Goal: Task Accomplishment & Management: Manage account settings

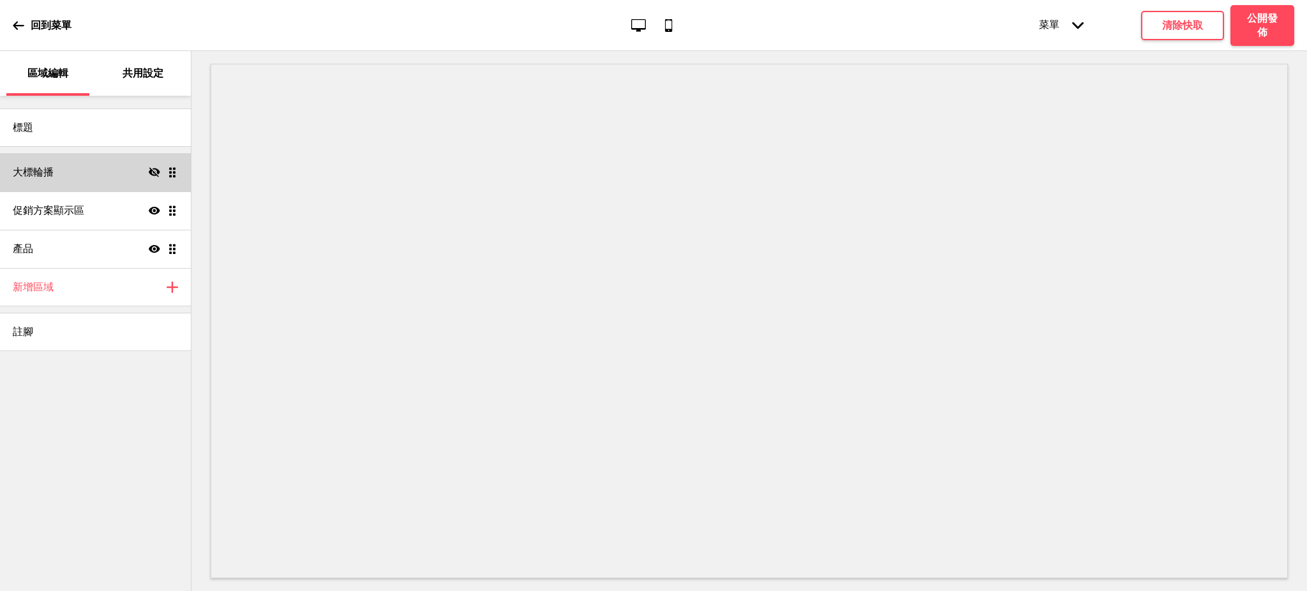
click at [168, 162] on div "大標輪播 隱藏 拖曳" at bounding box center [95, 172] width 191 height 38
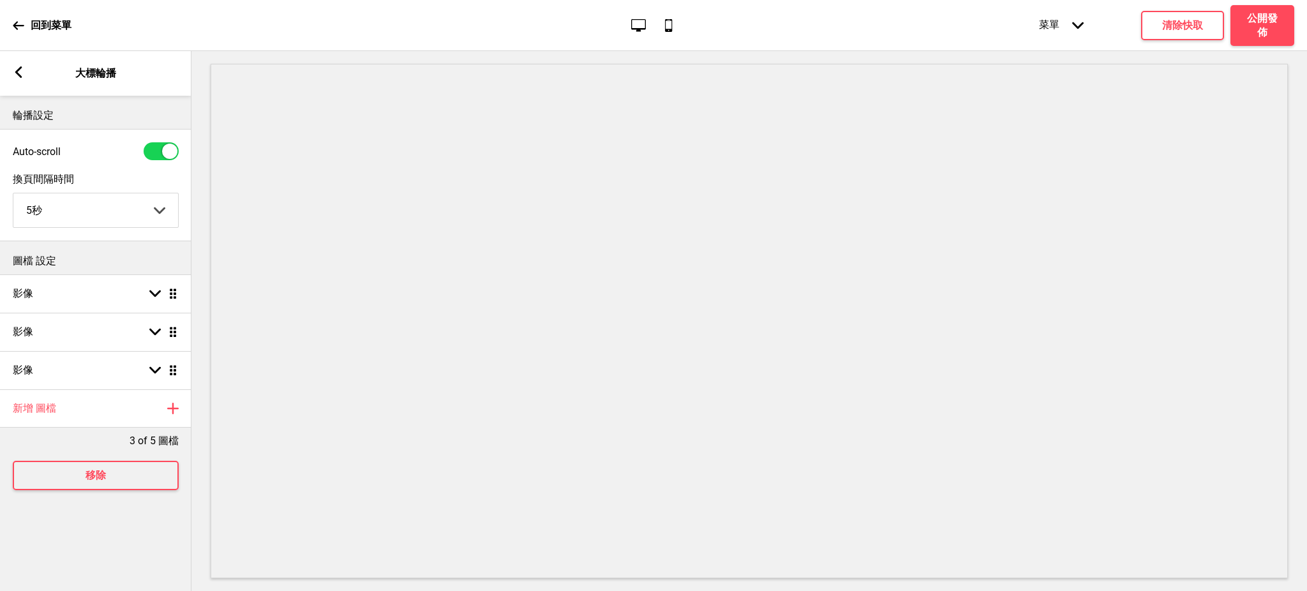
click at [15, 66] on rect at bounding box center [18, 71] width 11 height 11
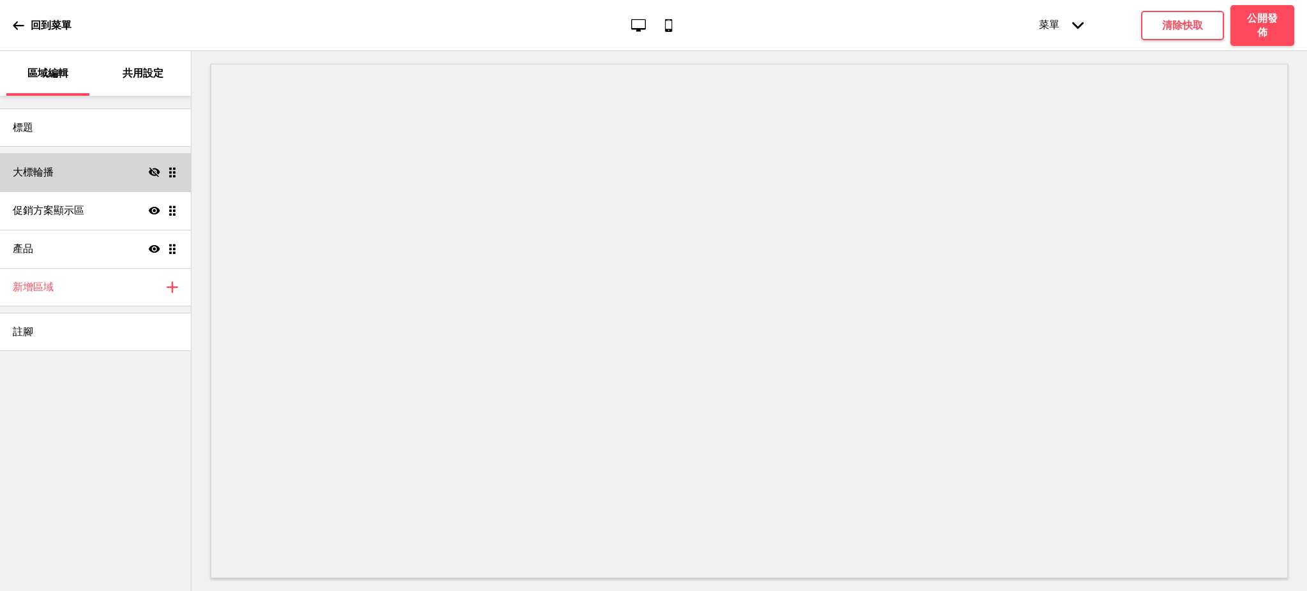
click at [154, 170] on icon "隱藏" at bounding box center [154, 172] width 11 height 11
click at [91, 172] on div "大標輪播 顯示 拖曳" at bounding box center [95, 172] width 191 height 38
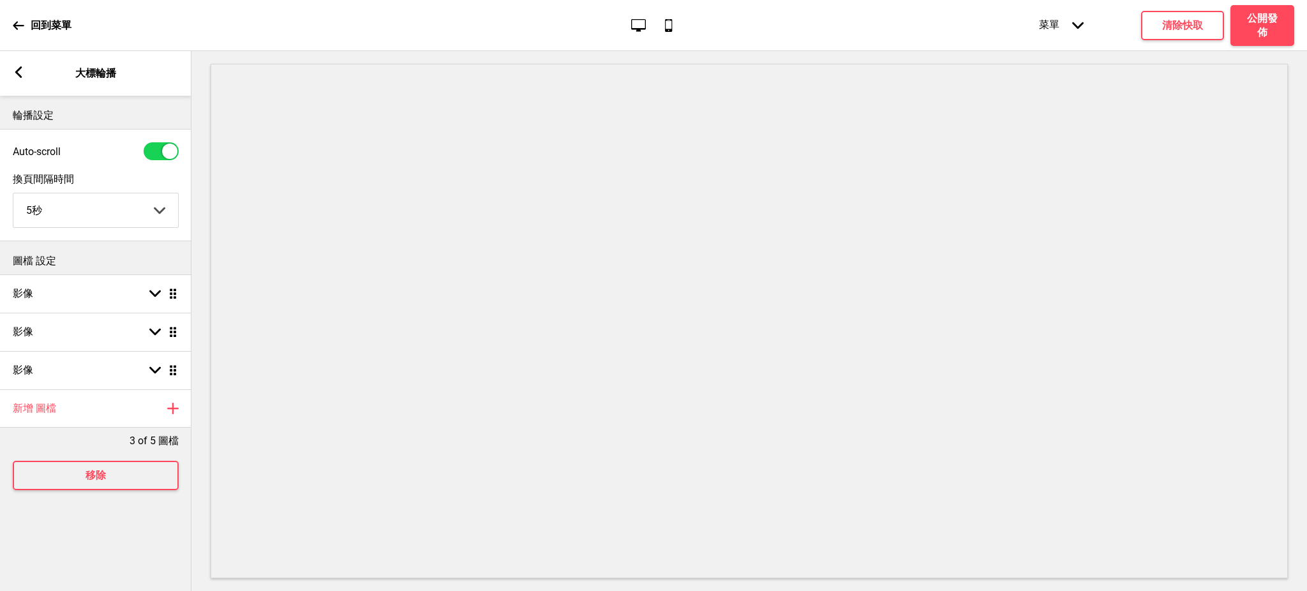
click at [134, 211] on select "5秒 6秒 7秒 8秒 9秒 10秒" at bounding box center [95, 210] width 165 height 34
select select "10000"
click at [13, 194] on select "5秒 6秒 7秒 8秒 9秒 10秒" at bounding box center [95, 210] width 165 height 34
click at [93, 300] on div "影像 箭頭down 拖曳" at bounding box center [95, 293] width 191 height 38
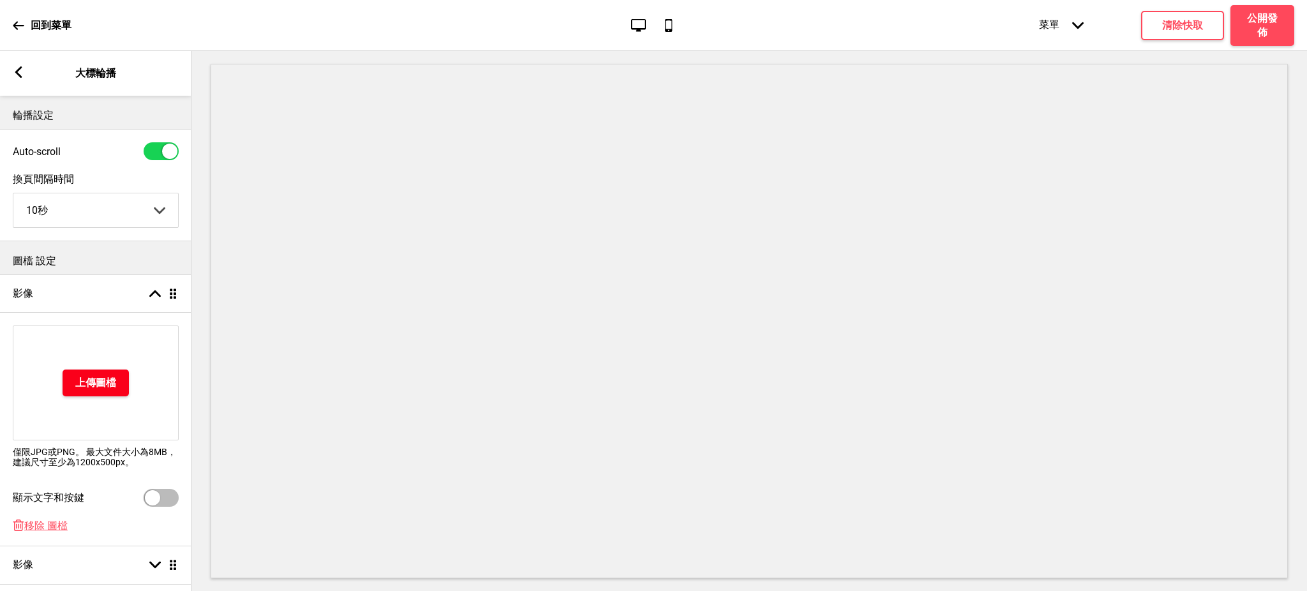
click at [74, 383] on button "上傳圖檔" at bounding box center [96, 382] width 66 height 27
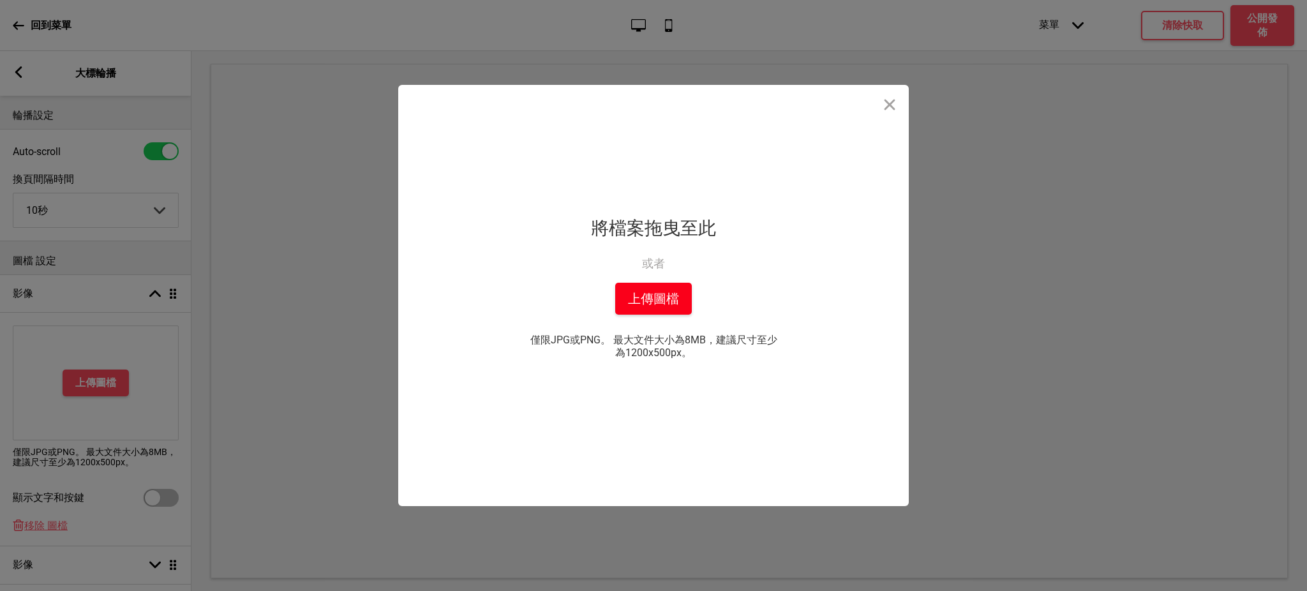
click at [669, 292] on button "上傳圖檔" at bounding box center [653, 299] width 77 height 32
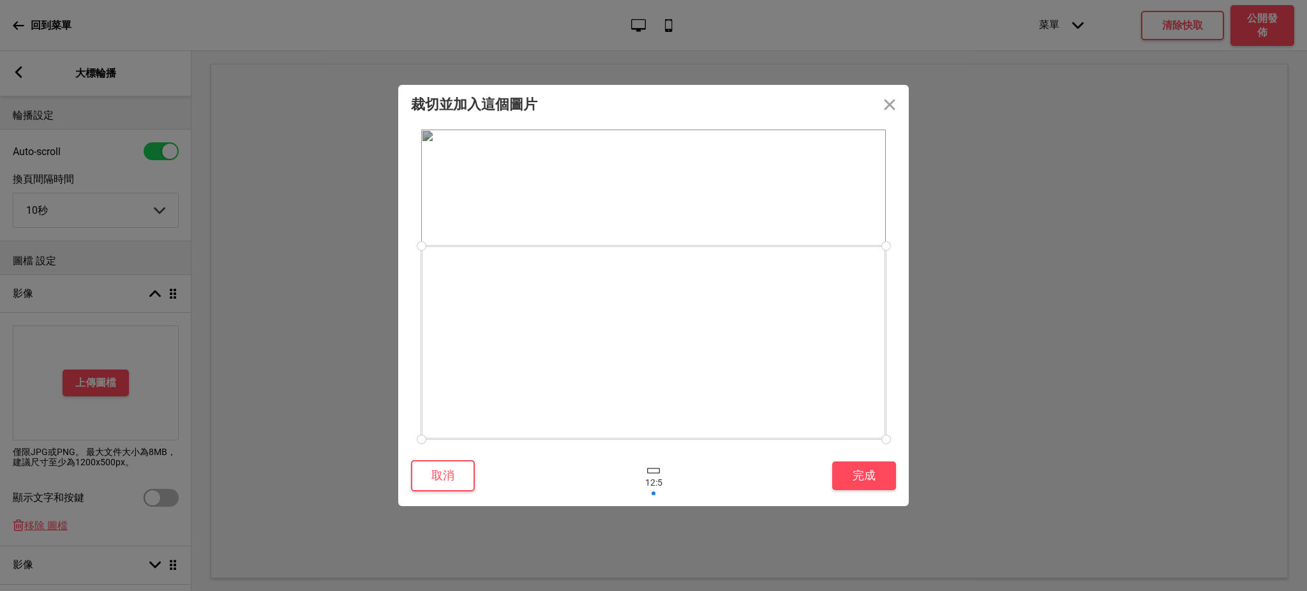
drag, startPoint x: 709, startPoint y: 310, endPoint x: 708, endPoint y: 395, distance: 85.5
click at [708, 395] on div at bounding box center [653, 342] width 465 height 193
click at [849, 477] on button "完成" at bounding box center [864, 475] width 64 height 29
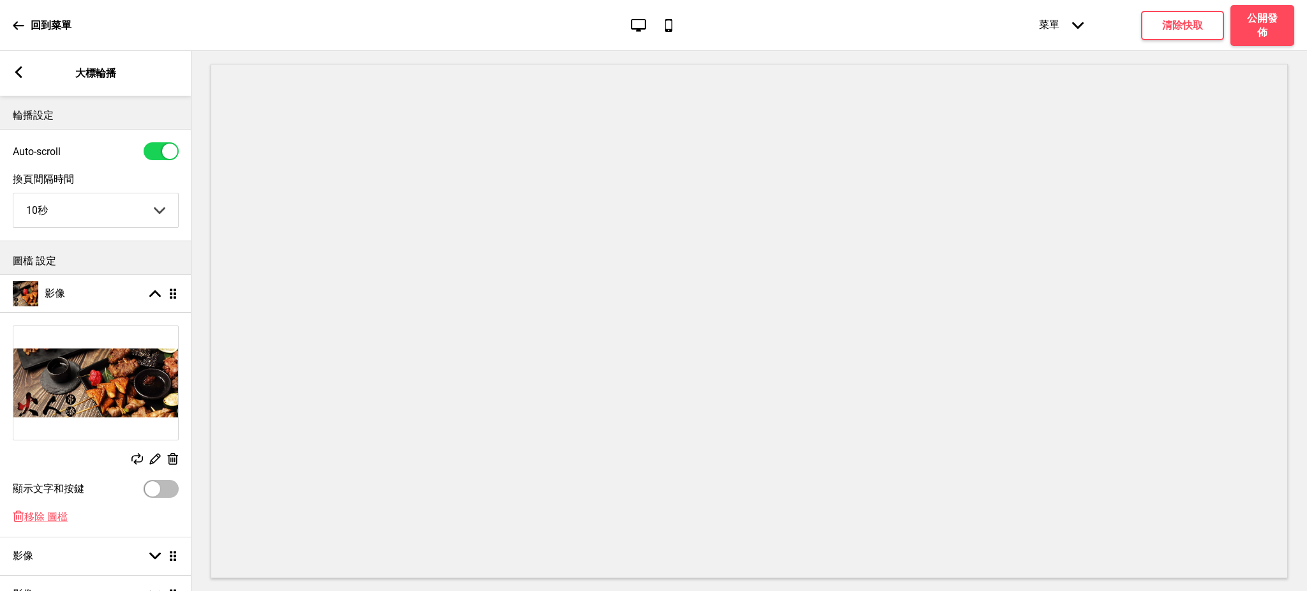
scroll to position [161, 0]
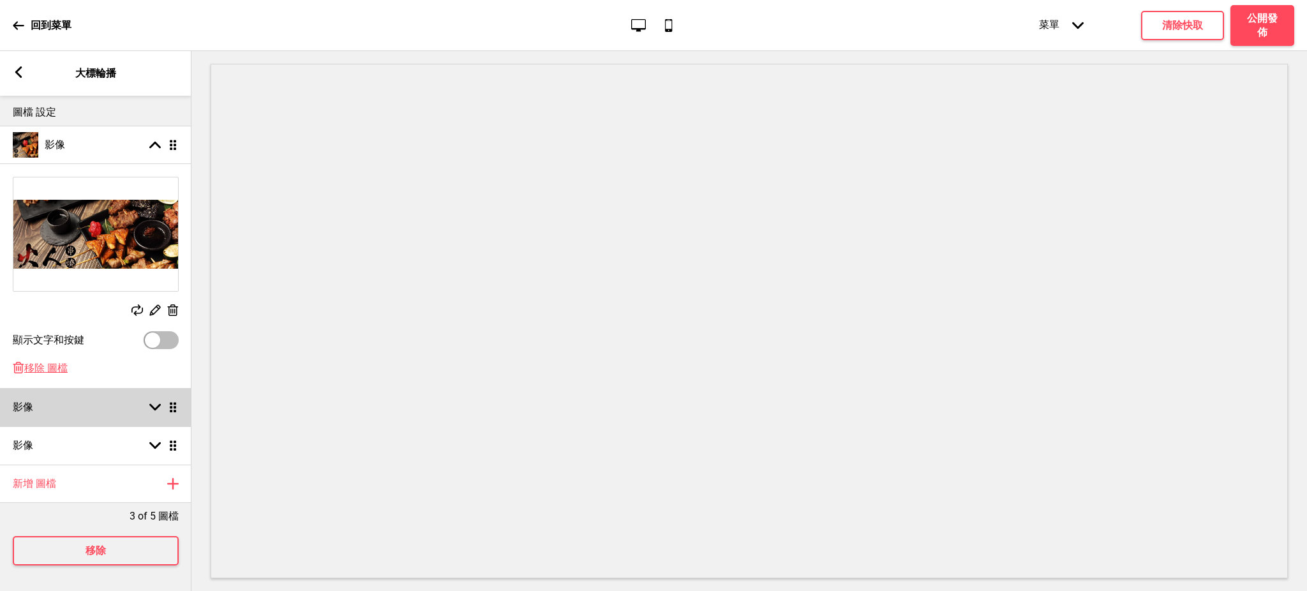
click at [112, 388] on div "影像 箭頭down 拖曳" at bounding box center [95, 407] width 191 height 38
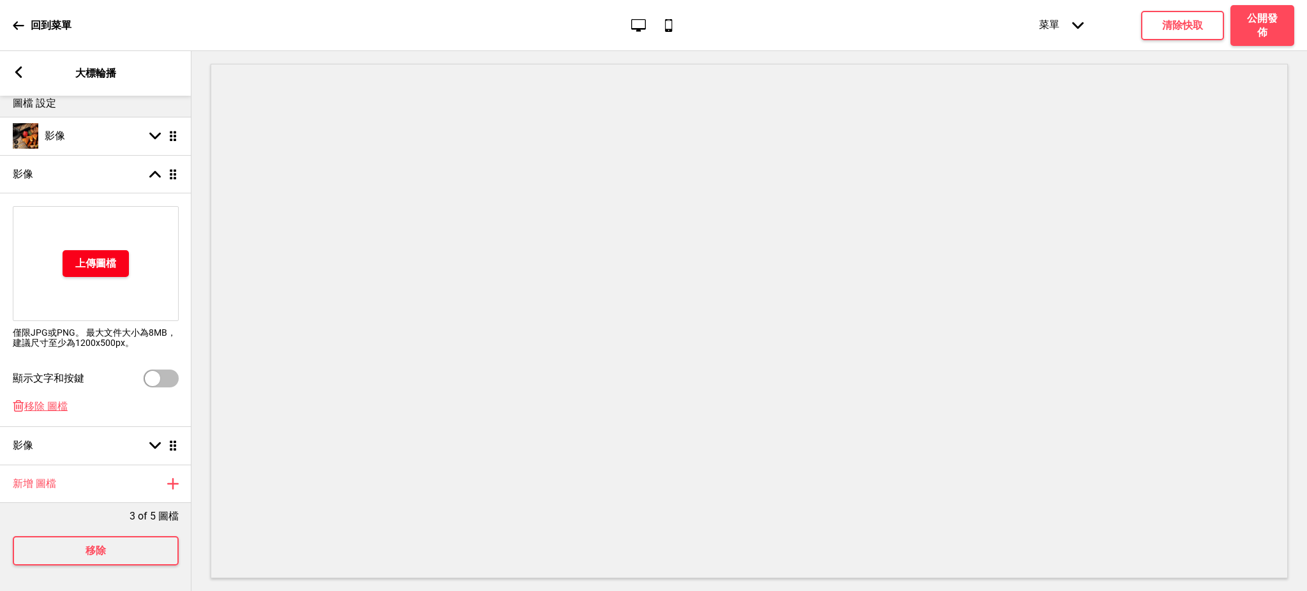
click at [101, 258] on h4 "上傳圖檔" at bounding box center [95, 264] width 41 height 14
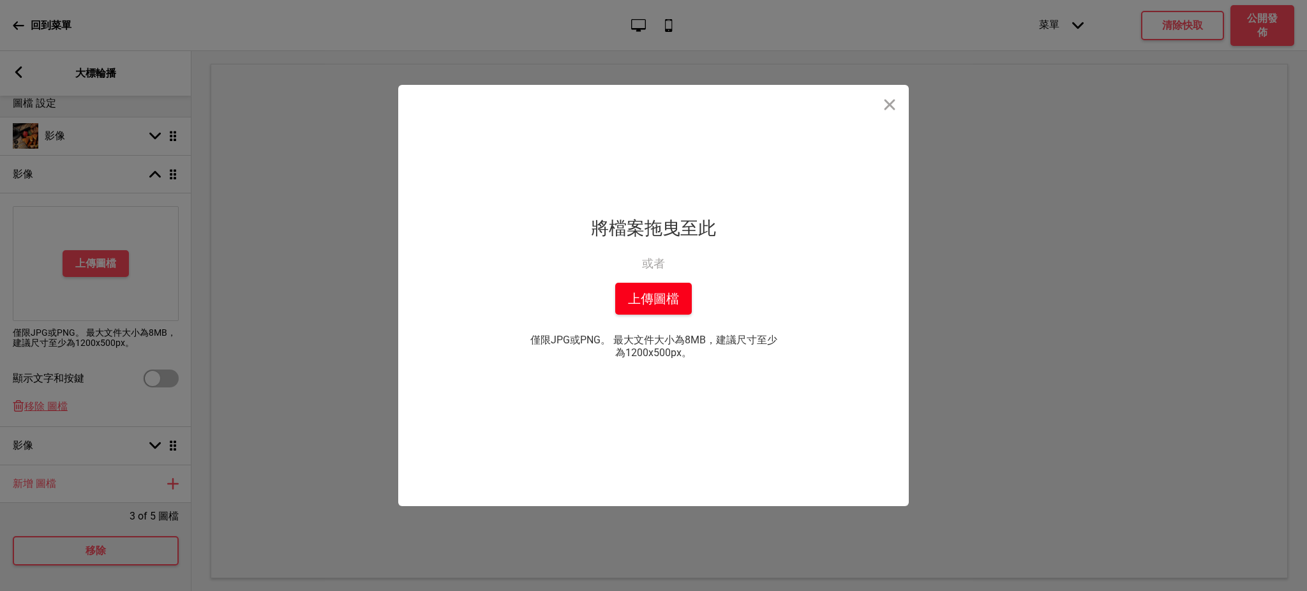
click at [664, 300] on button "上傳圖檔" at bounding box center [653, 299] width 77 height 32
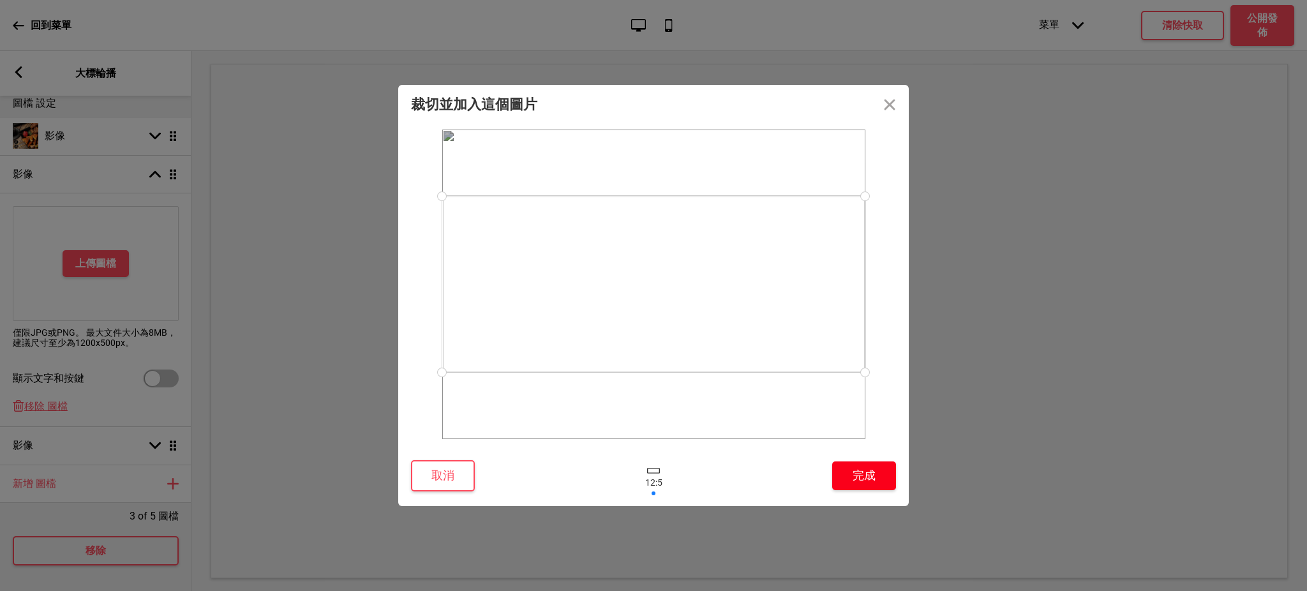
click at [865, 482] on button "完成" at bounding box center [864, 475] width 64 height 29
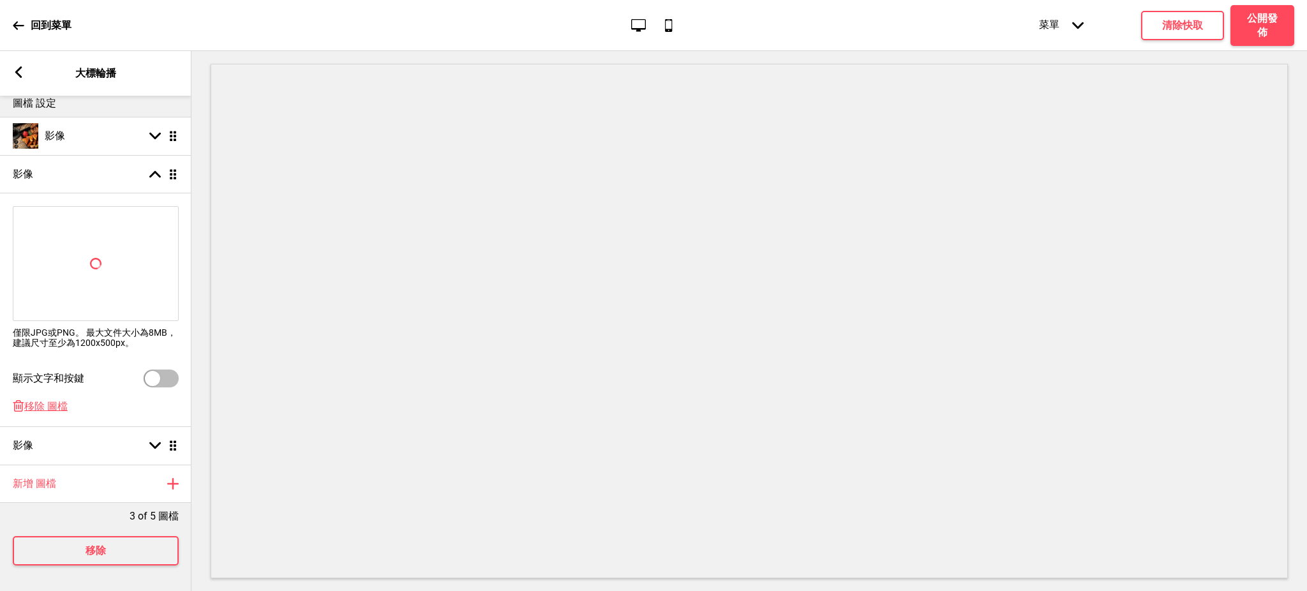
scroll to position [170, 0]
click at [88, 435] on div "影像 箭頭down 拖曳" at bounding box center [95, 445] width 191 height 38
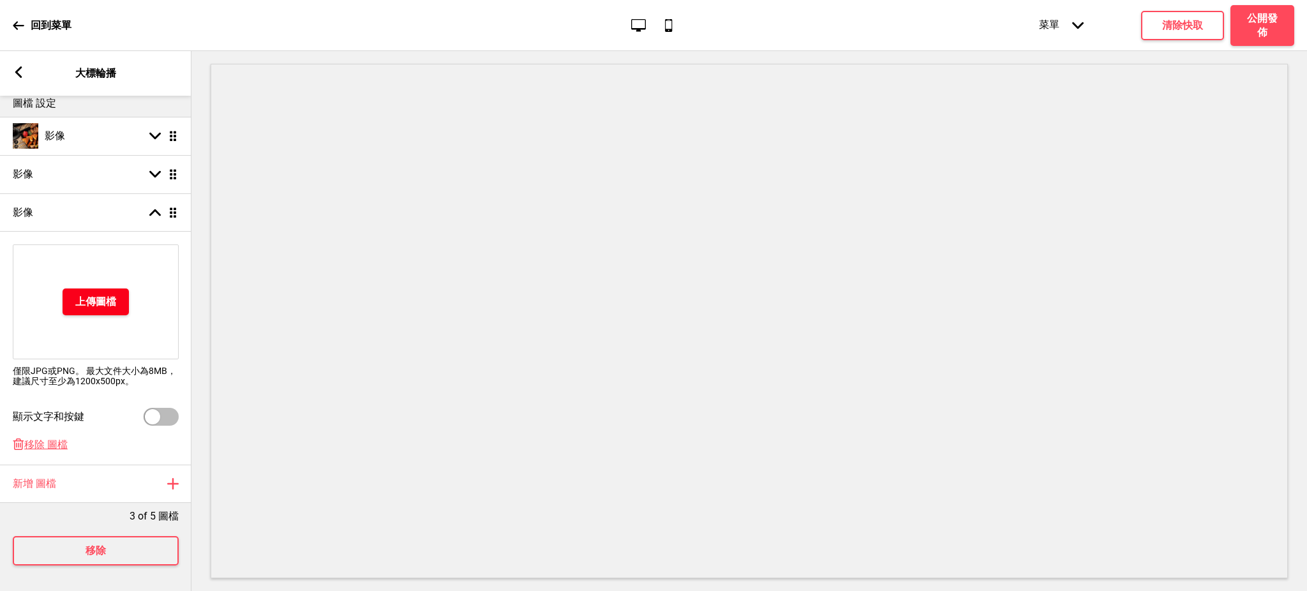
click at [105, 295] on h4 "上傳圖檔" at bounding box center [95, 302] width 41 height 14
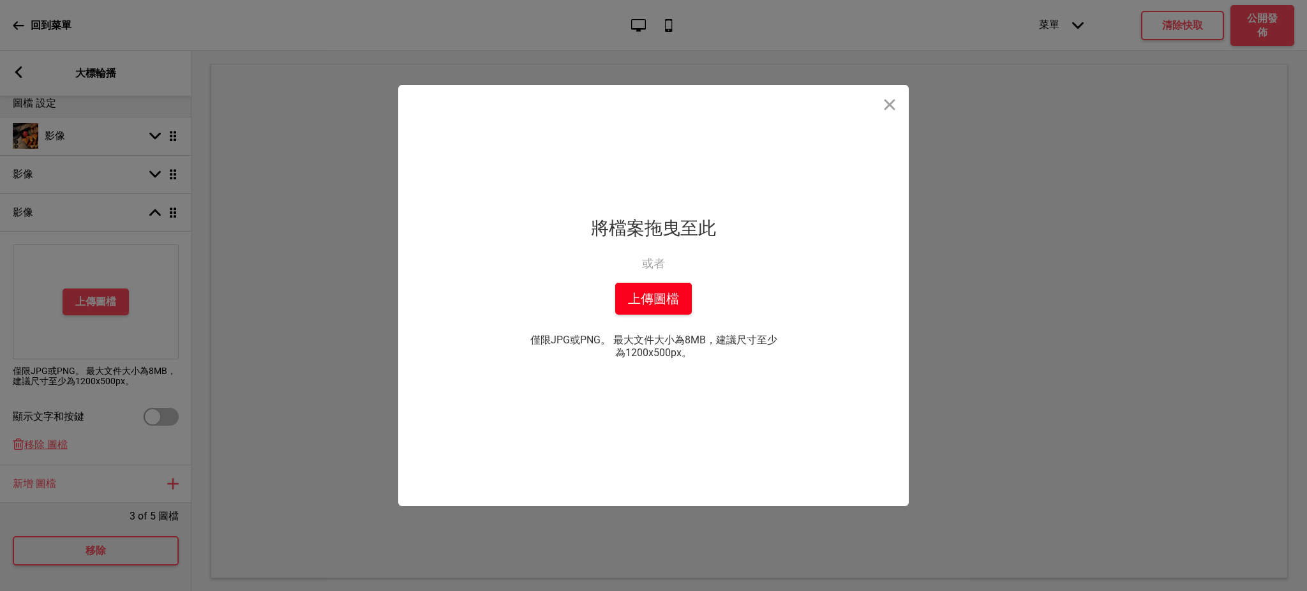
click at [641, 296] on button "上傳圖檔" at bounding box center [653, 299] width 77 height 32
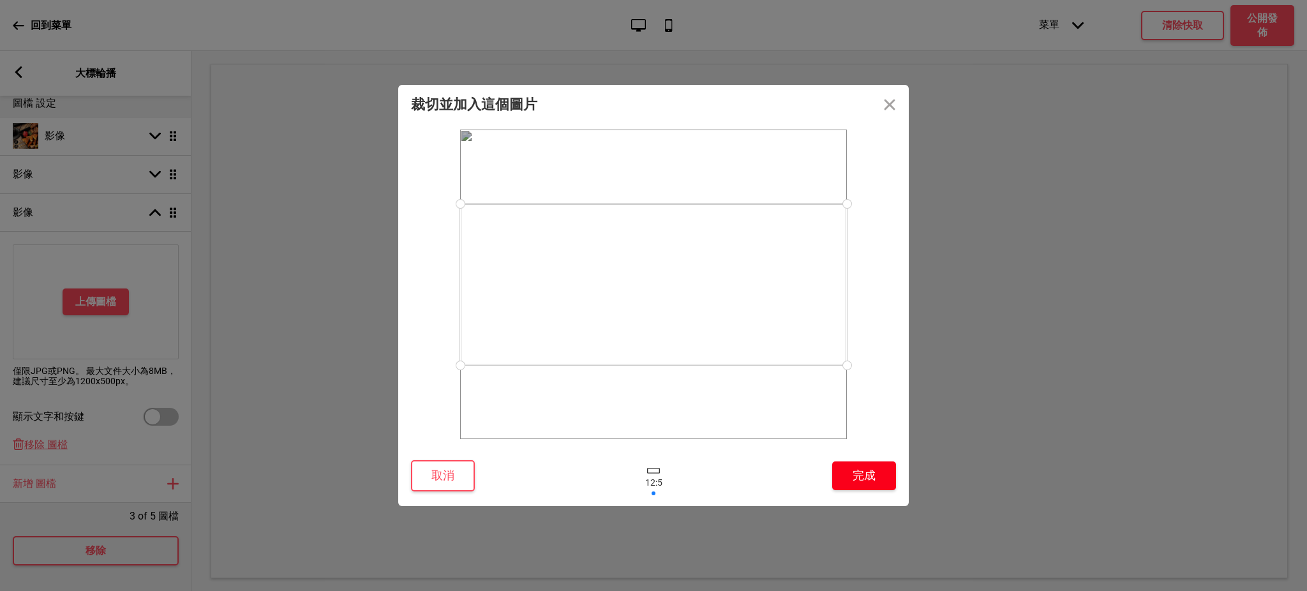
click at [890, 481] on button "完成" at bounding box center [864, 475] width 64 height 29
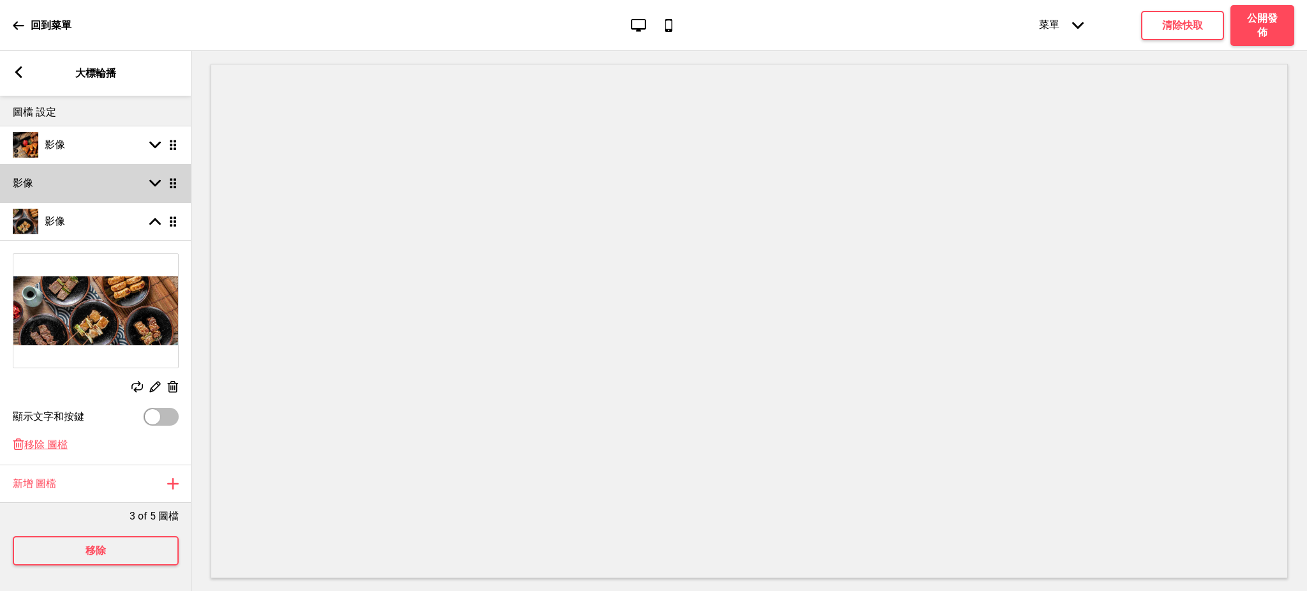
click at [82, 164] on div "影像 箭頭down 拖曳" at bounding box center [95, 183] width 191 height 38
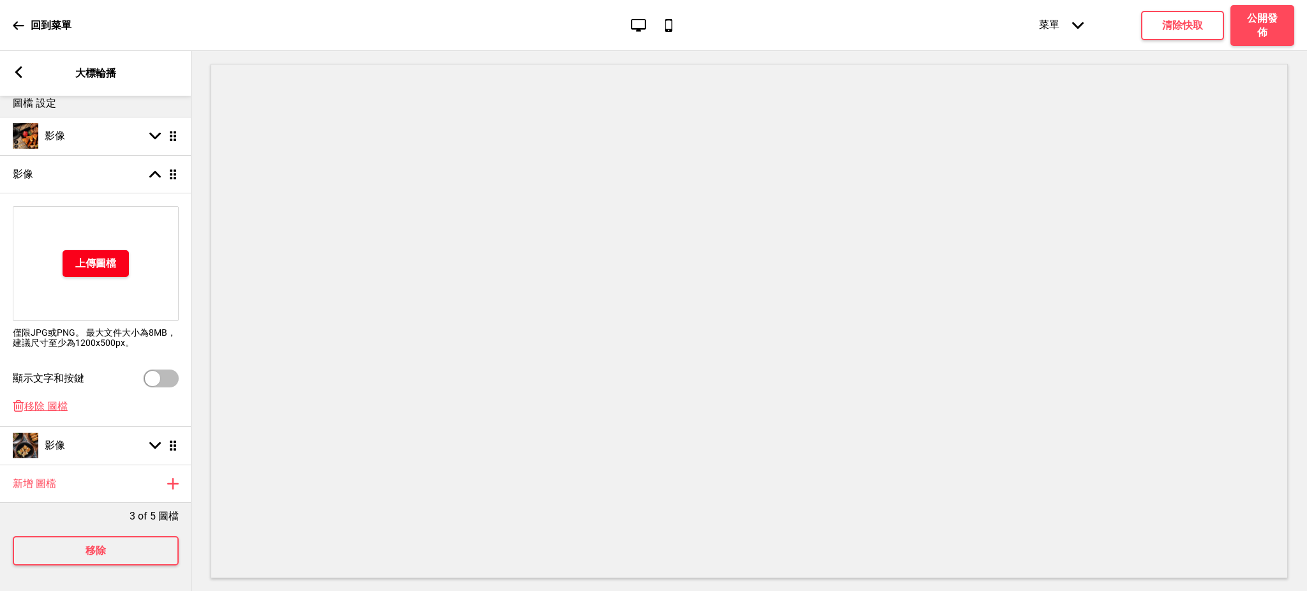
click at [116, 252] on button "上傳圖檔" at bounding box center [96, 263] width 66 height 27
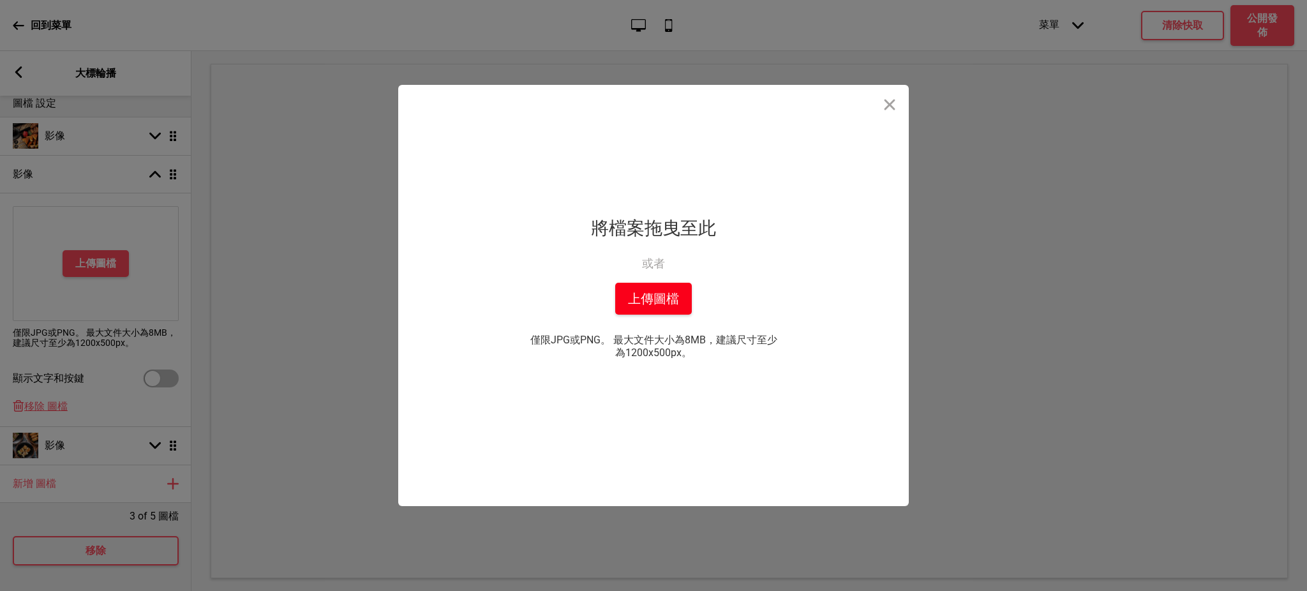
click at [681, 311] on button "上傳圖檔" at bounding box center [653, 299] width 77 height 32
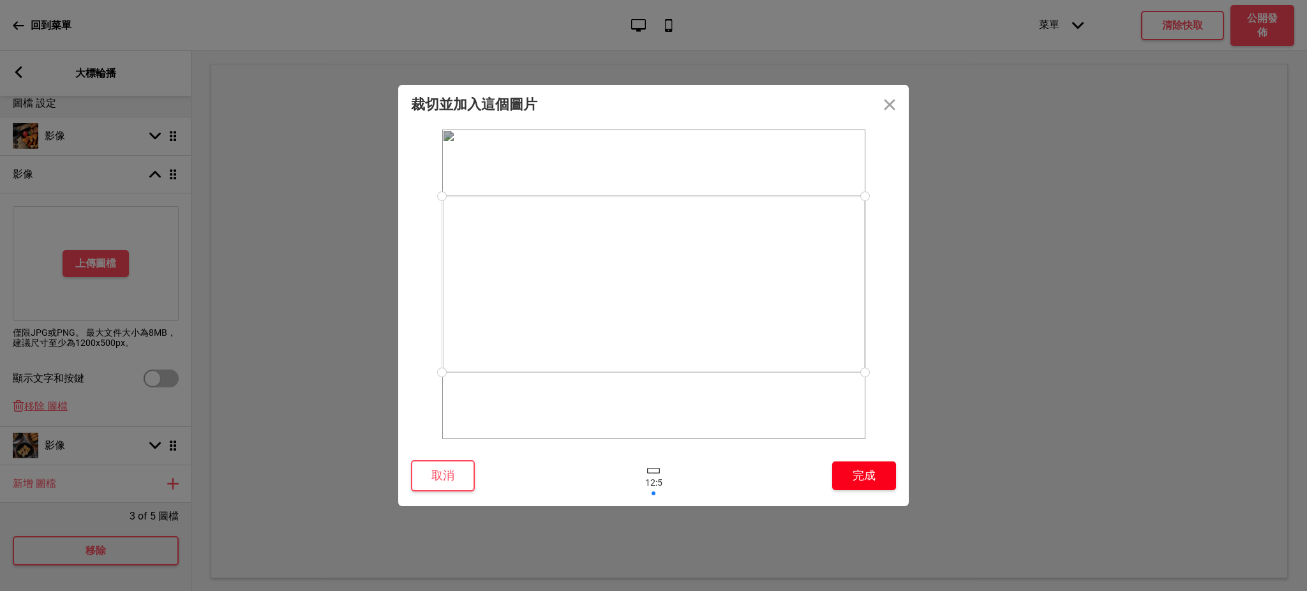
click at [853, 470] on button "完成" at bounding box center [864, 475] width 64 height 29
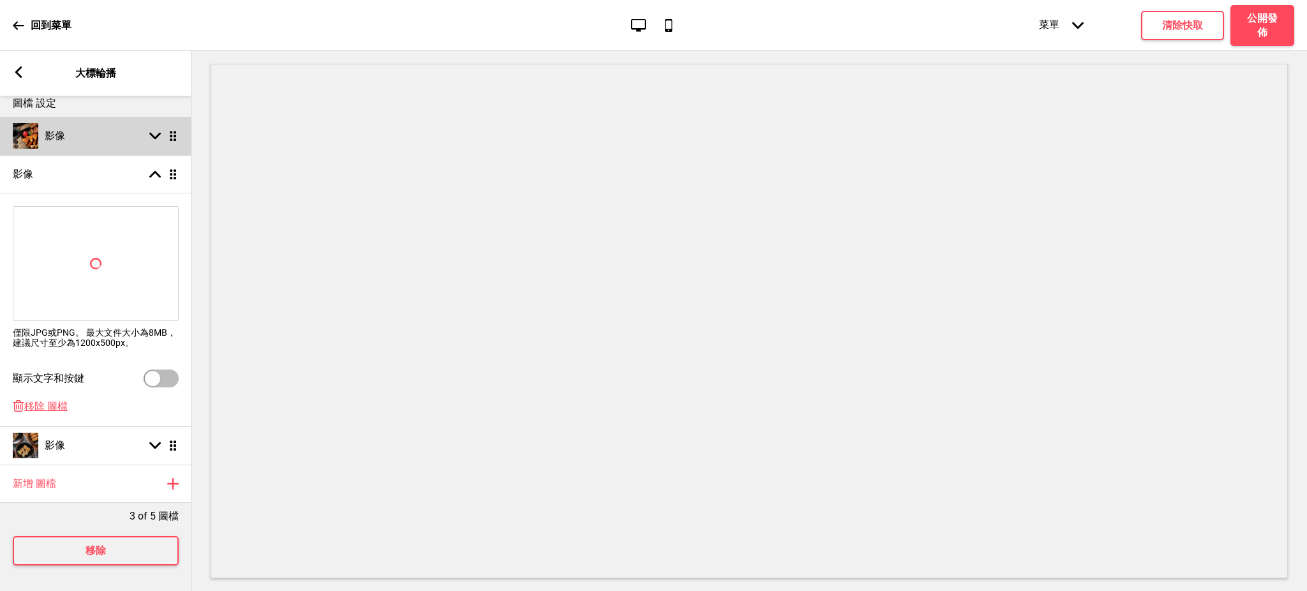
scroll to position [0, 0]
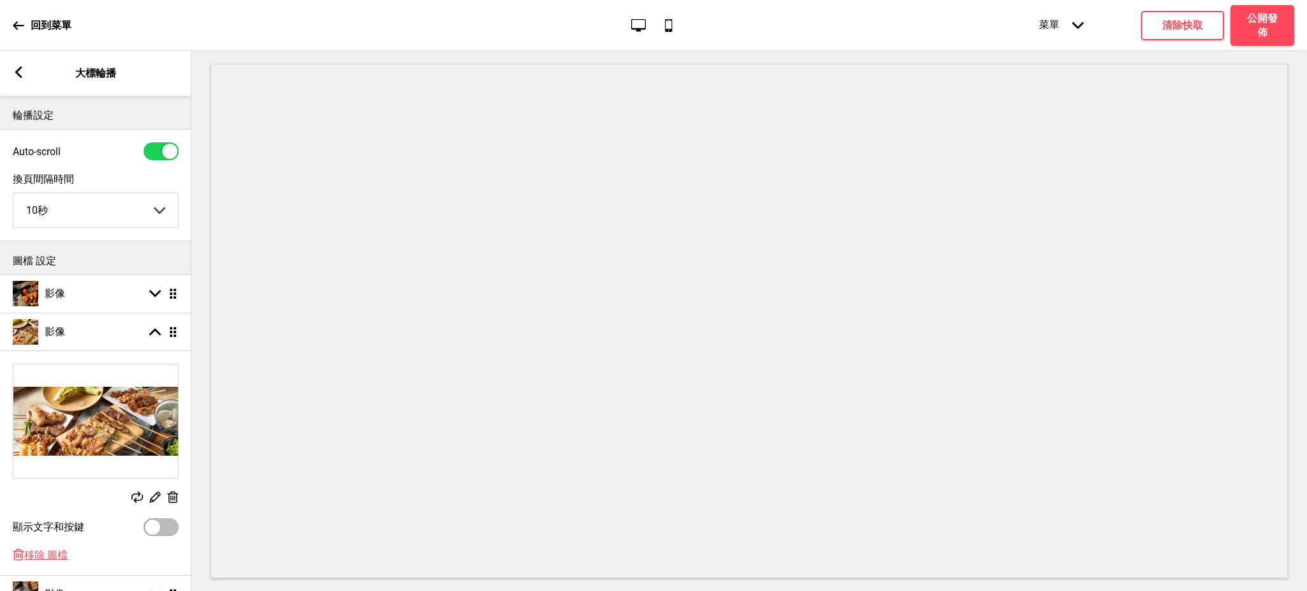
click at [19, 66] on rect at bounding box center [18, 71] width 11 height 11
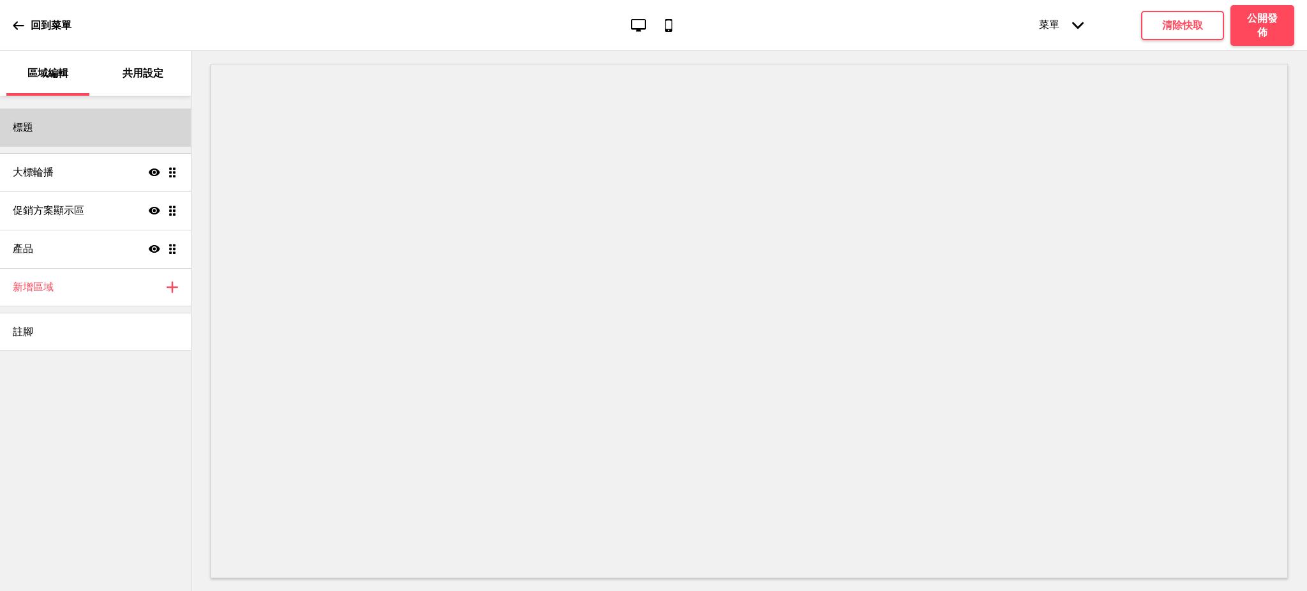
click at [101, 133] on div "標題" at bounding box center [95, 127] width 191 height 38
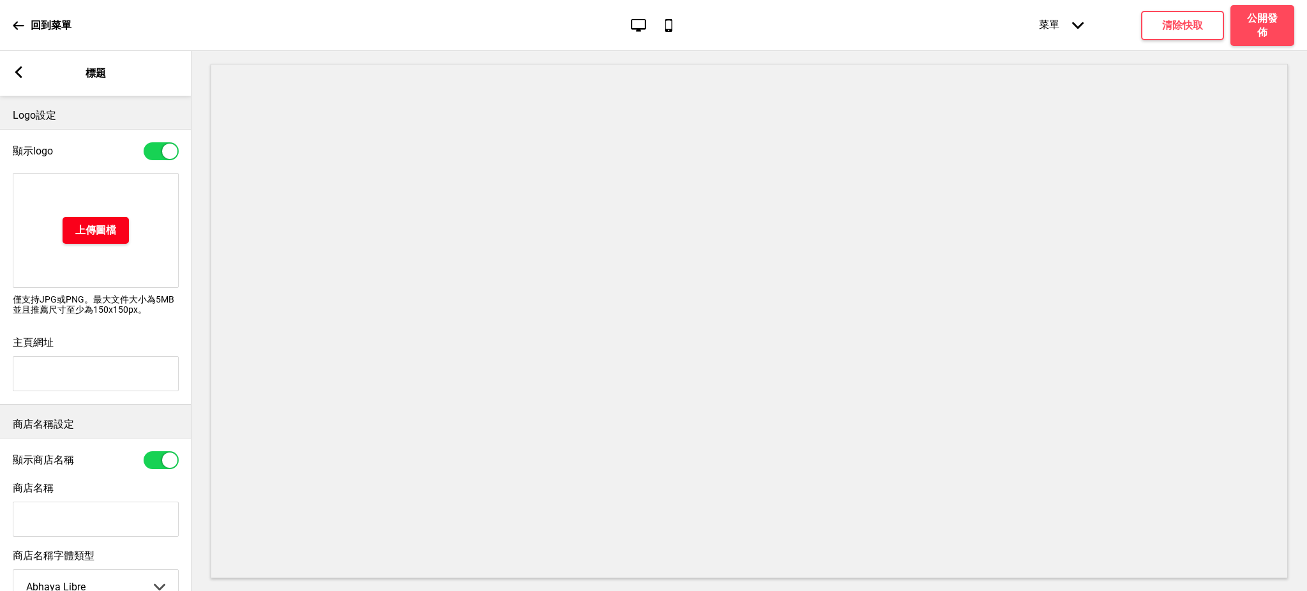
click at [100, 220] on button "上傳圖檔" at bounding box center [96, 230] width 66 height 27
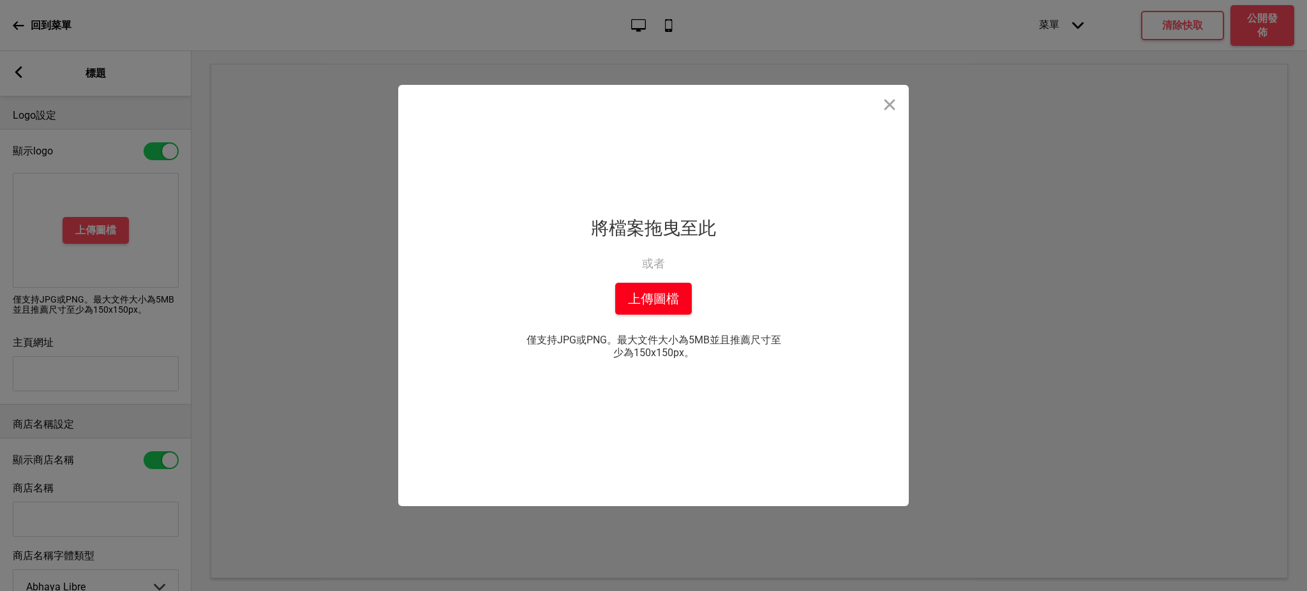
click at [668, 295] on button "上傳圖檔" at bounding box center [653, 299] width 77 height 32
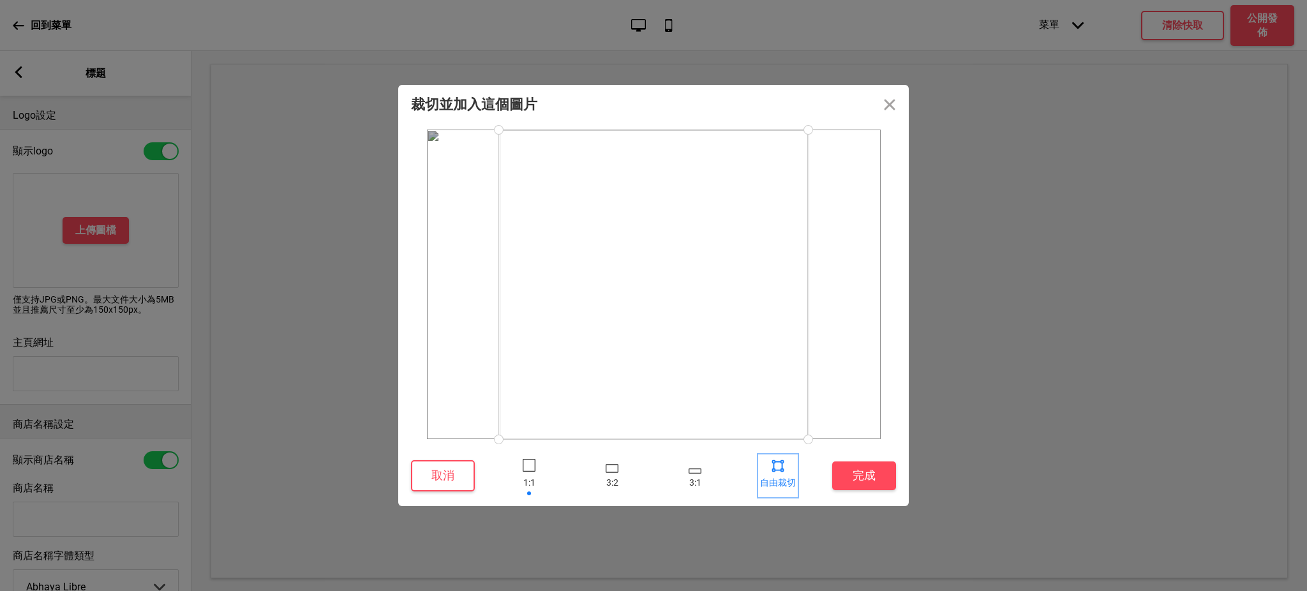
click at [777, 461] on div at bounding box center [777, 465] width 19 height 19
drag, startPoint x: 801, startPoint y: 429, endPoint x: 780, endPoint y: 354, distance: 77.4
click at [780, 354] on div at bounding box center [781, 354] width 22 height 22
drag, startPoint x: 780, startPoint y: 130, endPoint x: 785, endPoint y: 232, distance: 102.9
click at [785, 232] on div at bounding box center [785, 232] width 22 height 22
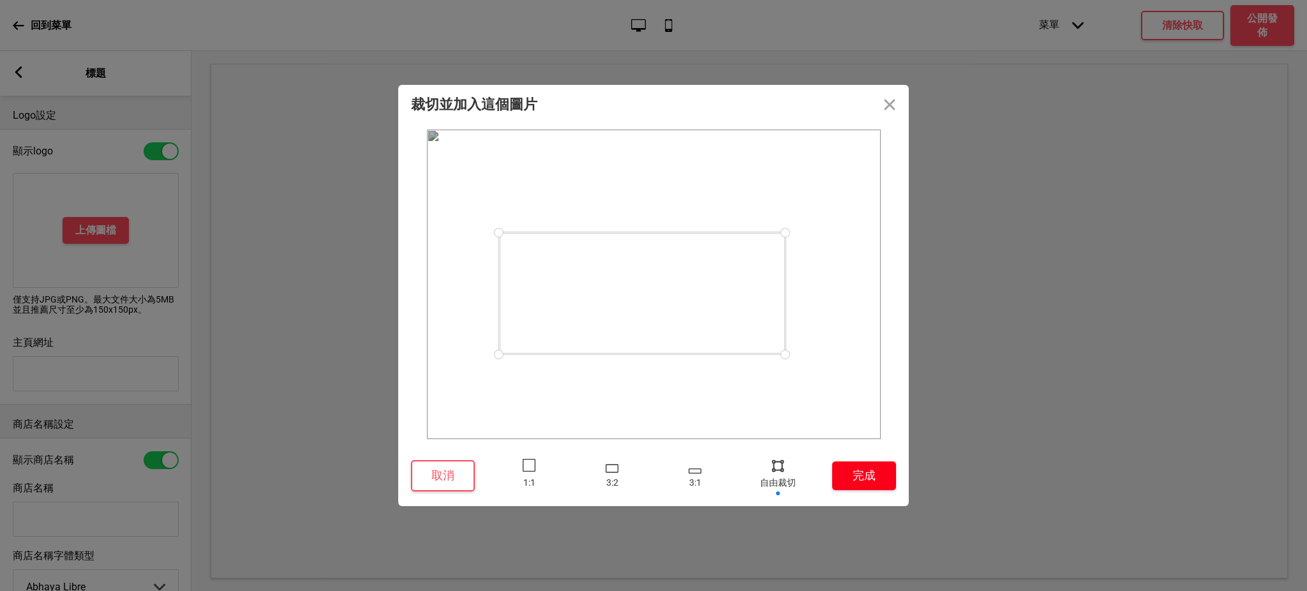
click at [858, 474] on button "完成" at bounding box center [864, 475] width 64 height 29
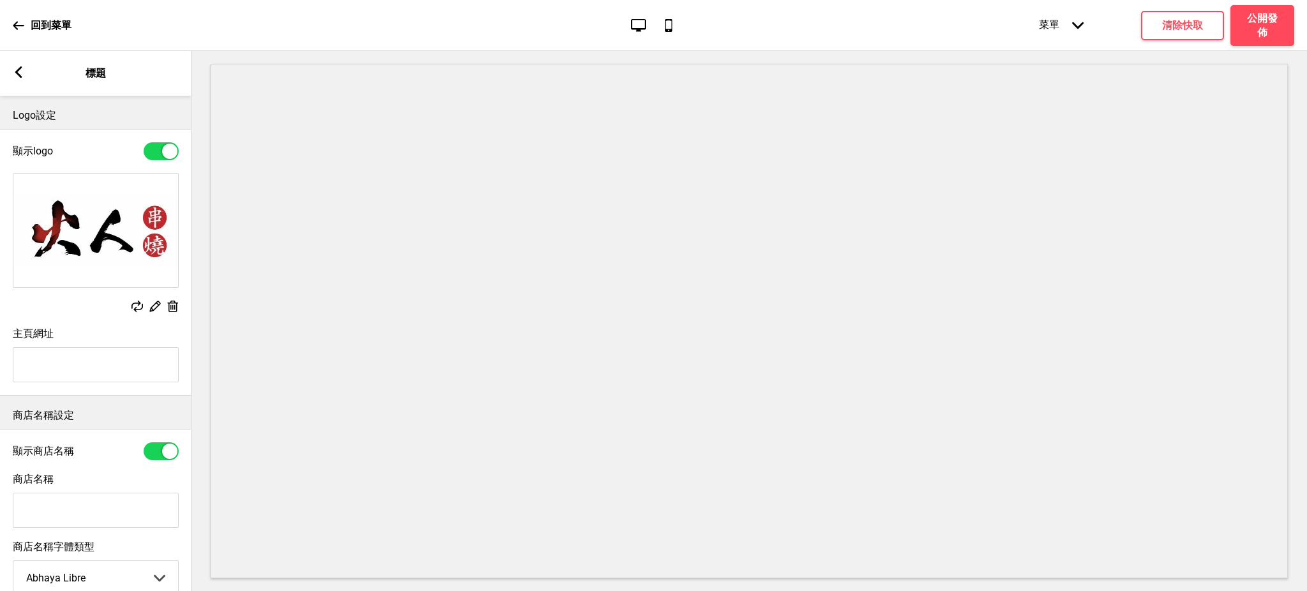
click at [15, 71] on rect at bounding box center [18, 71] width 11 height 11
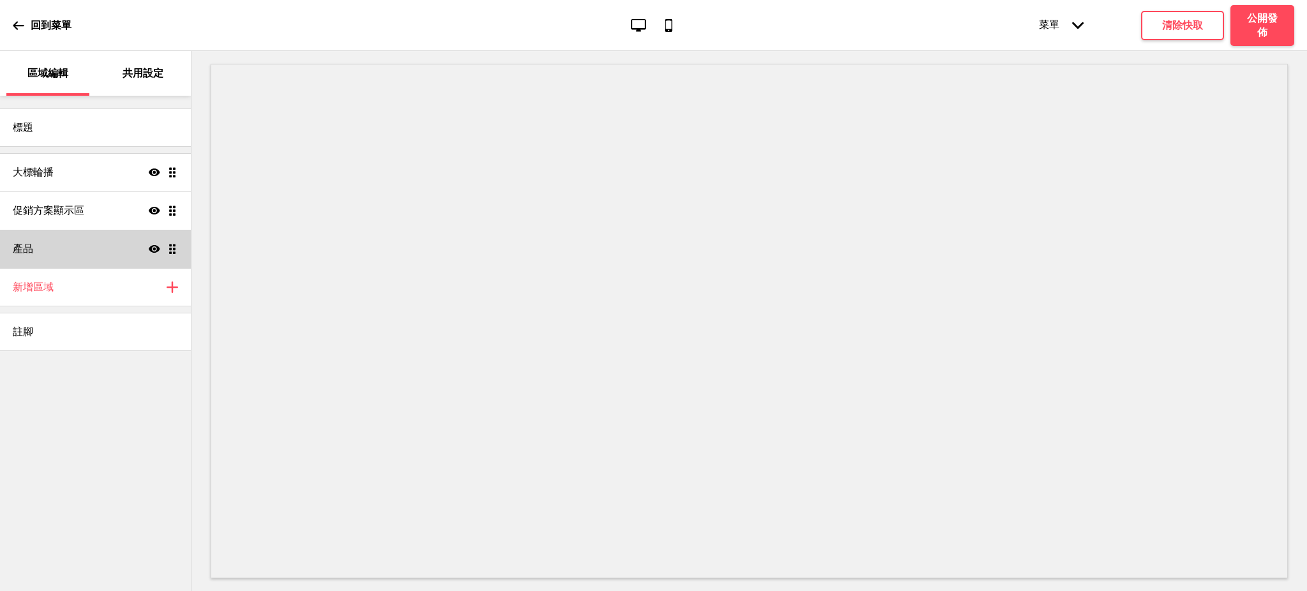
click at [37, 251] on div "產品 顯示 拖曳" at bounding box center [95, 249] width 191 height 38
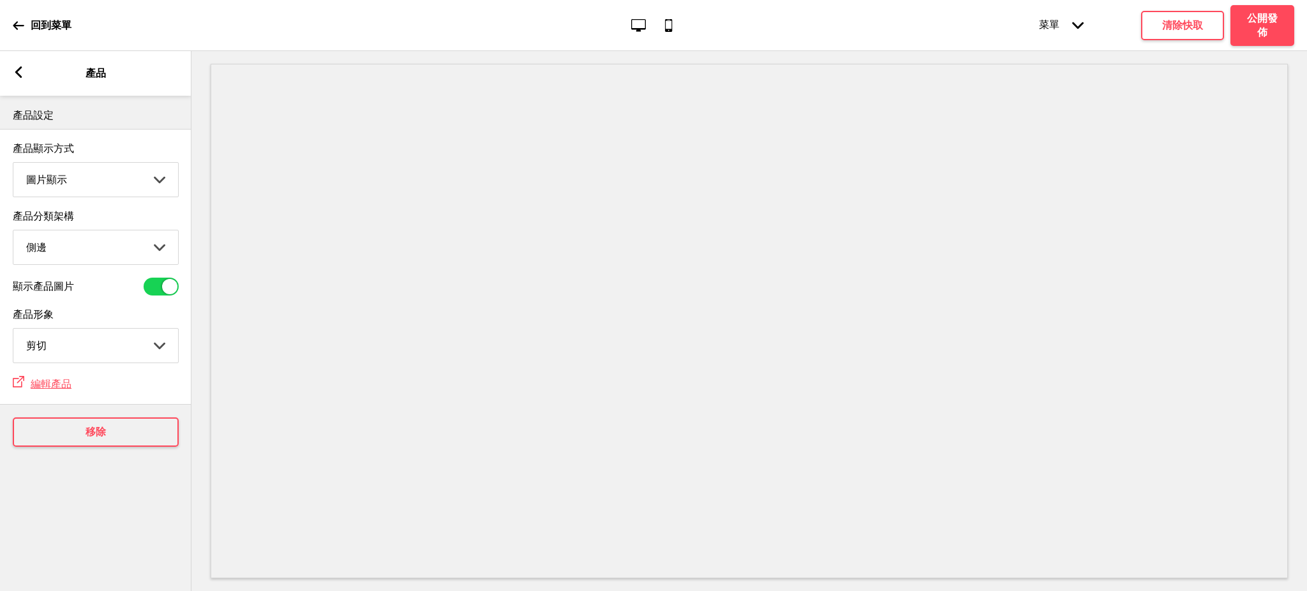
click at [63, 181] on select "圖片顯示 清單顯示" at bounding box center [95, 180] width 165 height 34
click at [60, 235] on select "頂端 側邊" at bounding box center [95, 247] width 165 height 34
select select "top"
click at [13, 232] on select "頂端 側邊" at bounding box center [95, 247] width 165 height 34
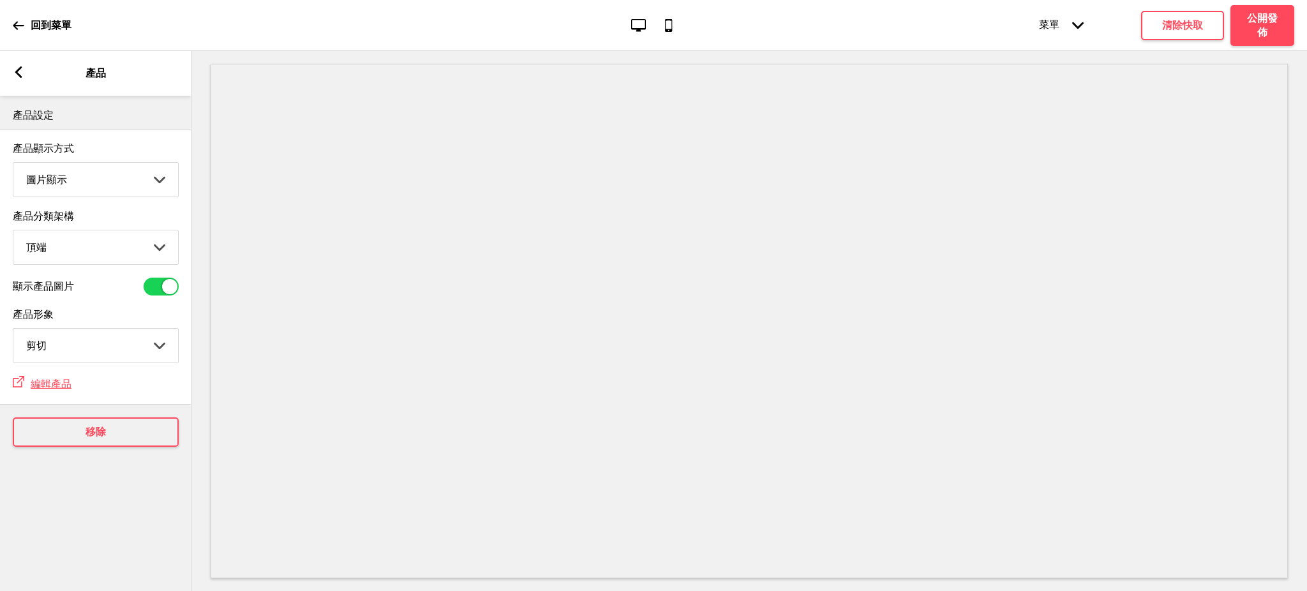
click at [17, 72] on icon at bounding box center [18, 71] width 7 height 11
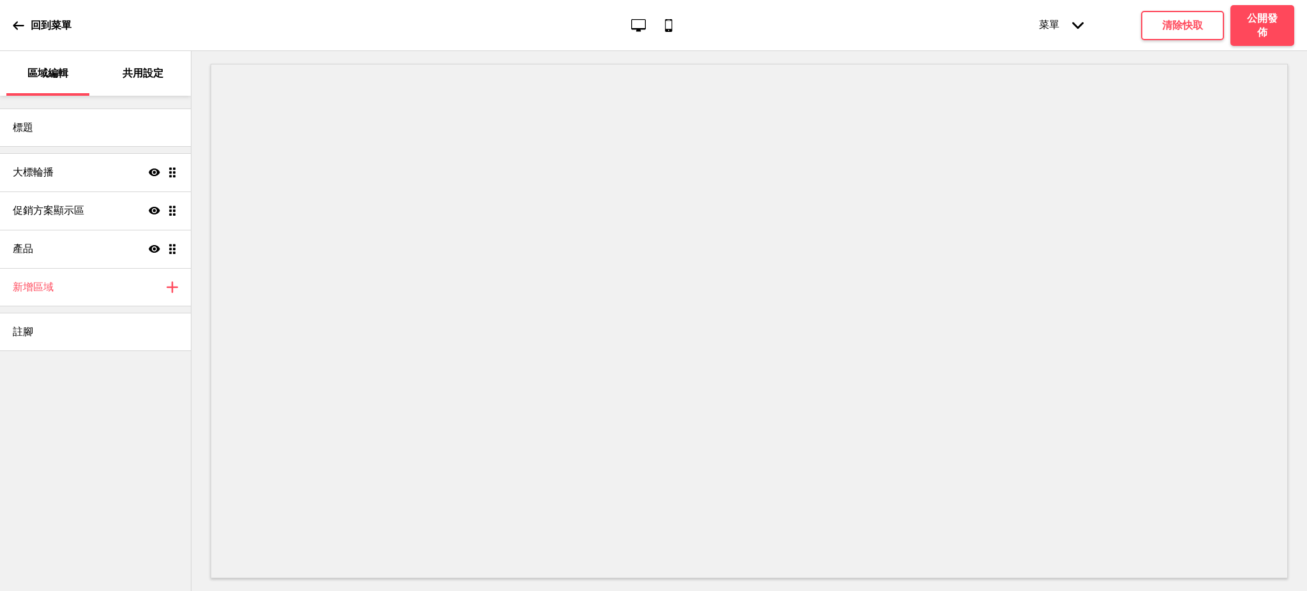
click at [160, 78] on p "共用設定" at bounding box center [143, 73] width 41 height 14
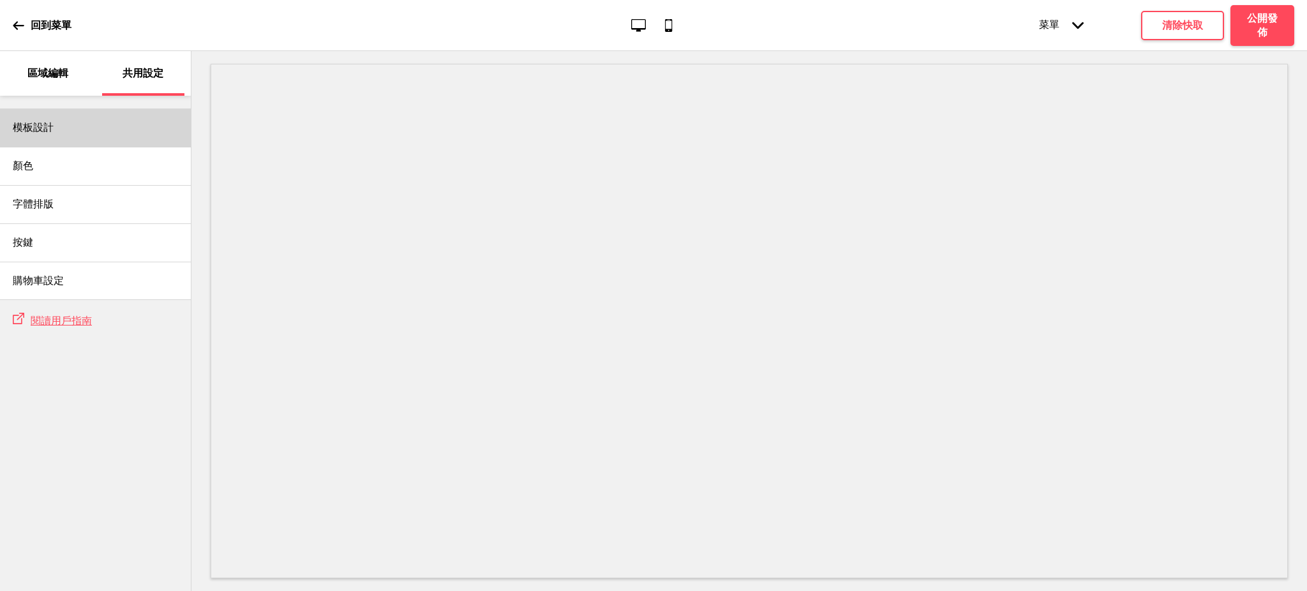
click at [85, 131] on div "模板設計" at bounding box center [95, 127] width 191 height 38
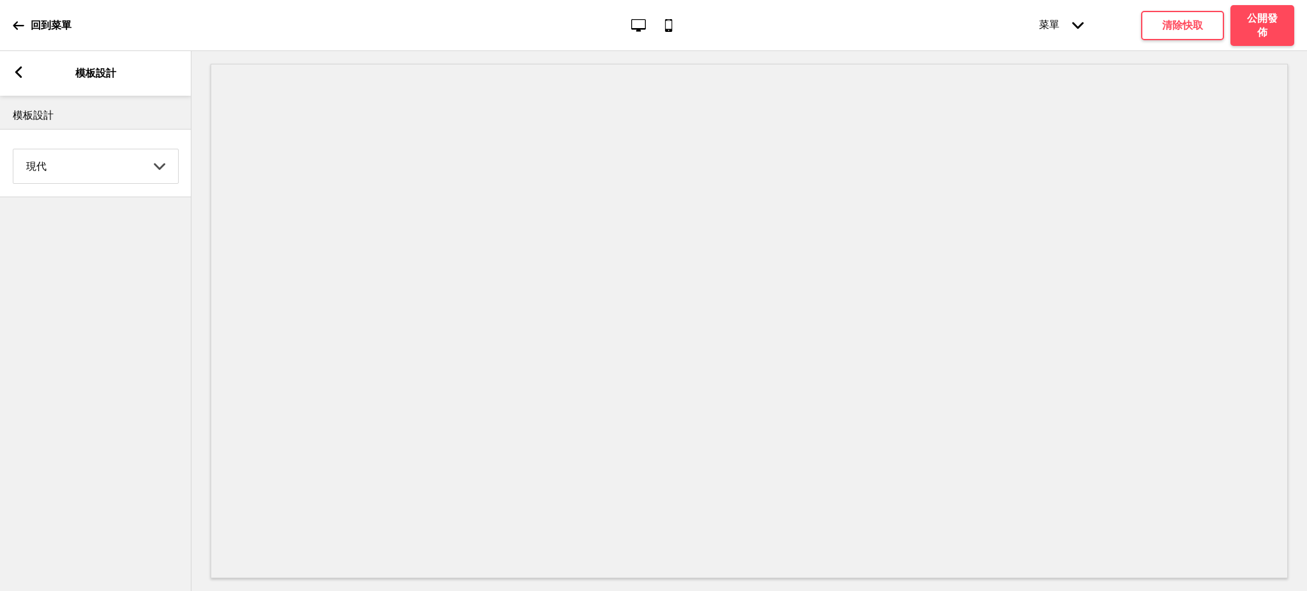
click at [87, 150] on select "Coffee 對比 深沉 大地 海洋 極簡 現代 Oddle 柔和 Yellow Fruits 自訂" at bounding box center [95, 166] width 165 height 34
click at [13, 149] on select "Coffee 對比 深沉 大地 海洋 極簡 現代 Oddle 柔和 Yellow Fruits 自訂" at bounding box center [95, 166] width 165 height 34
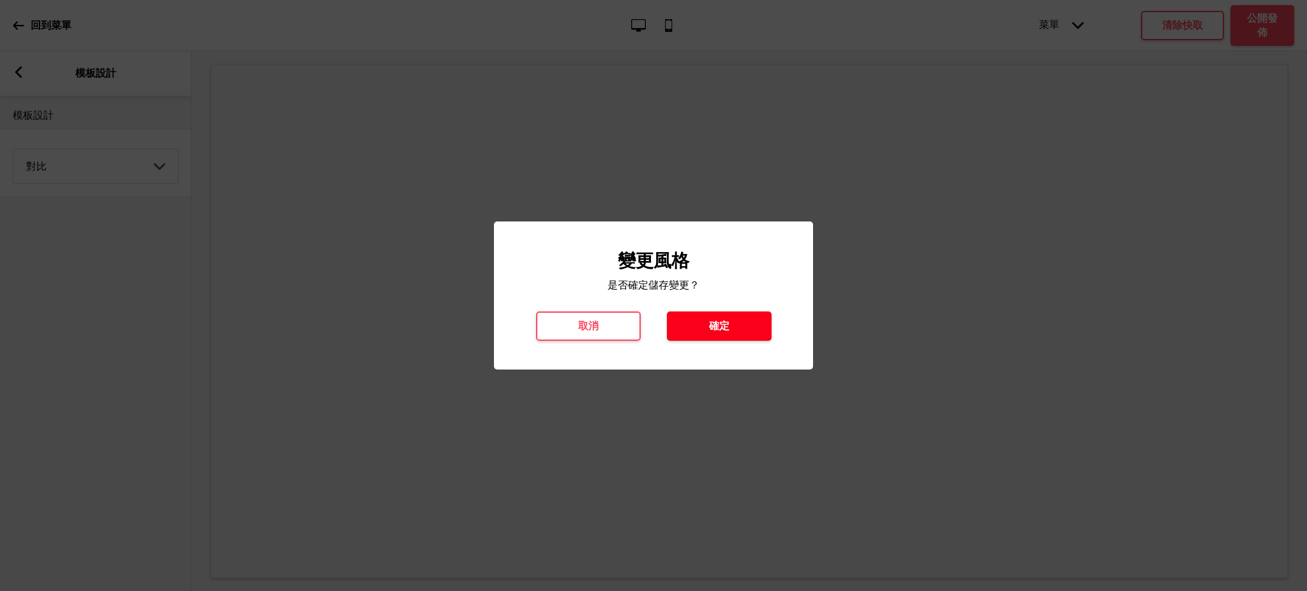
click at [717, 319] on h4 "確定" at bounding box center [719, 326] width 20 height 14
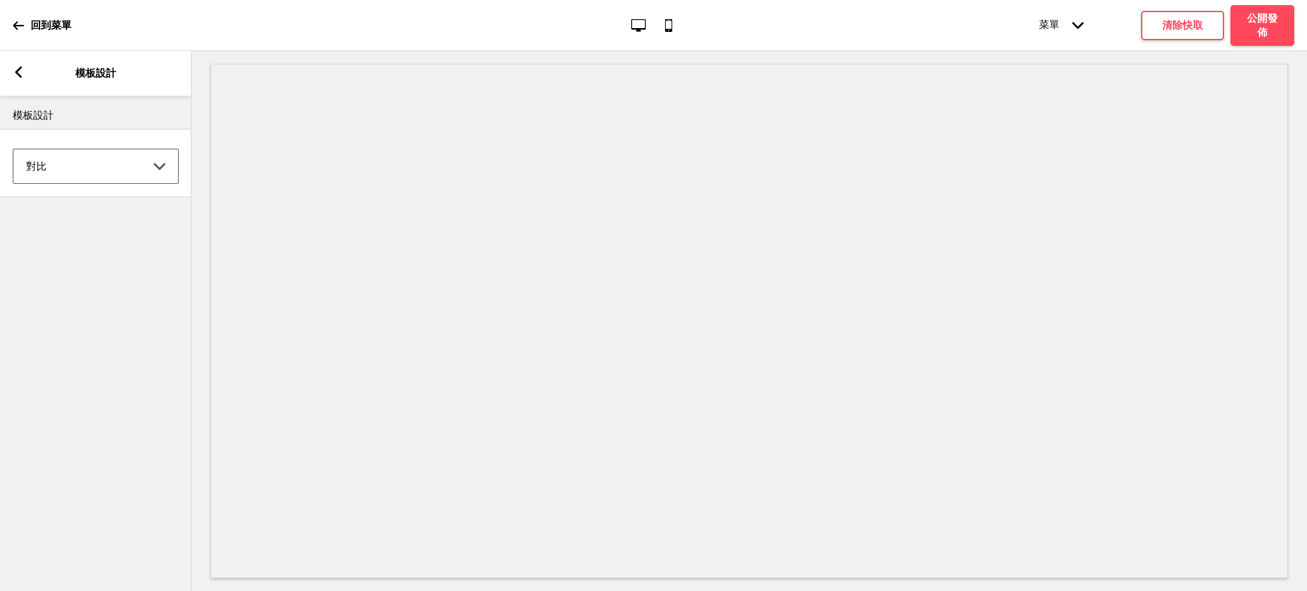
click at [109, 168] on select "Coffee 對比 深沉 大地 海洋 極簡 現代 Oddle 柔和 Yellow Fruits 自訂" at bounding box center [95, 166] width 165 height 34
select select "dark"
click at [13, 149] on select "Coffee 對比 深沉 大地 海洋 極簡 現代 Oddle 柔和 Yellow Fruits 自訂" at bounding box center [95, 166] width 165 height 34
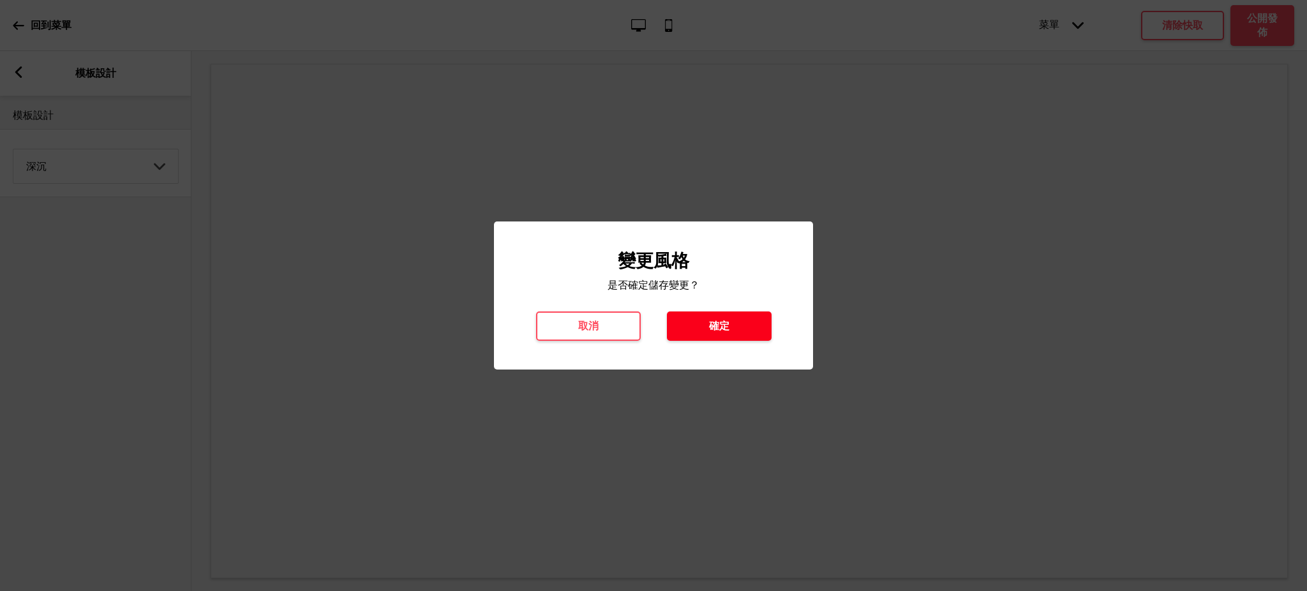
click at [746, 323] on button "確定" at bounding box center [719, 325] width 105 height 29
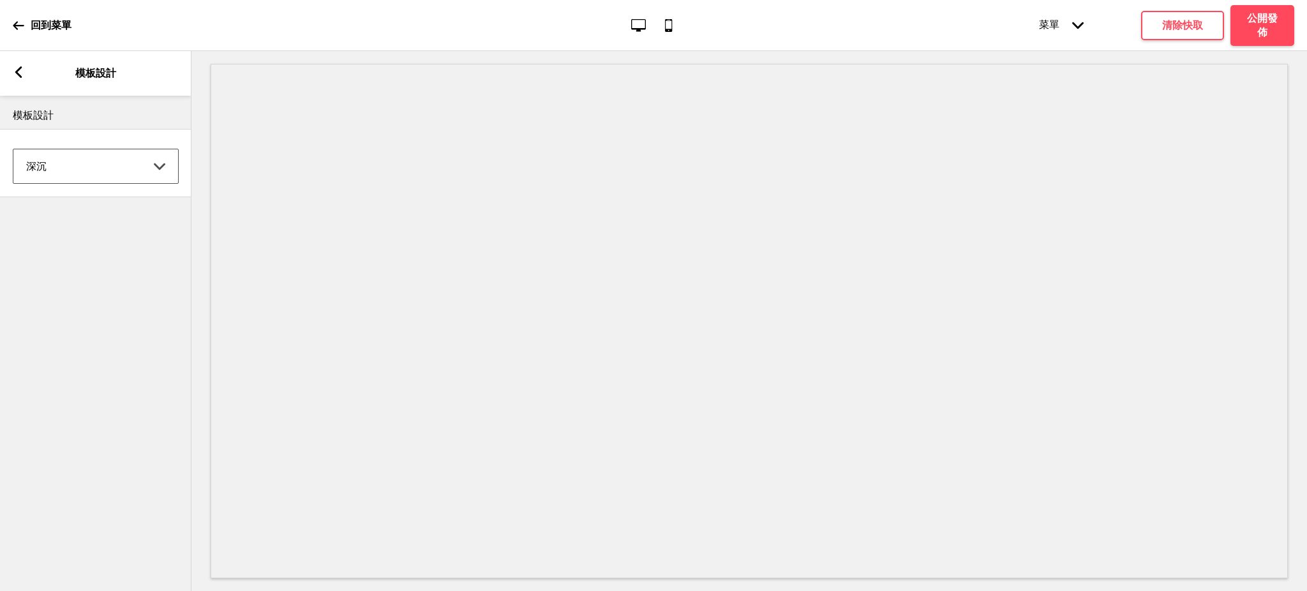
click at [22, 69] on rect at bounding box center [18, 71] width 11 height 11
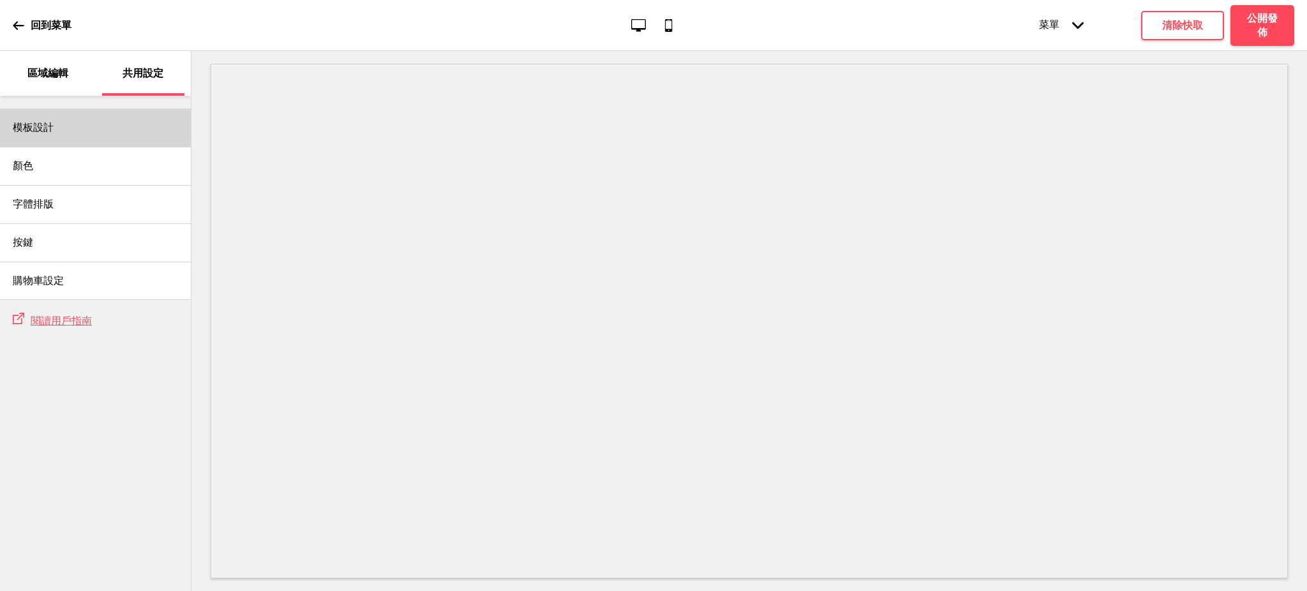
click at [64, 128] on div "模板設計" at bounding box center [95, 127] width 191 height 38
select select "dark"
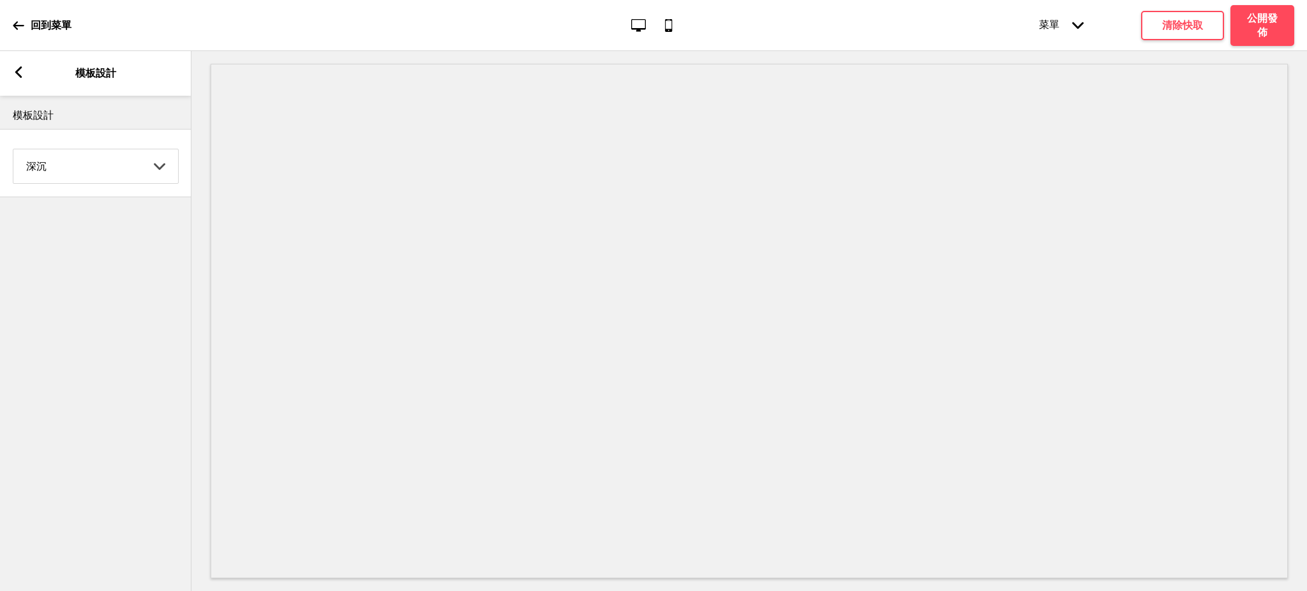
click at [17, 76] on g at bounding box center [18, 71] width 11 height 11
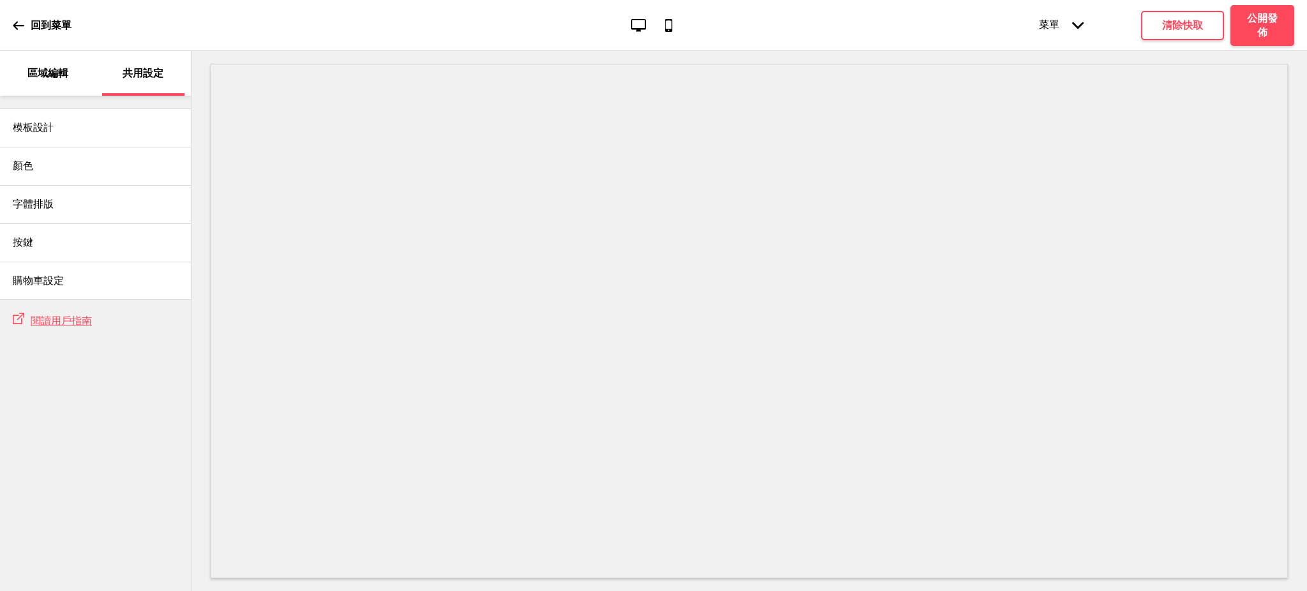
click at [42, 91] on div "區域編輯" at bounding box center [47, 73] width 83 height 45
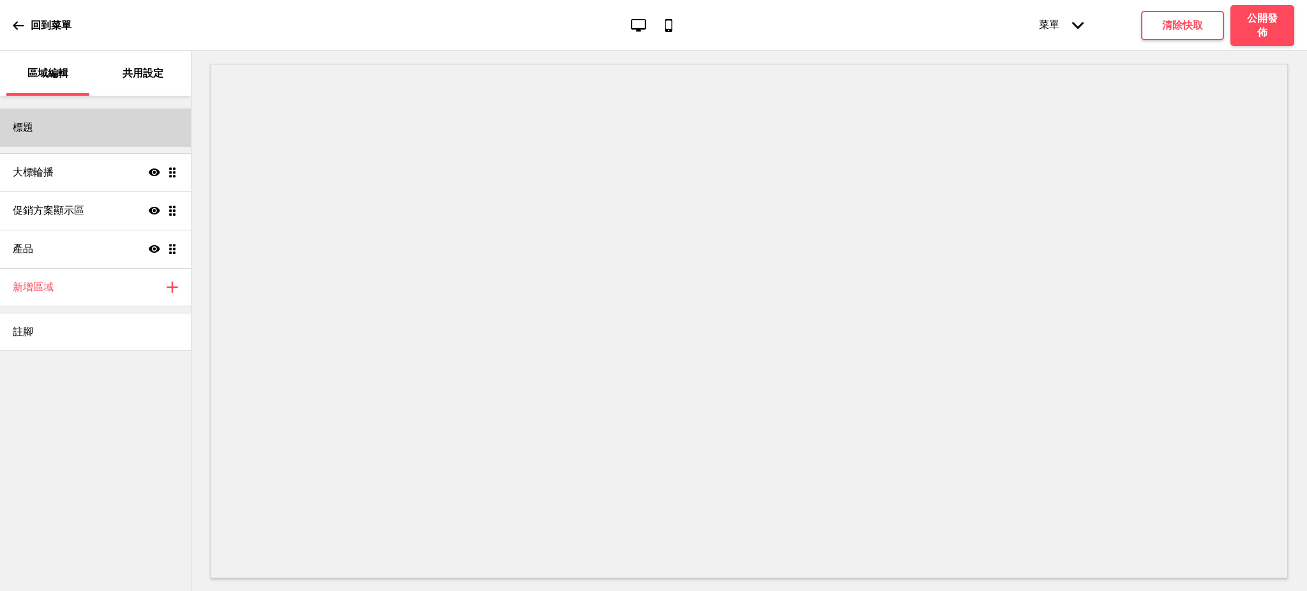
click at [53, 130] on div "標題" at bounding box center [95, 127] width 191 height 38
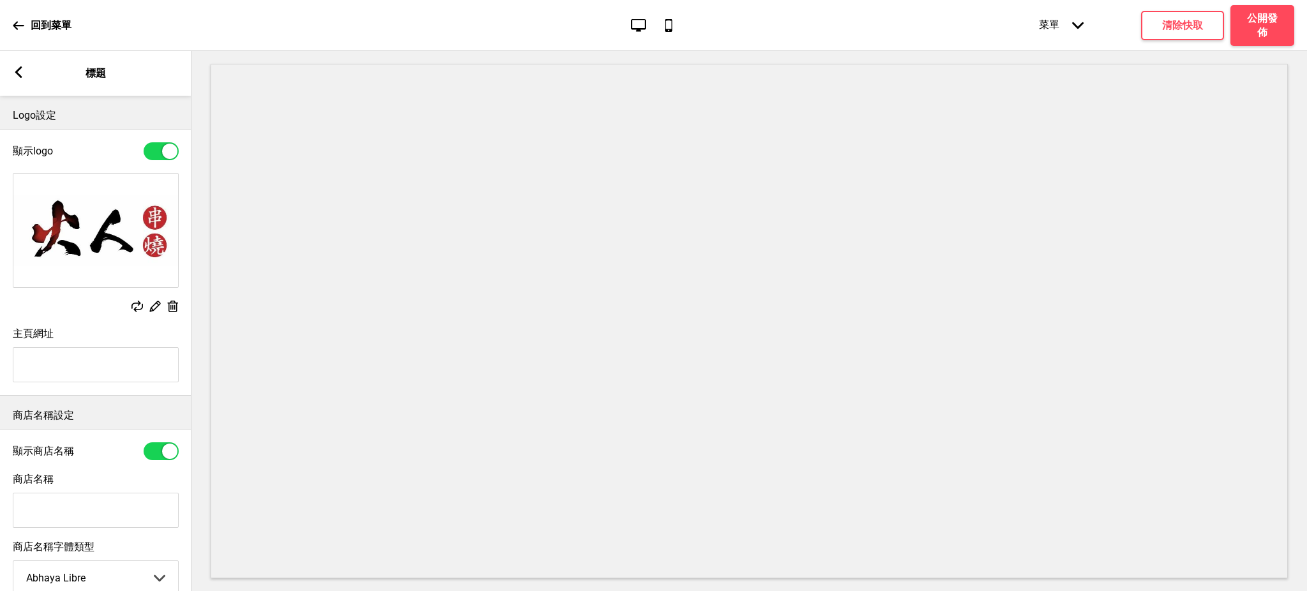
scroll to position [154, 0]
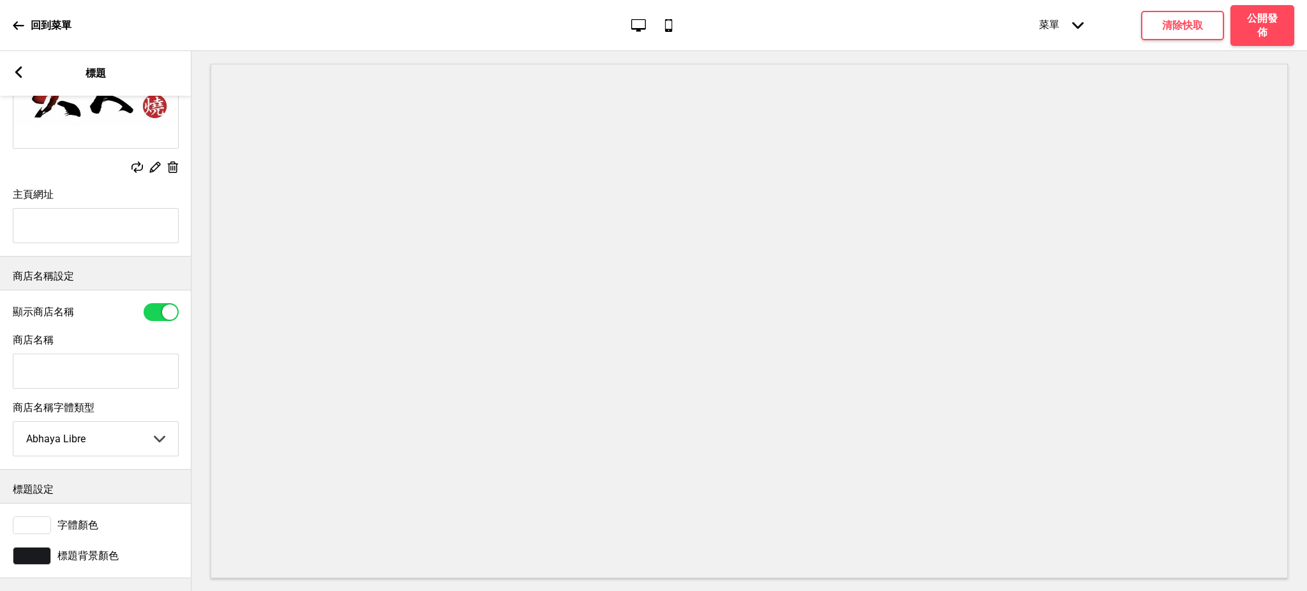
click at [36, 519] on div at bounding box center [32, 525] width 38 height 18
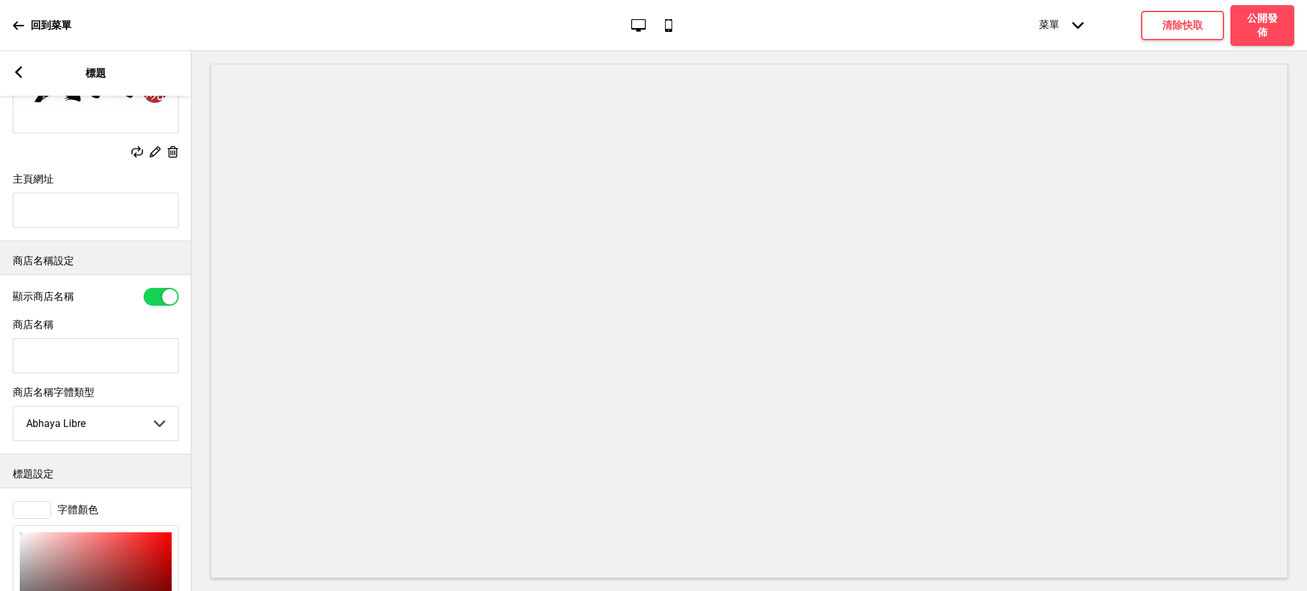
scroll to position [365, 0]
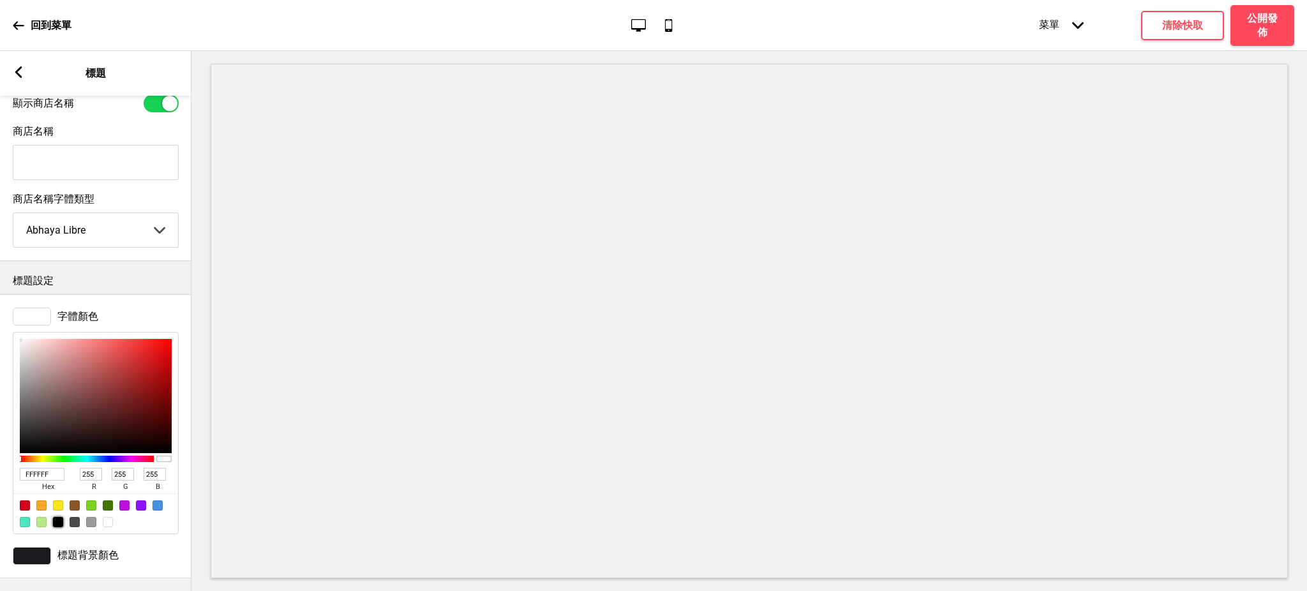
click at [57, 517] on div at bounding box center [58, 522] width 10 height 10
type input "000000"
type input "0"
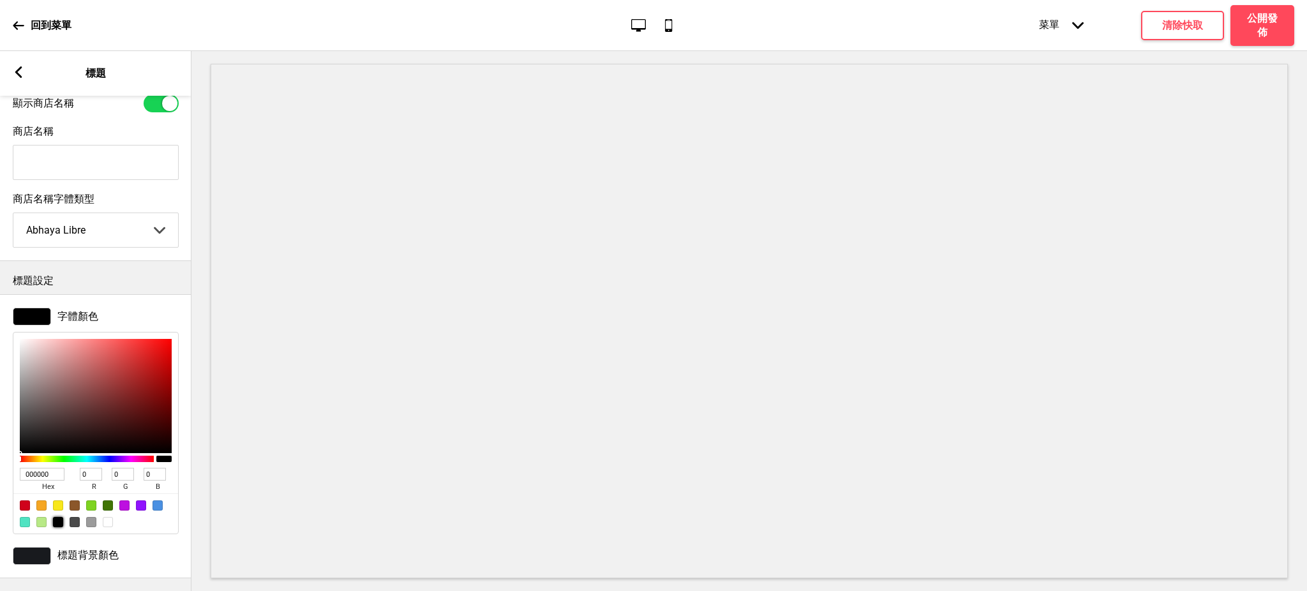
click at [34, 550] on div at bounding box center [32, 556] width 38 height 18
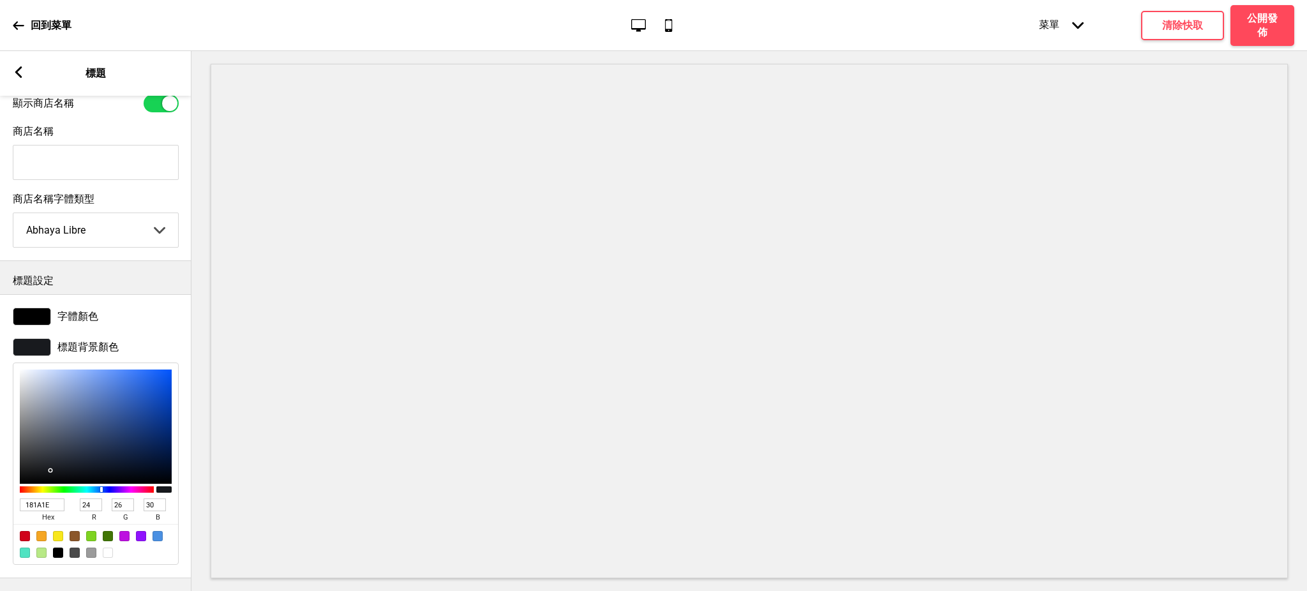
click at [103, 548] on div at bounding box center [108, 553] width 10 height 10
type input "FFFFFF"
type input "255"
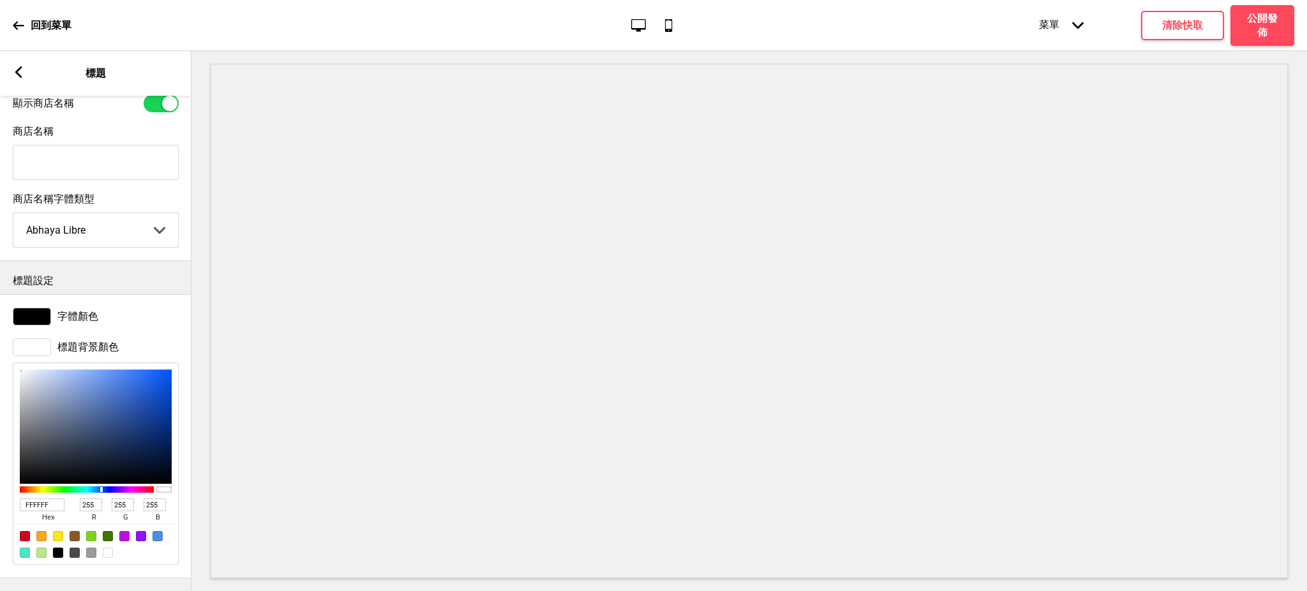
click at [14, 70] on rect at bounding box center [18, 71] width 11 height 11
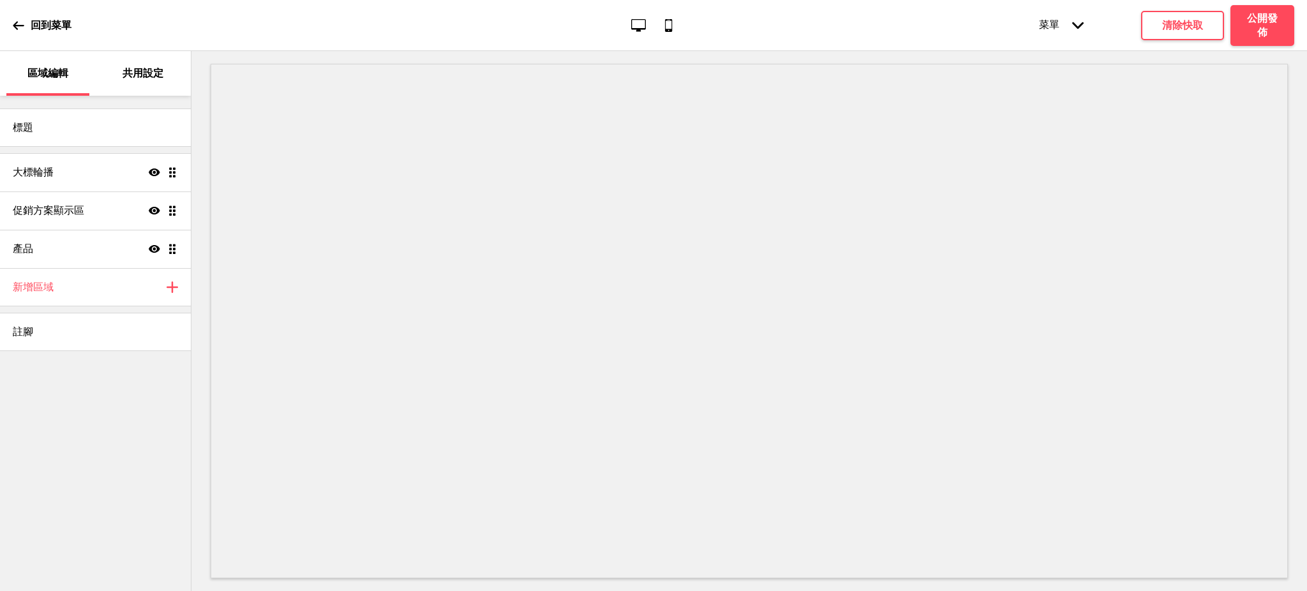
click at [145, 69] on p "共用設定" at bounding box center [143, 73] width 41 height 14
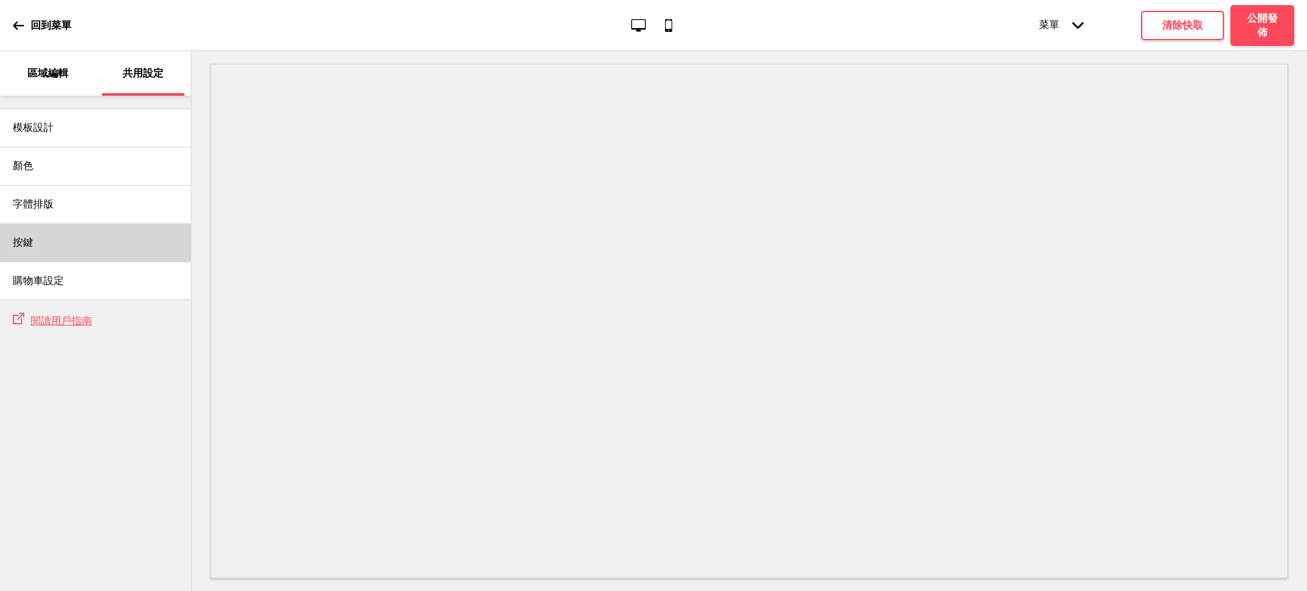
click at [62, 232] on div "按鍵" at bounding box center [95, 242] width 191 height 38
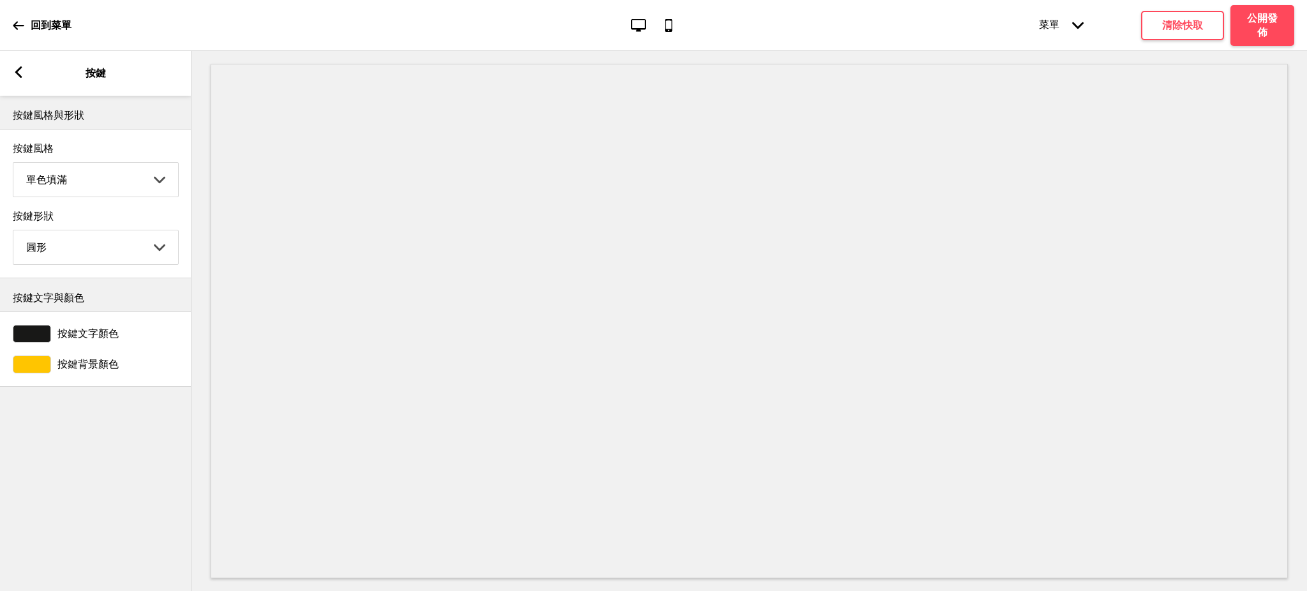
click at [45, 338] on div at bounding box center [32, 334] width 38 height 18
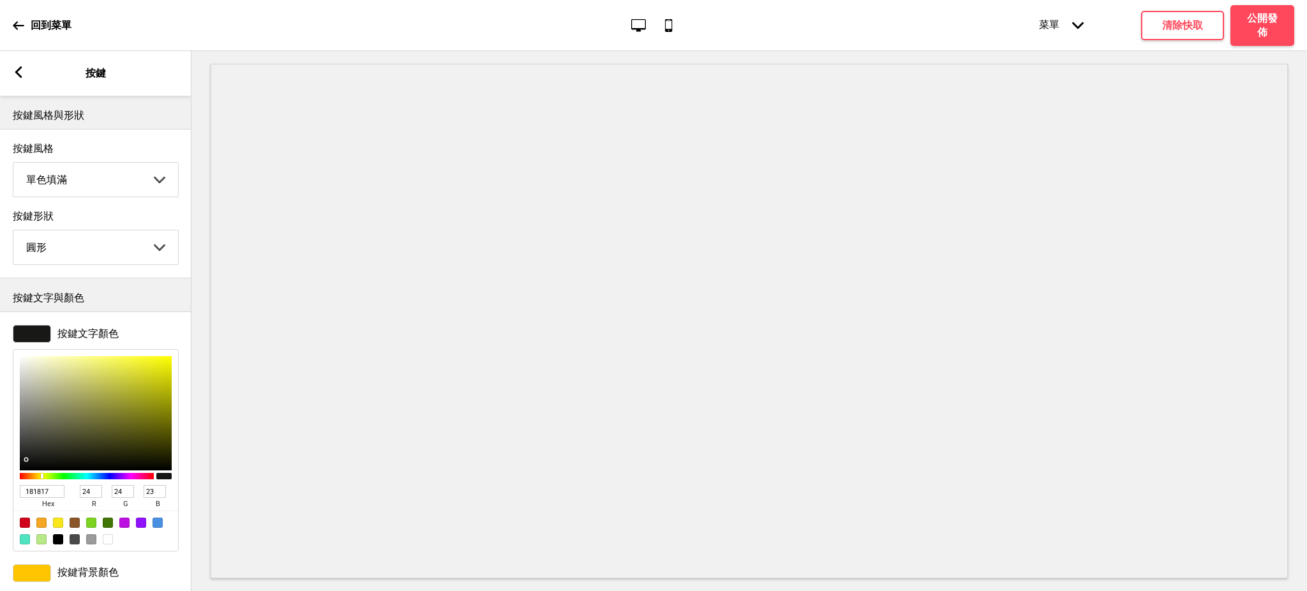
click at [26, 532] on div at bounding box center [95, 531] width 165 height 40
click at [22, 528] on div at bounding box center [25, 523] width 10 height 10
type input "D0021B"
type input "208"
type input "2"
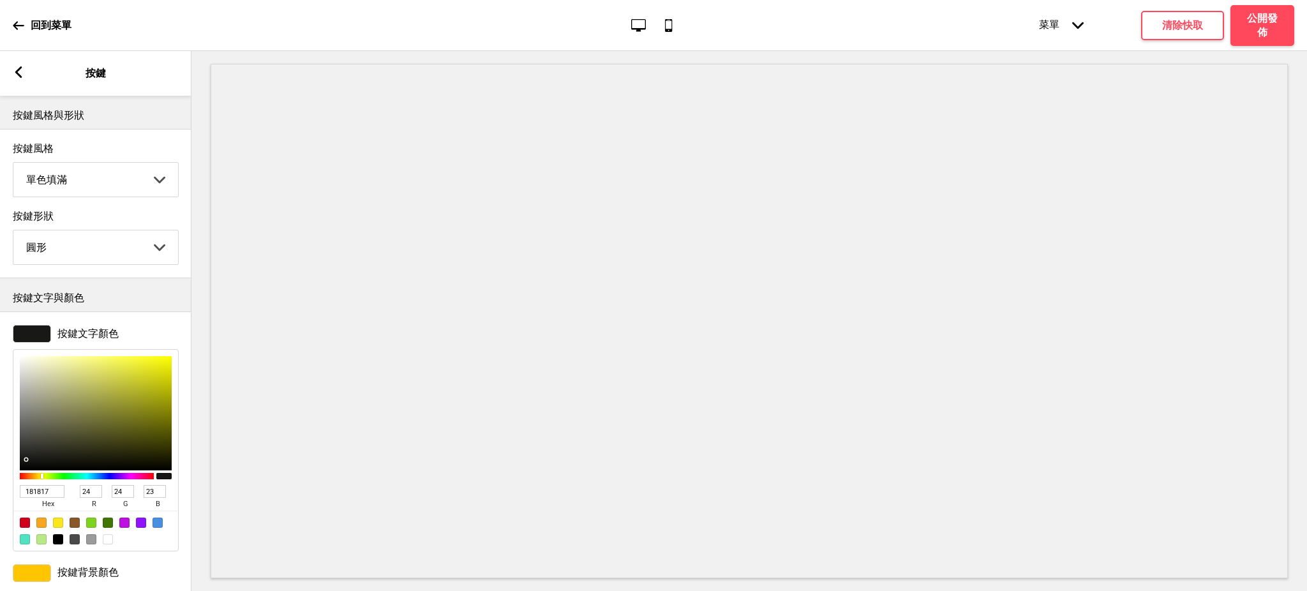
type input "27"
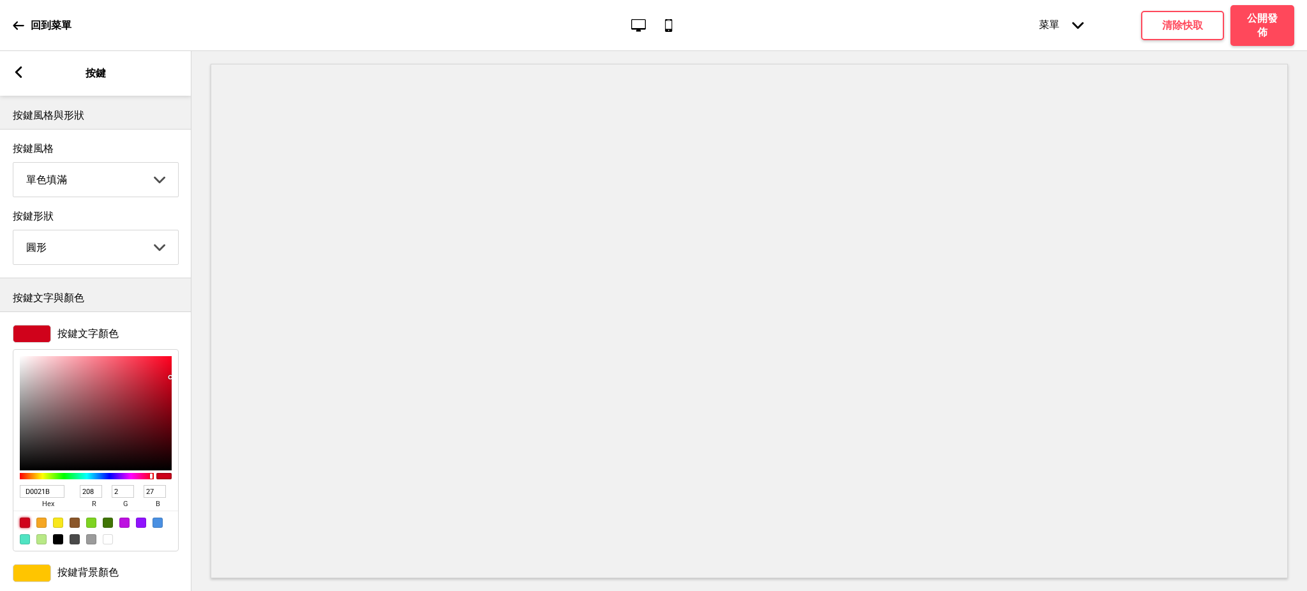
click at [22, 528] on div at bounding box center [25, 523] width 10 height 10
click at [60, 544] on div at bounding box center [58, 539] width 10 height 10
type input "000000"
type input "0"
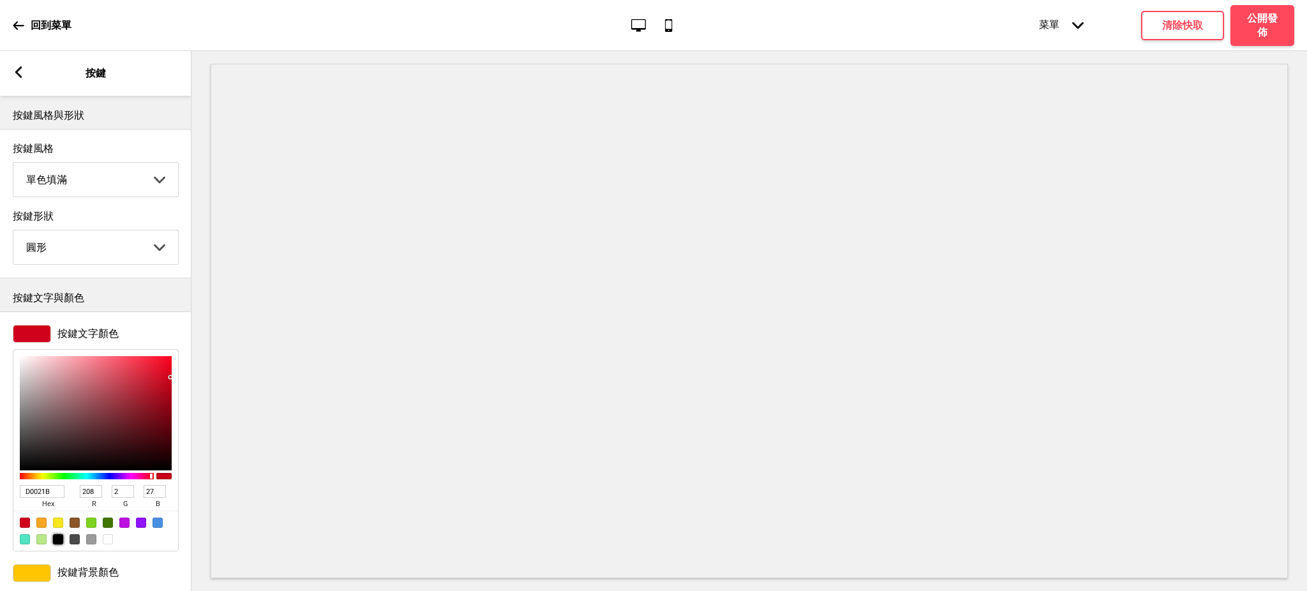
type input "0"
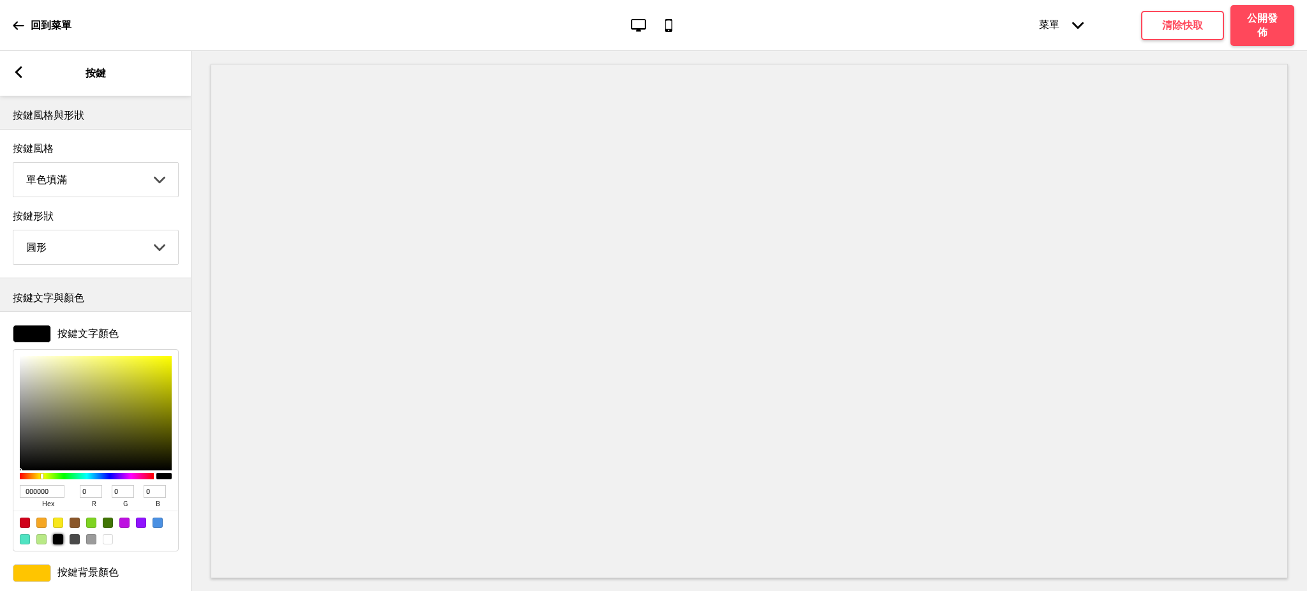
click at [41, 571] on div at bounding box center [32, 573] width 38 height 18
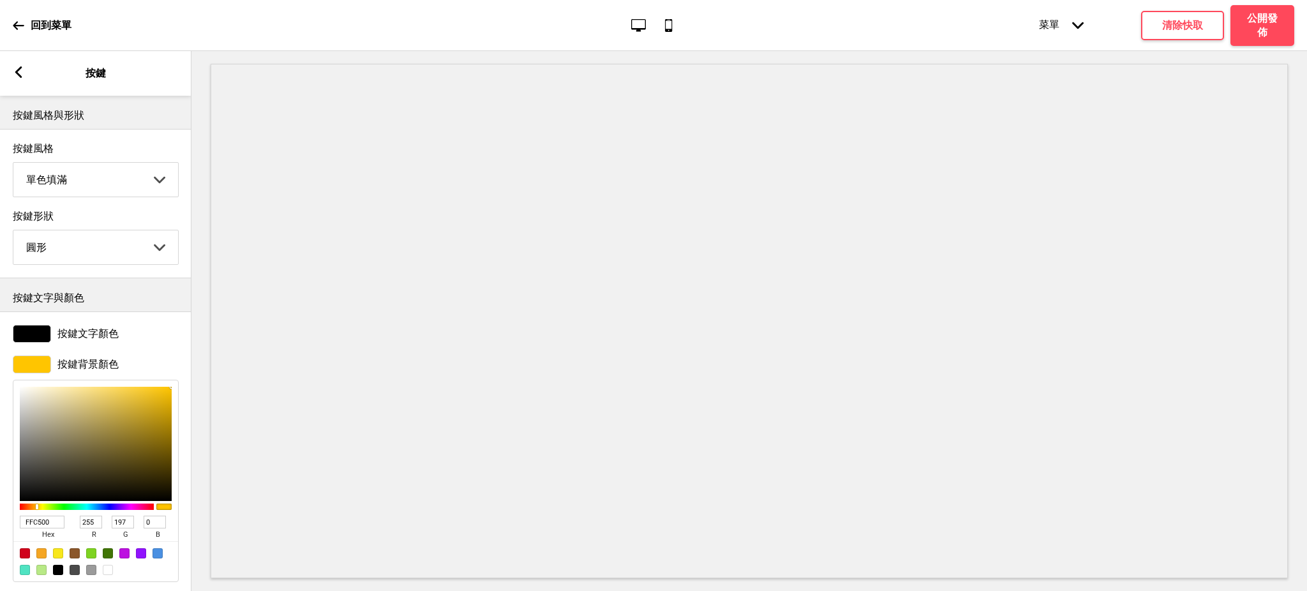
click at [18, 558] on div at bounding box center [95, 561] width 165 height 40
click at [22, 558] on div at bounding box center [25, 553] width 10 height 10
type input "D0021B"
type input "208"
type input "2"
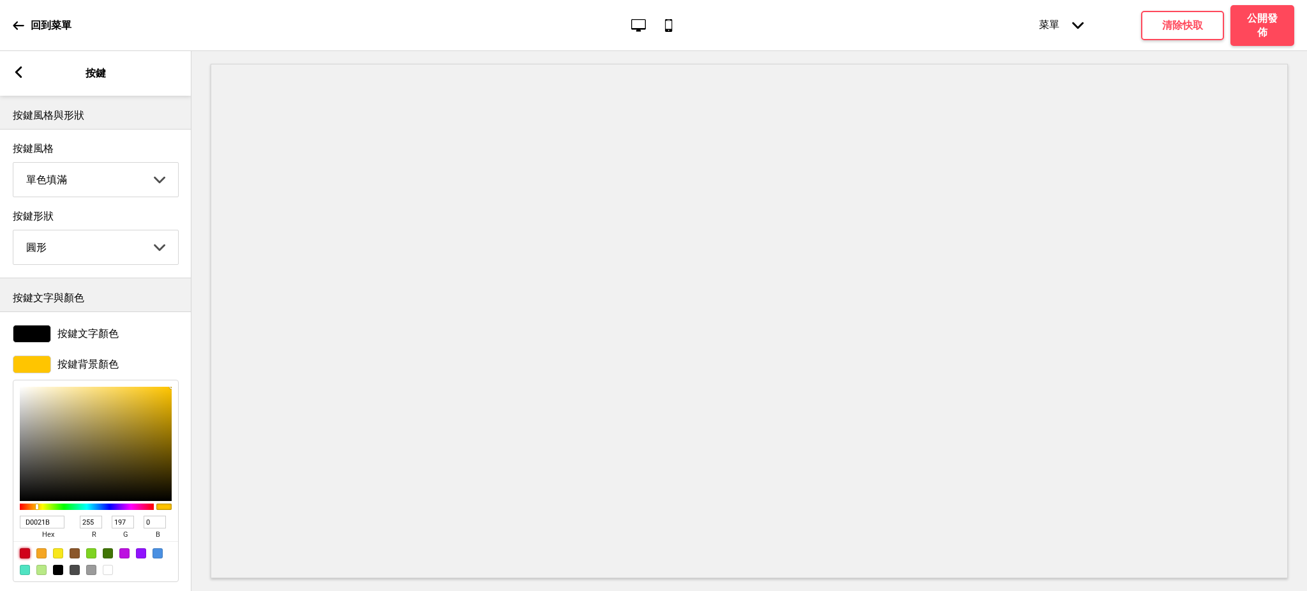
type input "27"
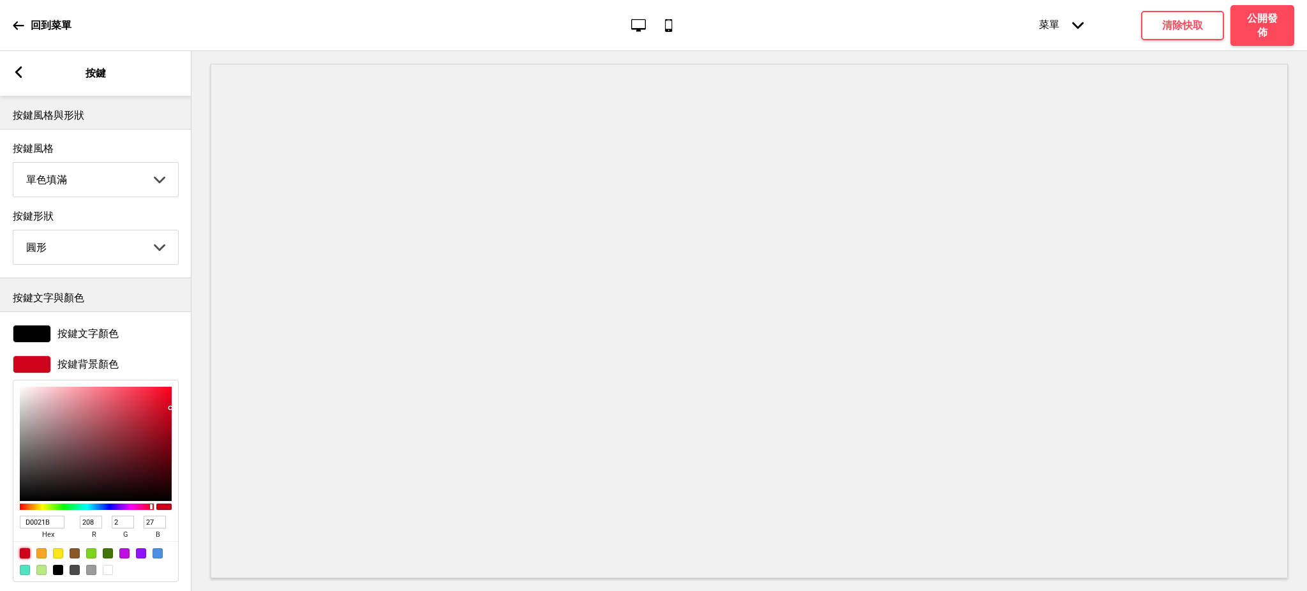
click at [45, 332] on div at bounding box center [32, 334] width 38 height 18
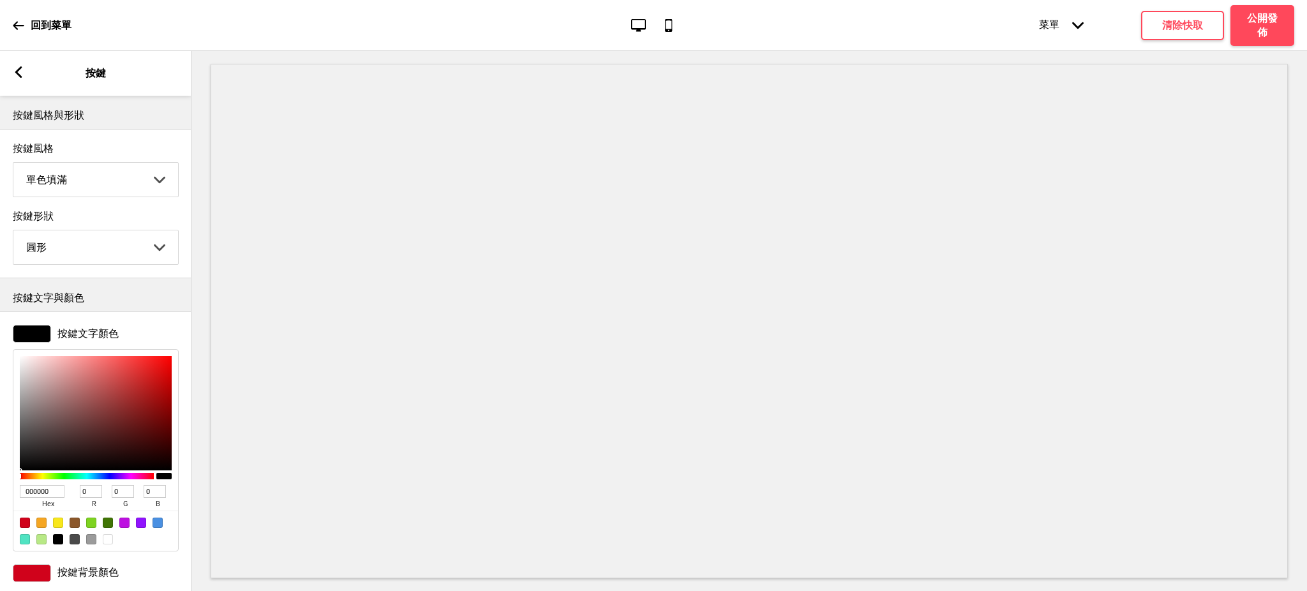
click at [110, 544] on div at bounding box center [108, 539] width 10 height 10
type input "FFFFFF"
type input "255"
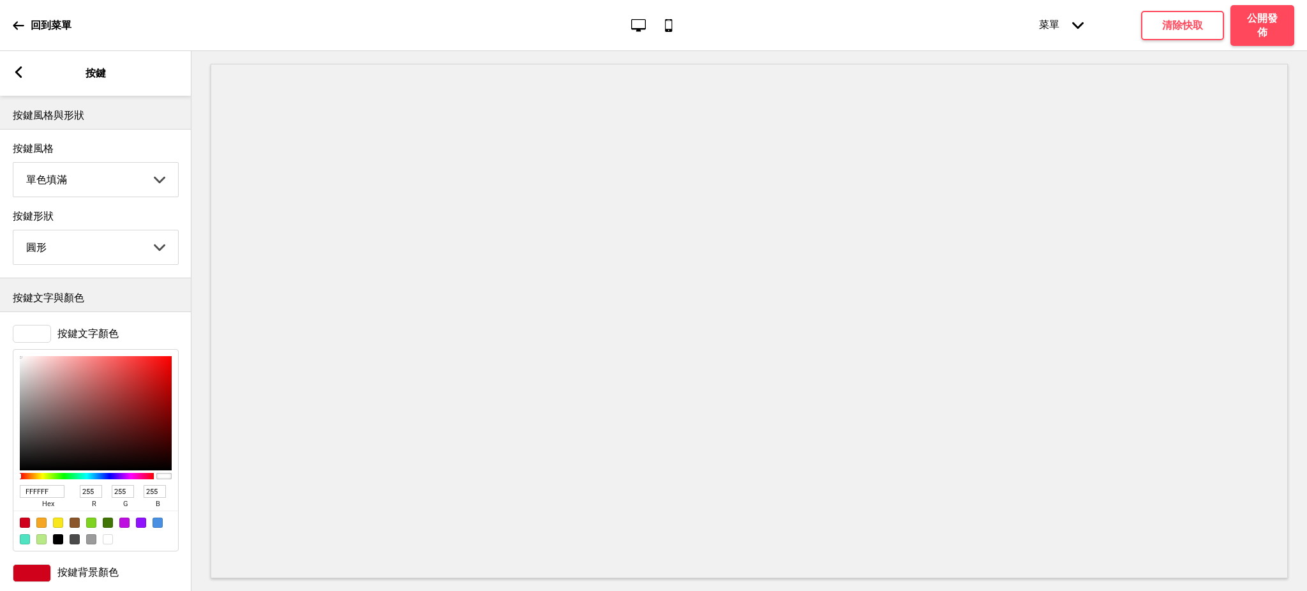
click at [22, 69] on rect at bounding box center [18, 71] width 11 height 11
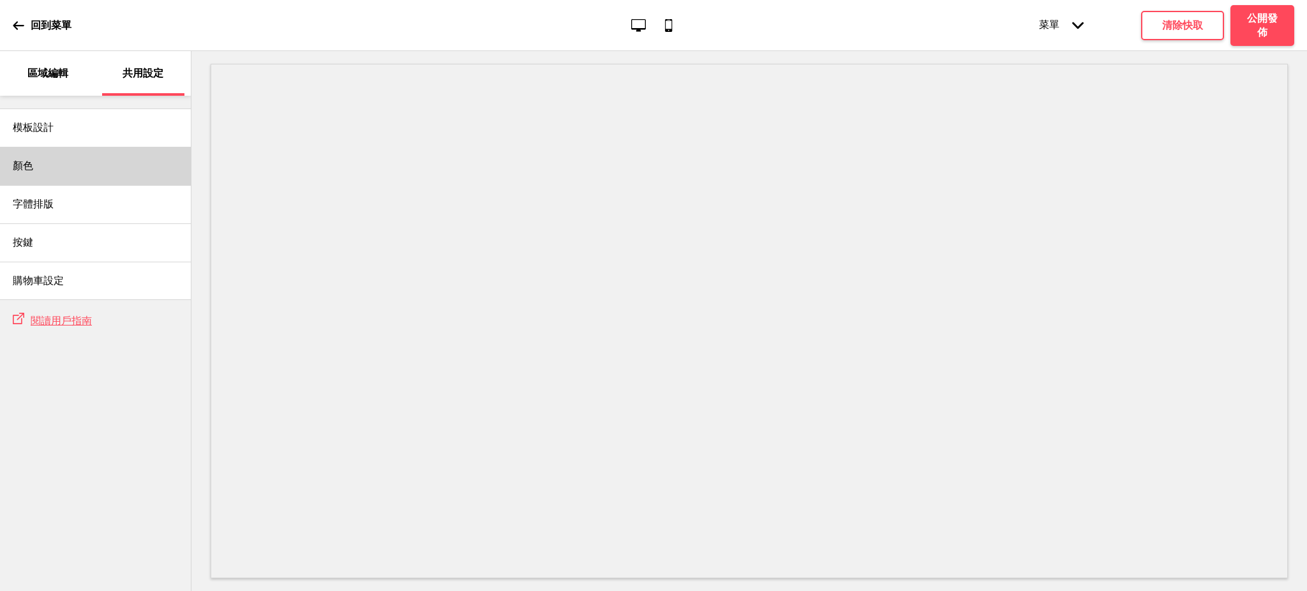
click at [33, 168] on h4 "顏色" at bounding box center [23, 166] width 20 height 14
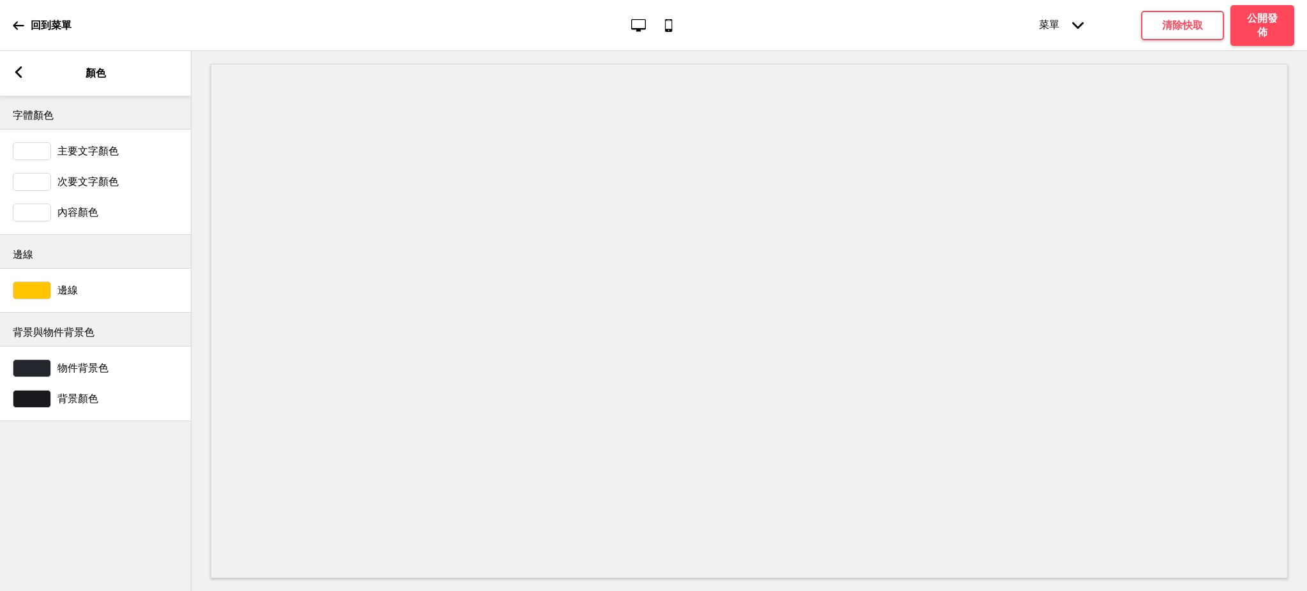
click at [45, 295] on div at bounding box center [32, 290] width 38 height 18
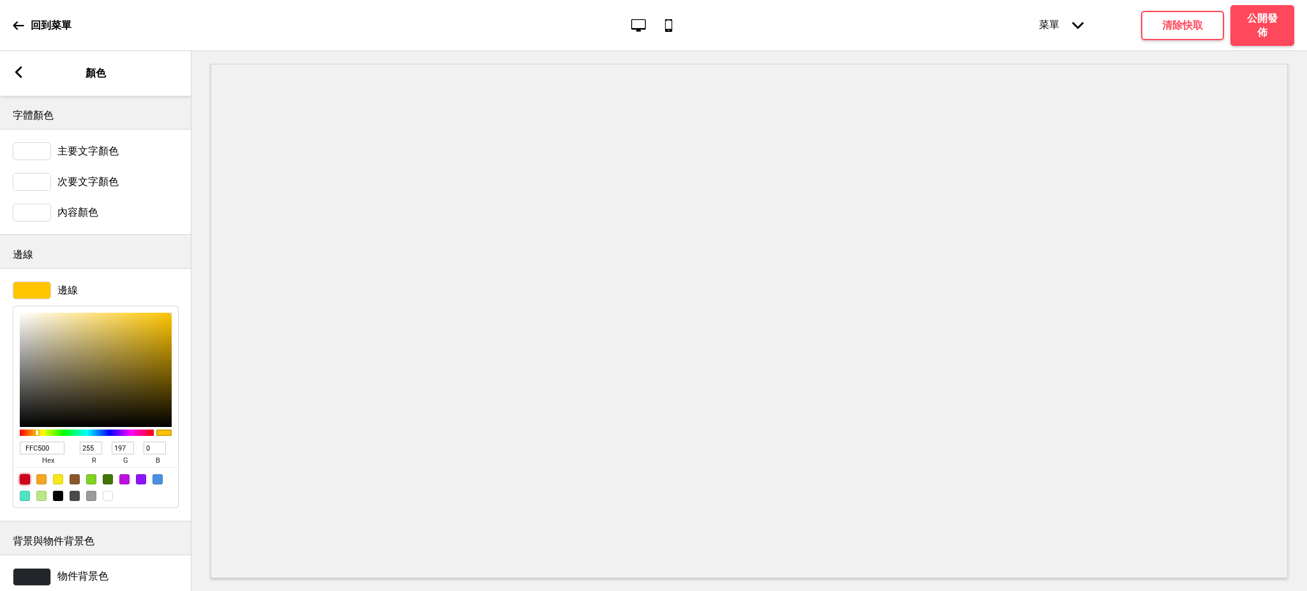
click at [25, 479] on div at bounding box center [25, 479] width 10 height 10
type input "D0021B"
type input "208"
type input "2"
type input "27"
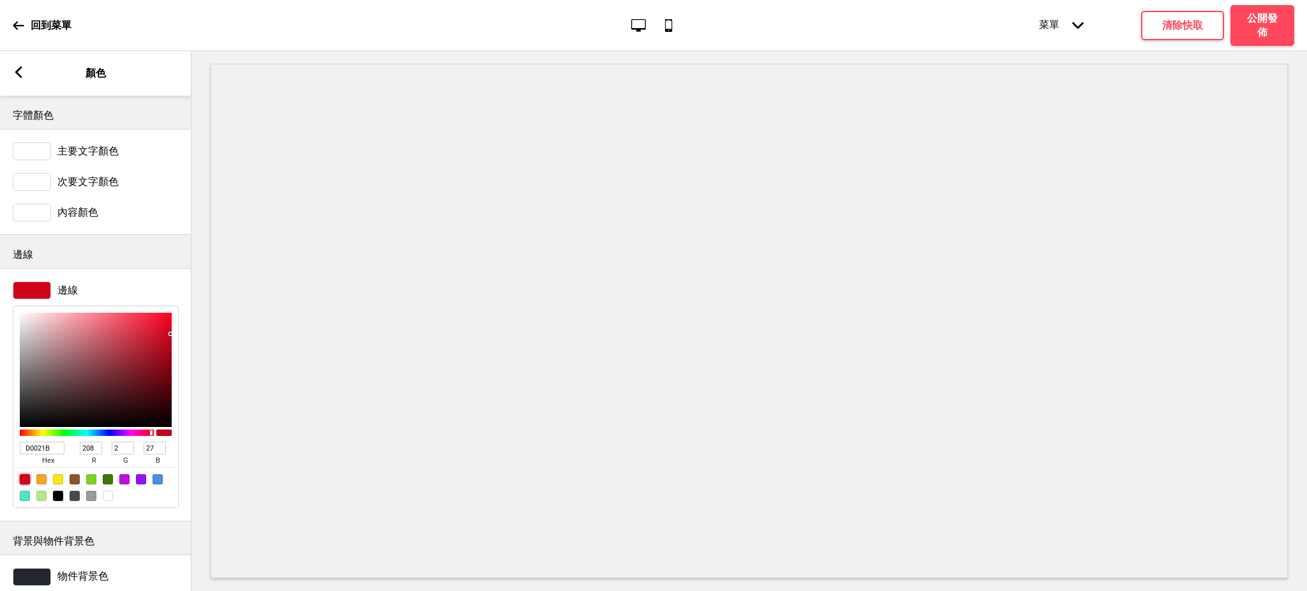
click at [17, 74] on icon at bounding box center [18, 71] width 7 height 11
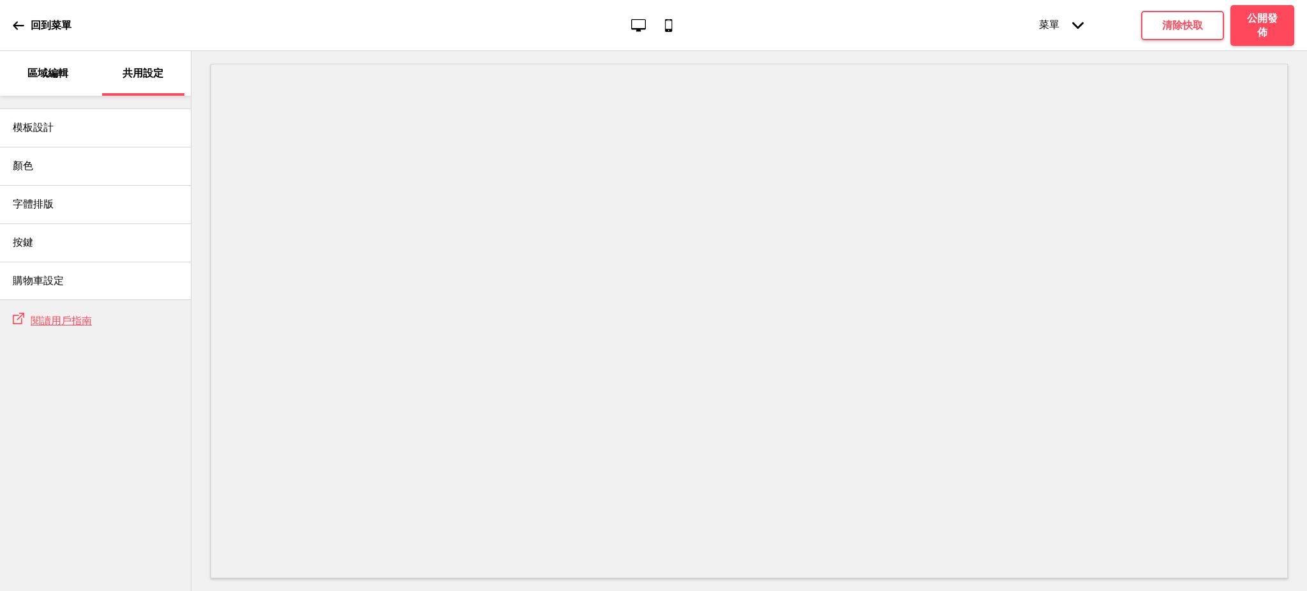
click at [36, 69] on p "區域編輯" at bounding box center [47, 73] width 41 height 14
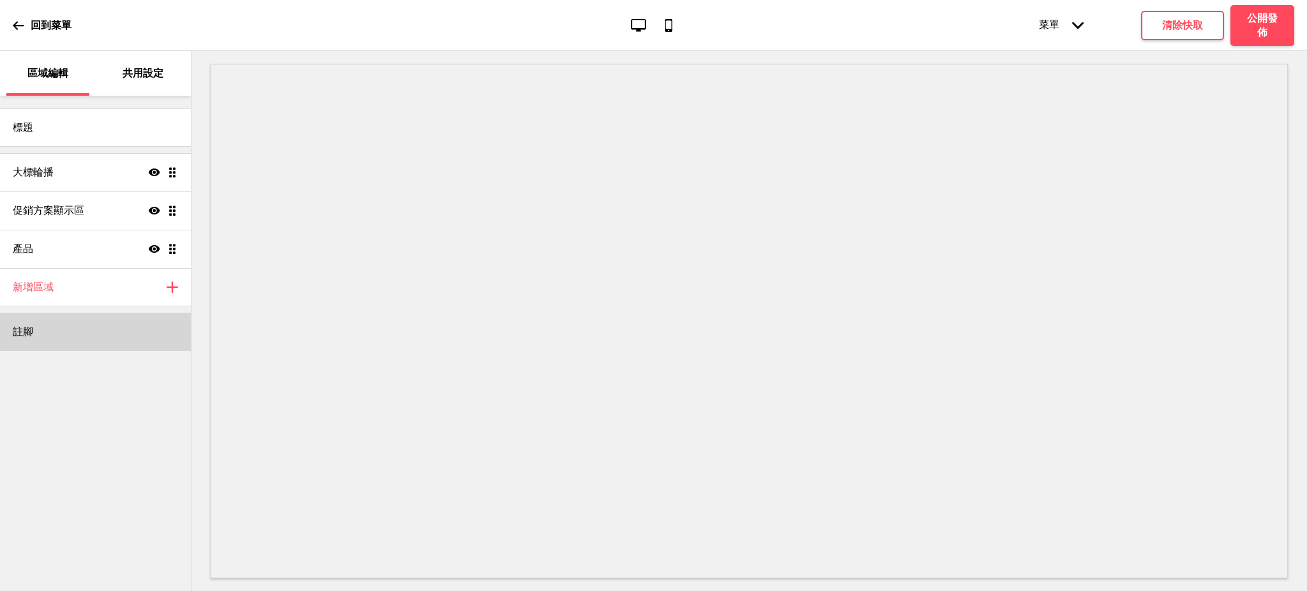
click at [75, 337] on div "註腳" at bounding box center [95, 332] width 191 height 38
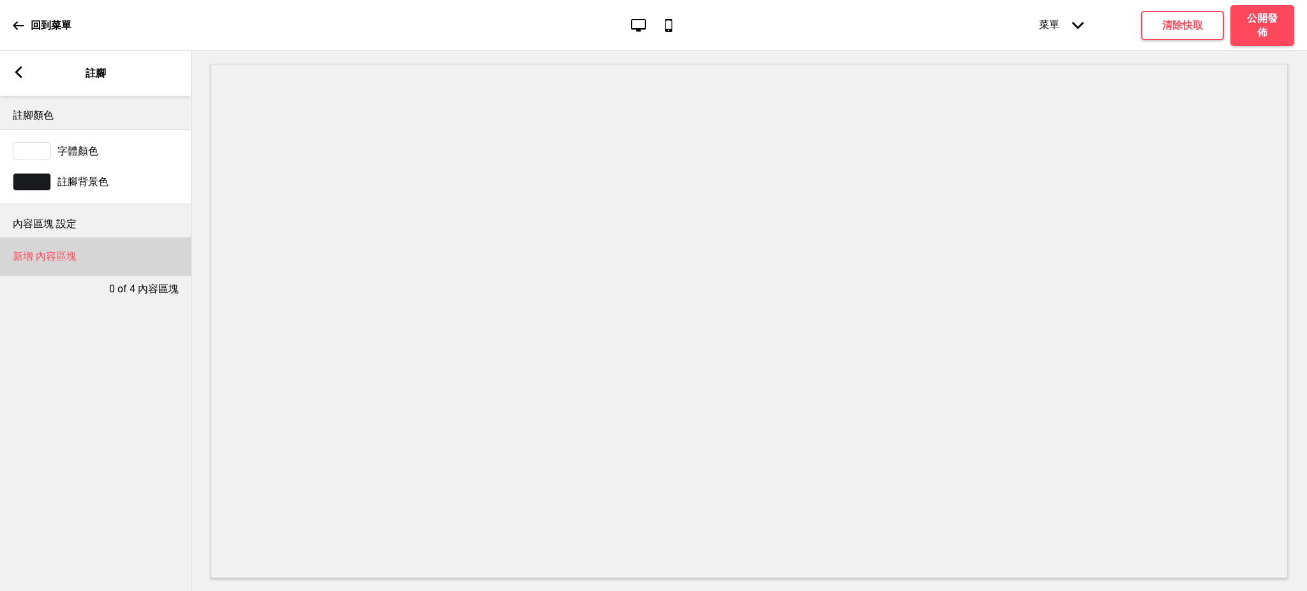
click at [56, 253] on h4 "新增 內容區塊" at bounding box center [45, 257] width 64 height 14
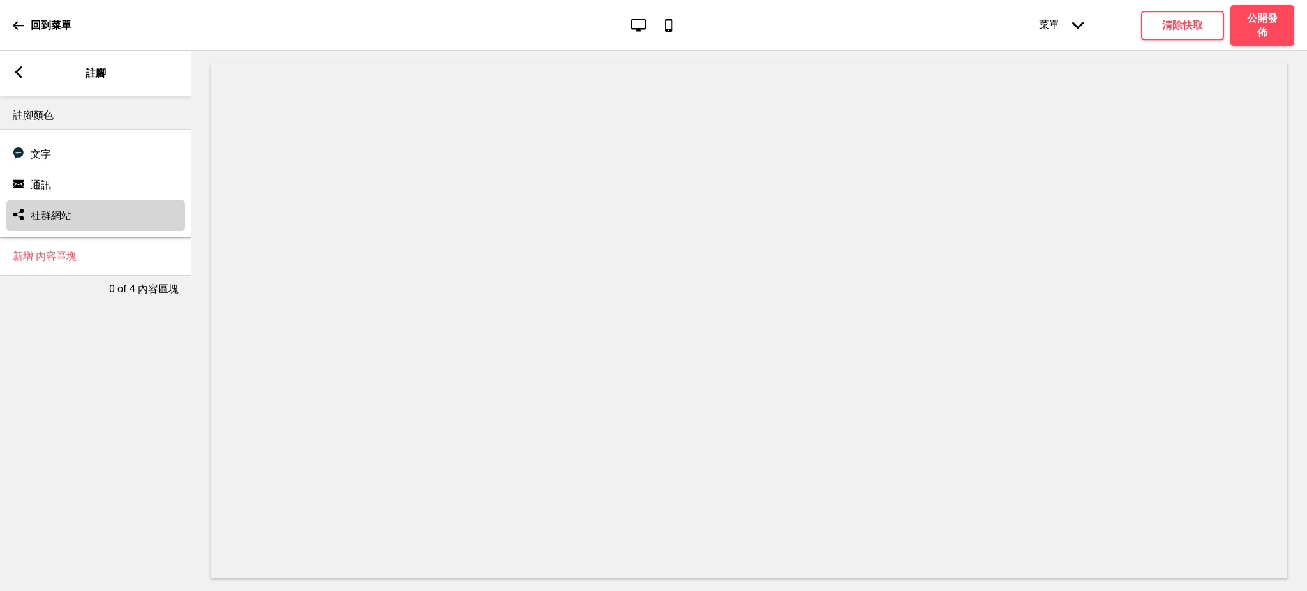
click at [54, 218] on h4 "社群網站" at bounding box center [51, 216] width 41 height 14
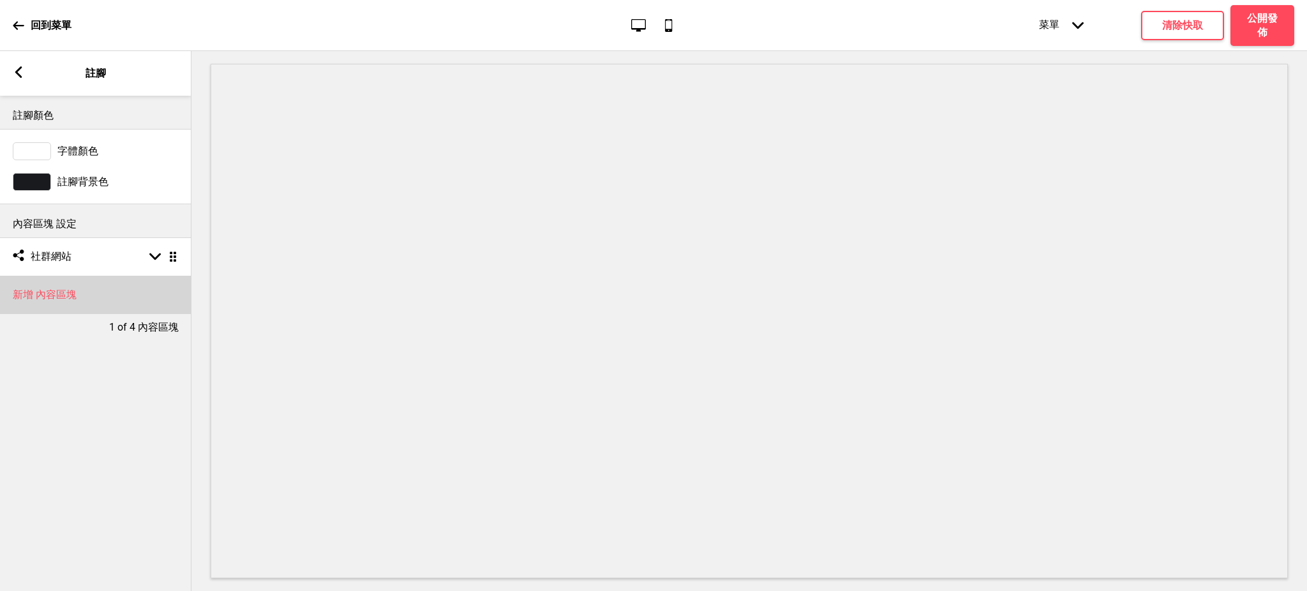
click at [61, 302] on div "新增 內容區塊" at bounding box center [95, 295] width 191 height 38
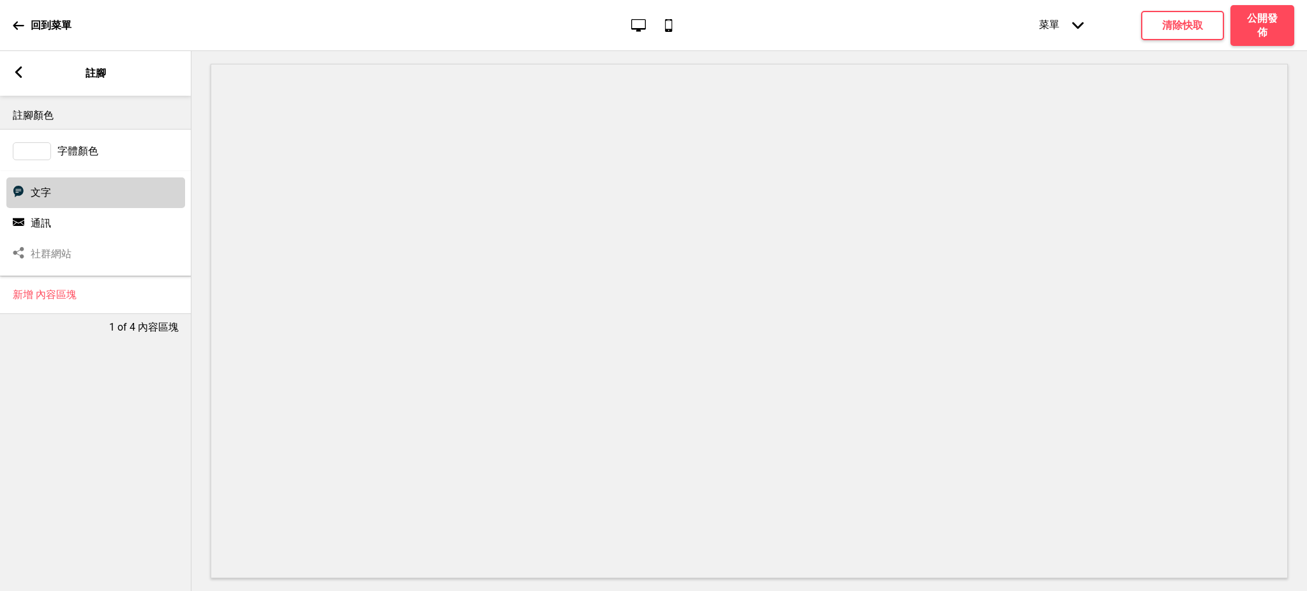
click at [66, 194] on div "文字 文字" at bounding box center [95, 192] width 179 height 31
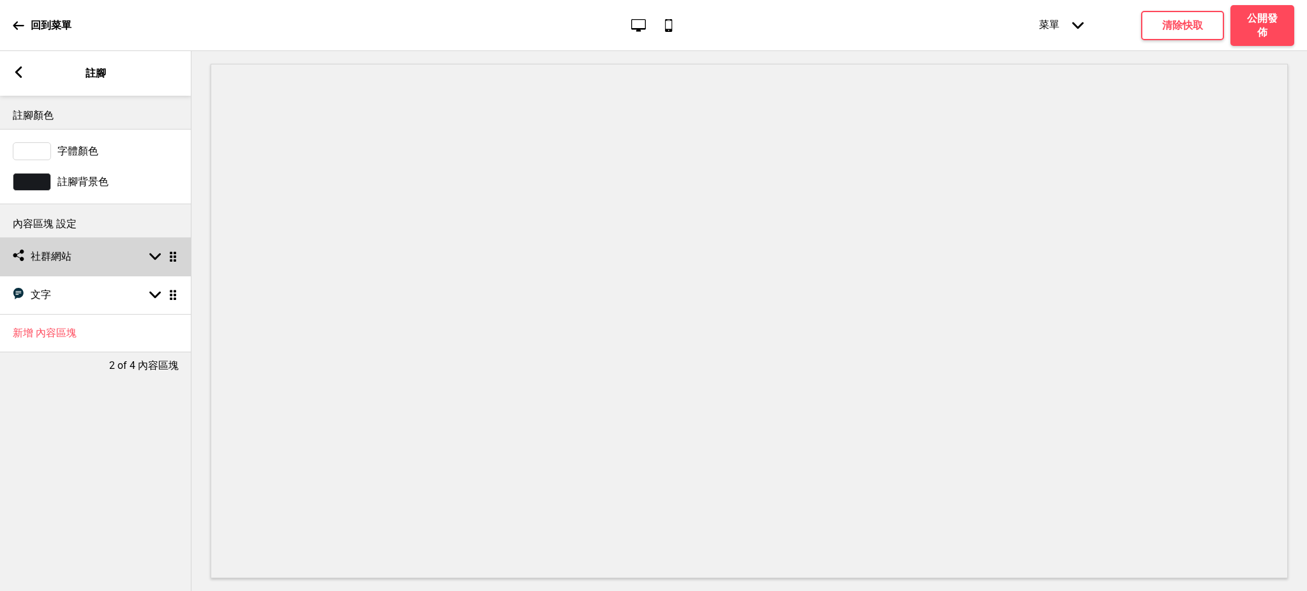
click at [74, 261] on div "社交媒體 社群網站 箭頭down 拖曳" at bounding box center [95, 256] width 191 height 38
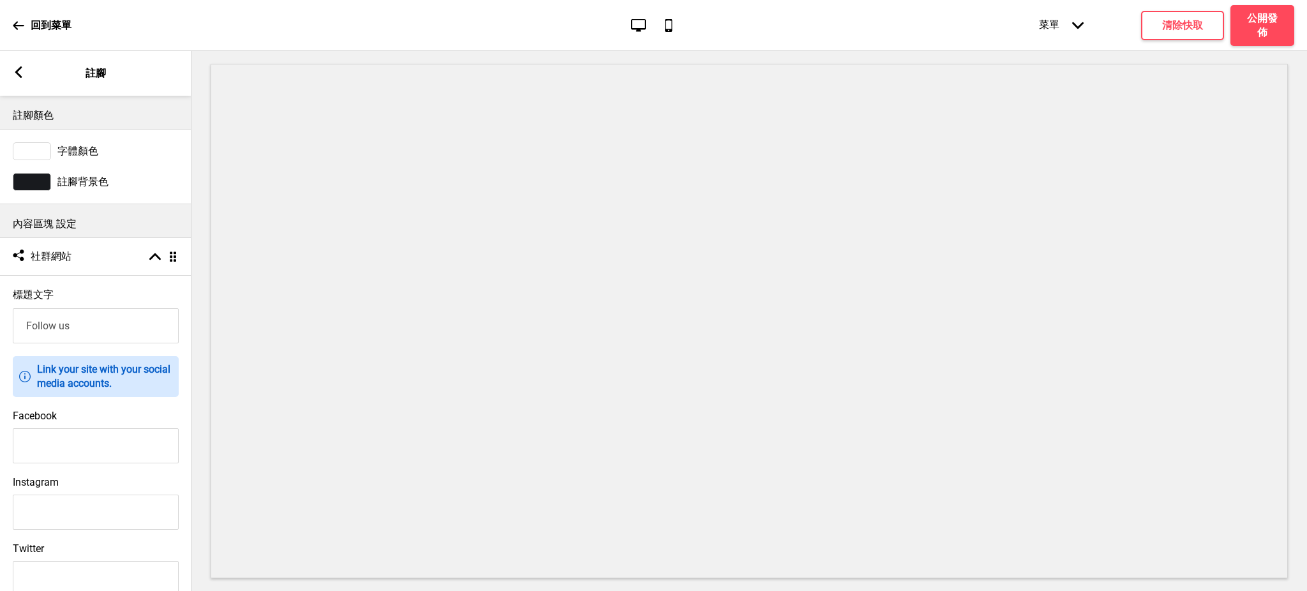
drag, startPoint x: 89, startPoint y: 327, endPoint x: 3, endPoint y: 327, distance: 86.8
click at [3, 327] on div "標題文字 Follow us" at bounding box center [95, 316] width 191 height 68
click at [106, 265] on div "社交媒體 社群網站 箭頭up 拖曳" at bounding box center [95, 256] width 191 height 38
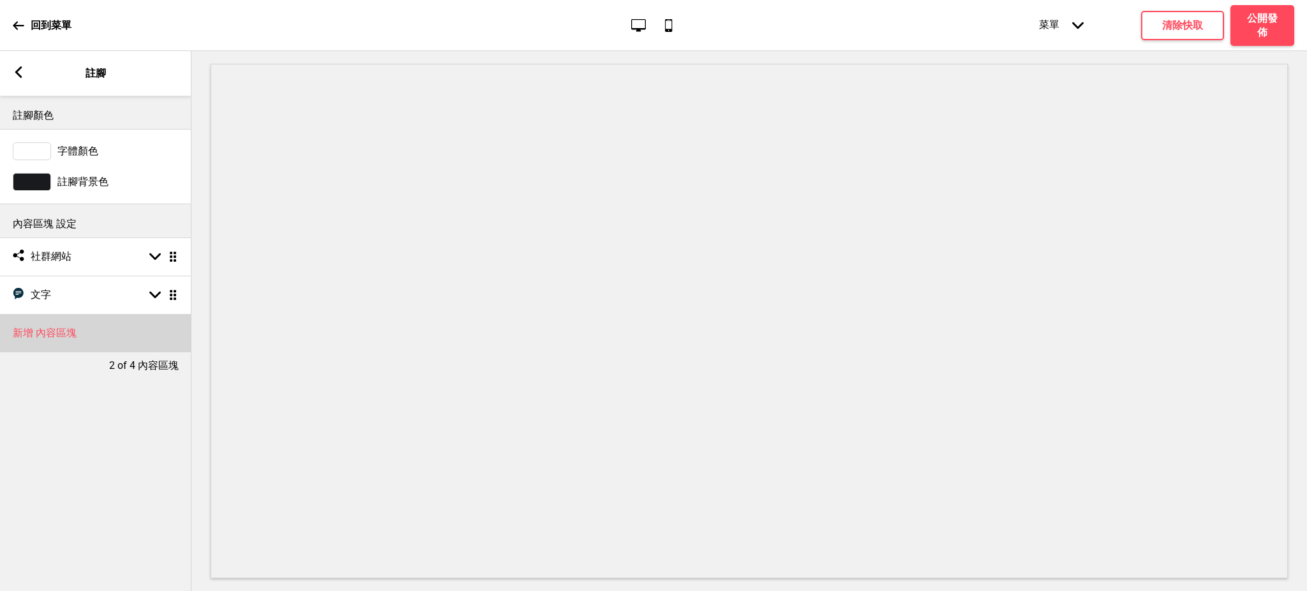
click at [75, 314] on div "新增 內容區塊" at bounding box center [95, 333] width 191 height 38
click at [68, 382] on div "註腳顏色 字體顏色 註腳背景色 內容區塊 設定 社交媒體 社群網站 箭頭down 拖曳 文字 文字 箭頭down 拖曳 新增 內容區塊 2 of 4 內容區塊" at bounding box center [95, 343] width 191 height 495
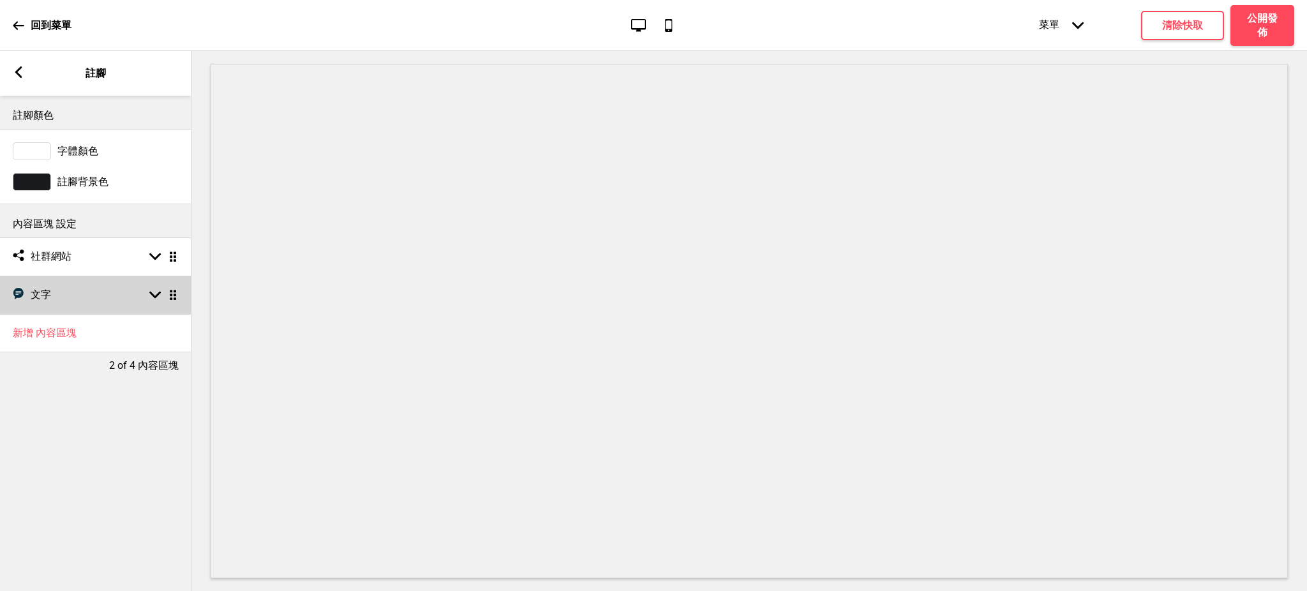
click at [80, 303] on div "文字 文字 箭頭down 拖曳" at bounding box center [95, 295] width 191 height 38
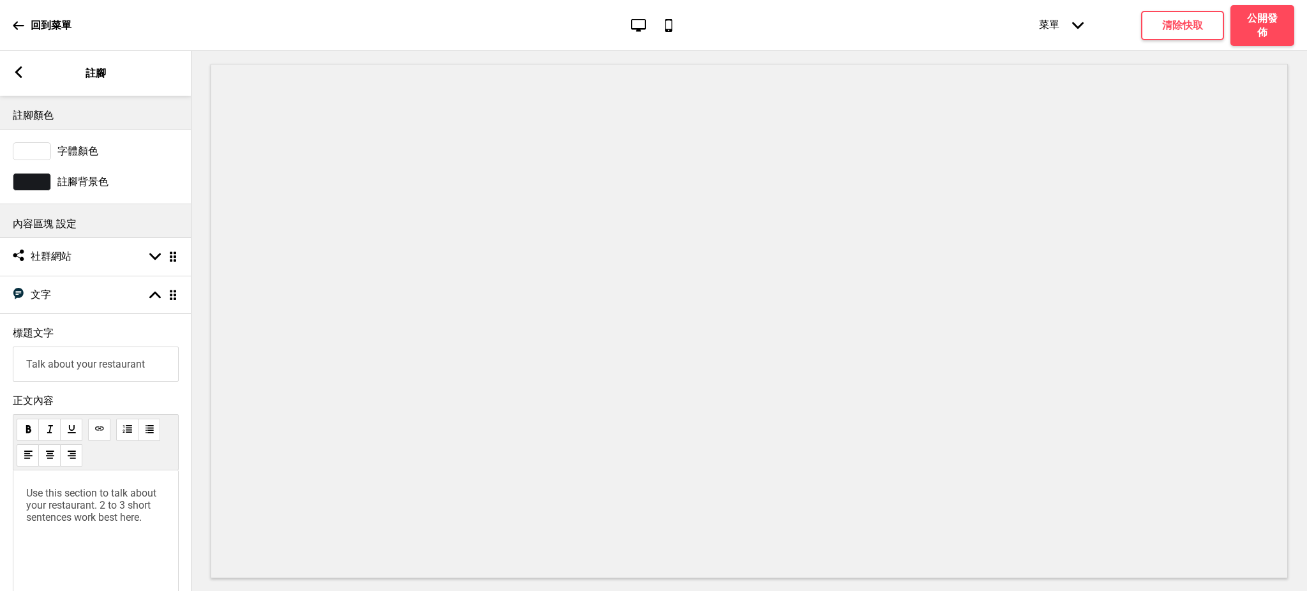
click at [100, 359] on input "Talk about your restaurant" at bounding box center [96, 364] width 166 height 35
drag, startPoint x: 100, startPoint y: 359, endPoint x: 110, endPoint y: 359, distance: 9.6
click at [100, 359] on input "標題文字" at bounding box center [96, 364] width 166 height 35
type input "公司資訊"
click at [77, 511] on span "Use this section to talk about your restaurant. 2 to 3 short sentences work bes…" at bounding box center [92, 505] width 133 height 36
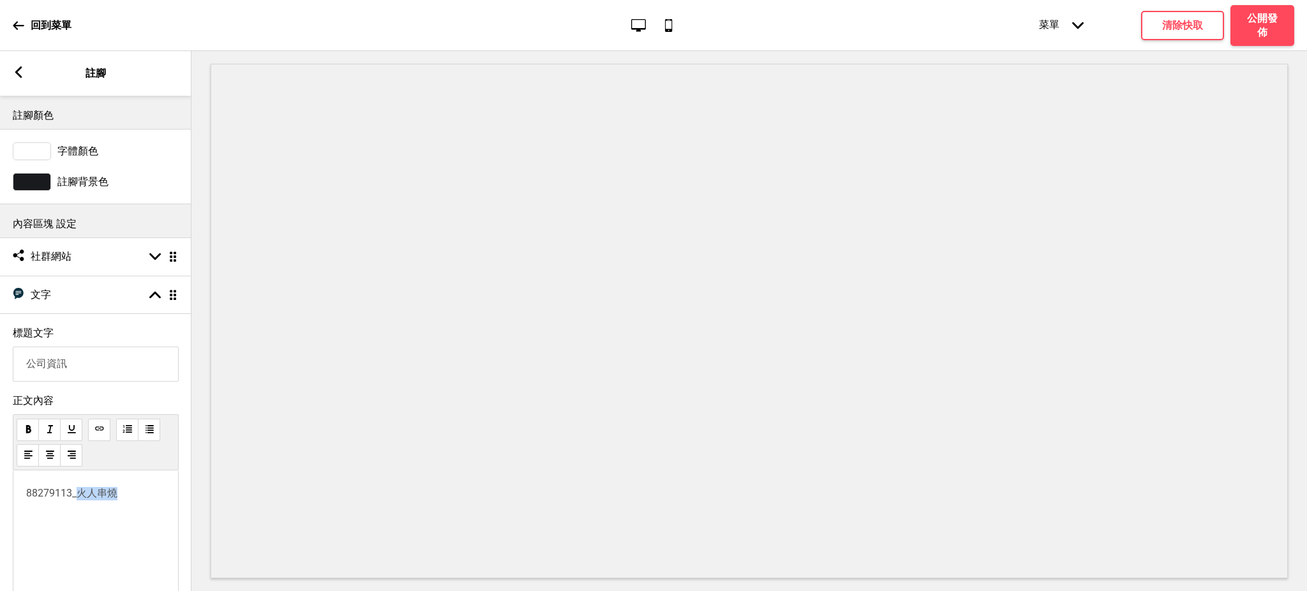
drag, startPoint x: 76, startPoint y: 494, endPoint x: 130, endPoint y: 493, distance: 54.3
click at [130, 493] on p "88279113_火人串燒" at bounding box center [95, 493] width 139 height 13
click at [13, 70] on rect at bounding box center [18, 71] width 11 height 11
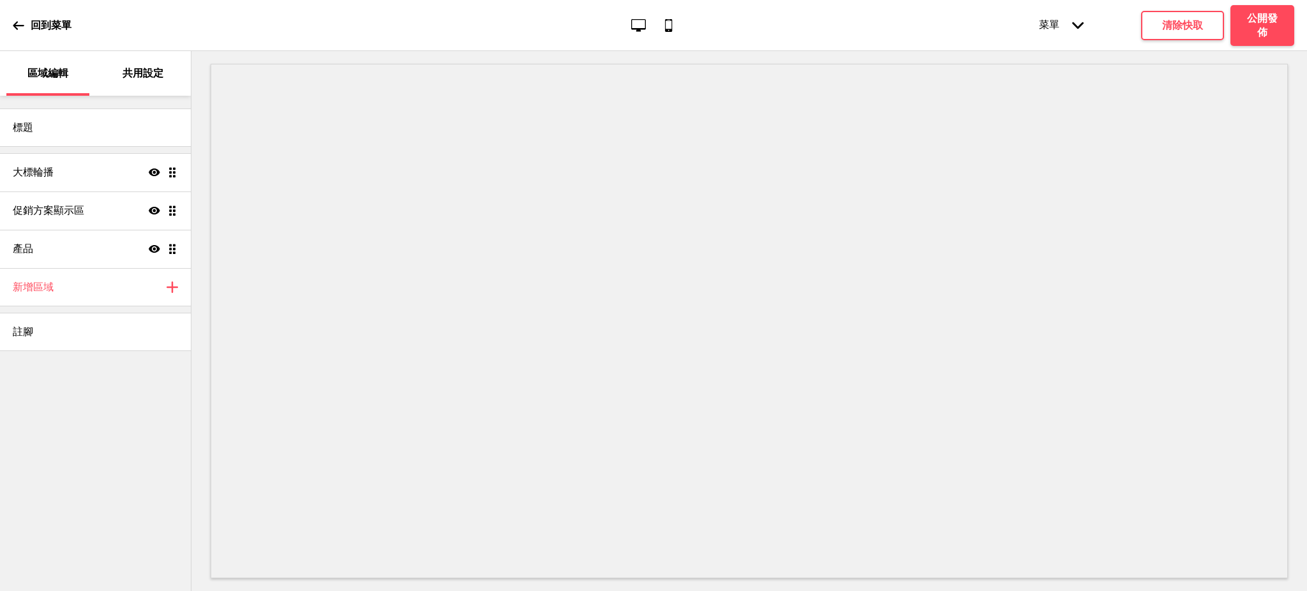
click at [140, 70] on p "共用設定" at bounding box center [143, 73] width 41 height 14
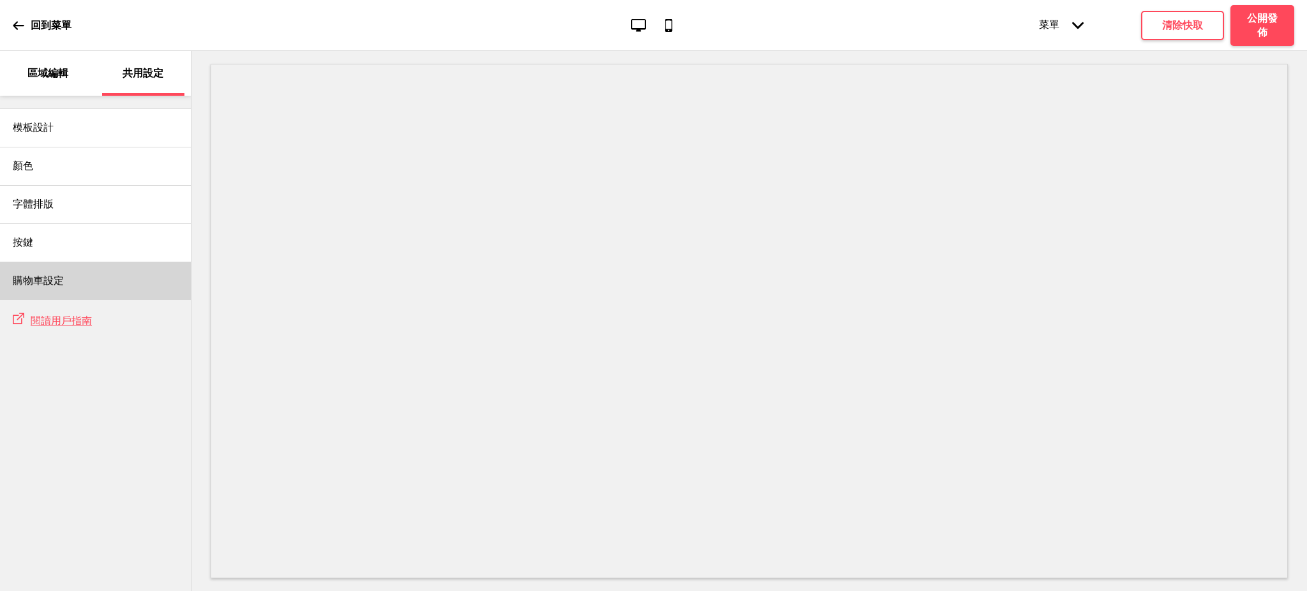
click at [47, 266] on div "購物車設定" at bounding box center [95, 281] width 191 height 38
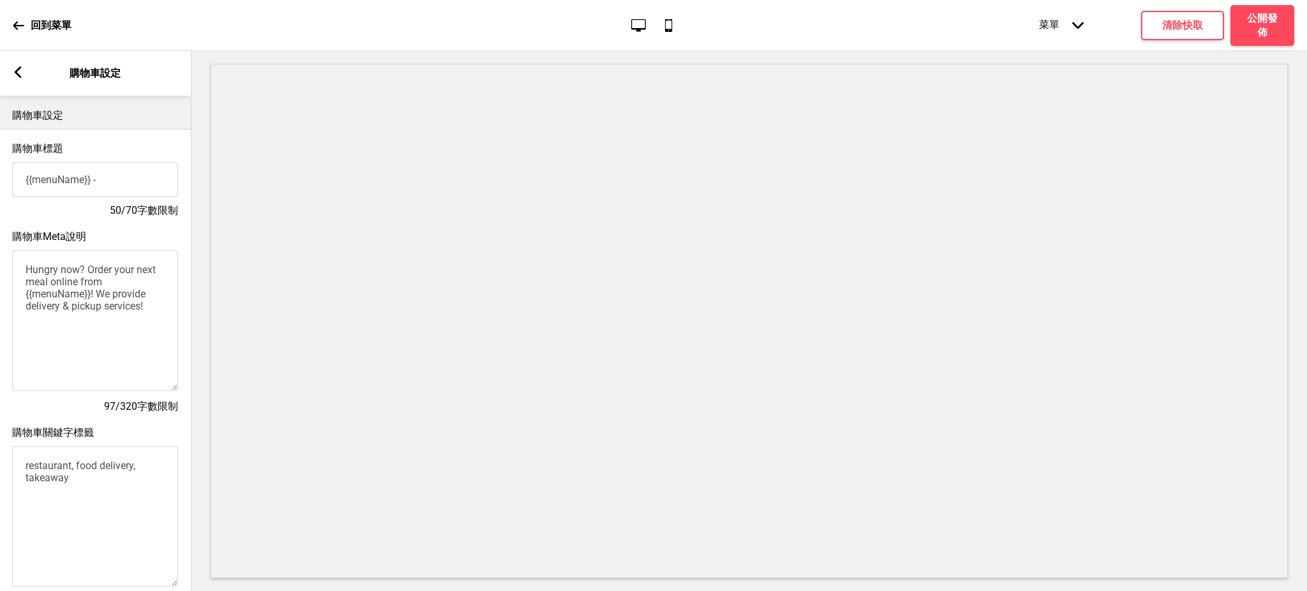
scroll to position [0, 0]
type input "{{menuName}} - 外帶外送 線上訂餐"
click at [83, 299] on textarea "Hungry now? Order your next meal online from {{menuName}}! We provide delivery …" at bounding box center [95, 320] width 166 height 140
drag, startPoint x: 145, startPoint y: 320, endPoint x: 0, endPoint y: 253, distance: 159.9
click at [0, 253] on div "購物車Meta說明 Hungry now? Order your next meal online from {{menuName}}! We provide…" at bounding box center [95, 322] width 191 height 196
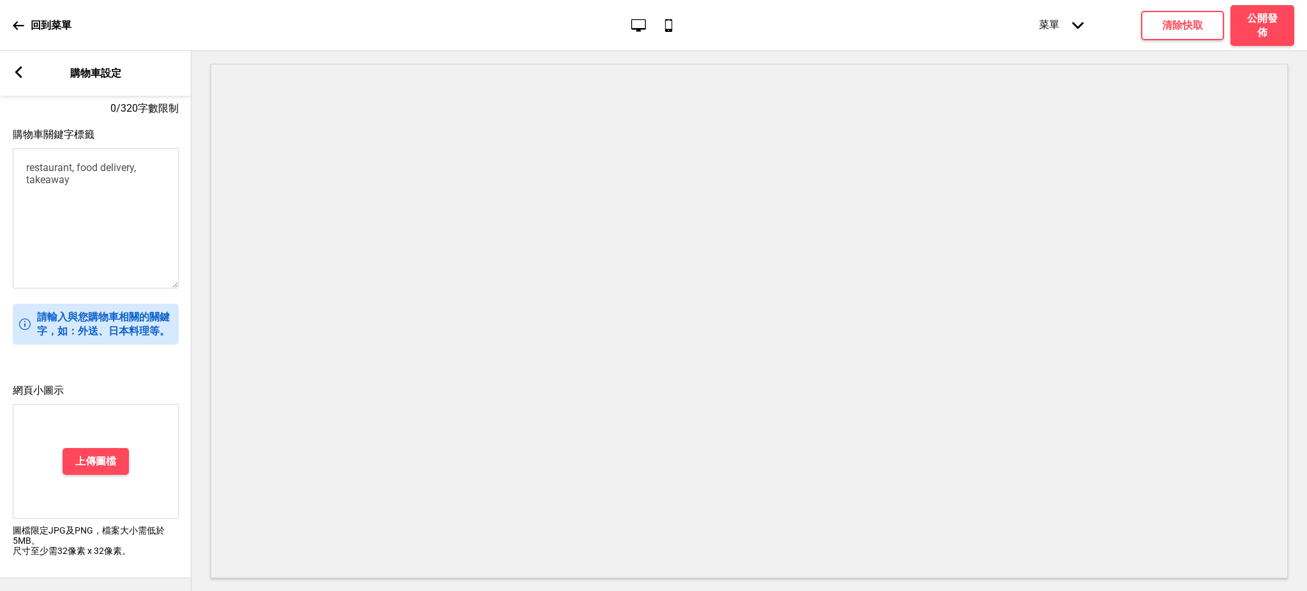
scroll to position [313, 0]
click at [101, 454] on h4 "上傳圖檔" at bounding box center [95, 461] width 41 height 14
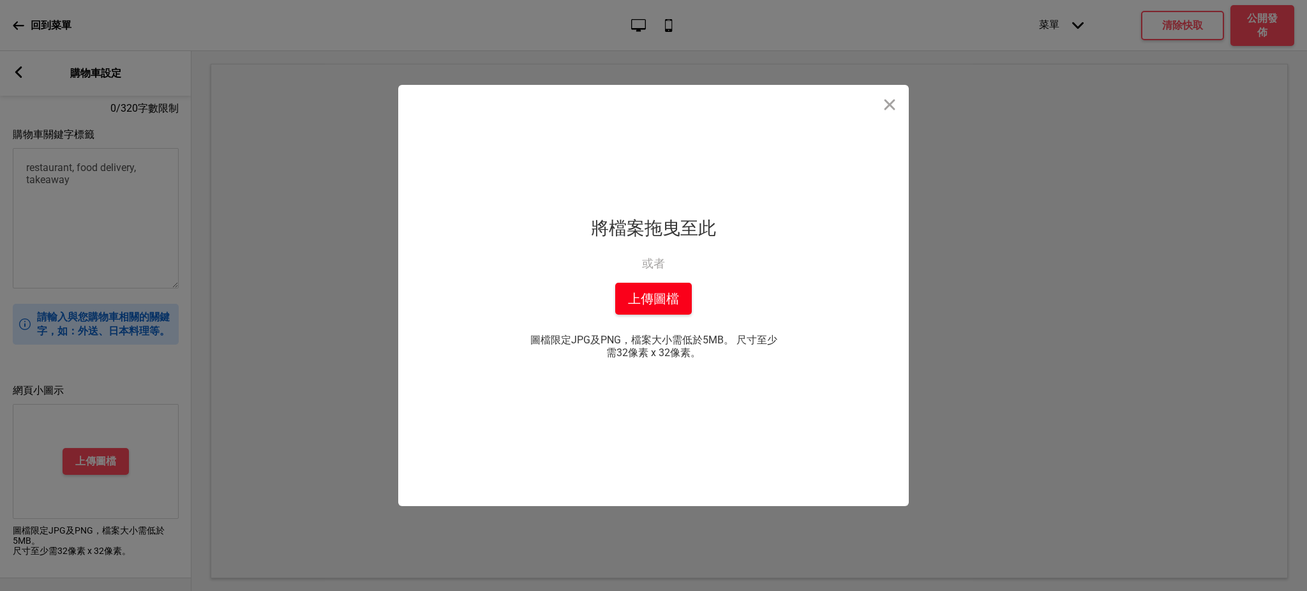
click at [659, 299] on button "上傳圖檔" at bounding box center [653, 299] width 77 height 32
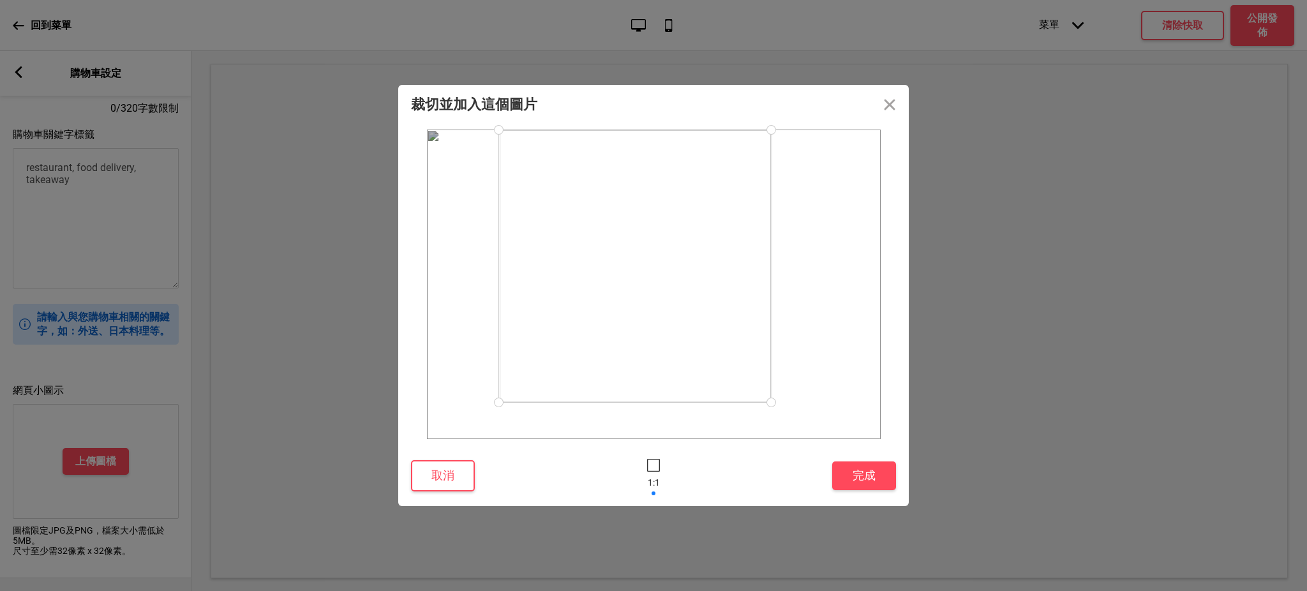
drag, startPoint x: 810, startPoint y: 434, endPoint x: 562, endPoint y: 207, distance: 335.6
click at [770, 359] on div at bounding box center [635, 266] width 272 height 272
drag, startPoint x: 496, startPoint y: 131, endPoint x: 525, endPoint y: 186, distance: 62.2
click at [525, 186] on div at bounding box center [648, 279] width 246 height 246
drag, startPoint x: 619, startPoint y: 267, endPoint x: 618, endPoint y: 278, distance: 11.6
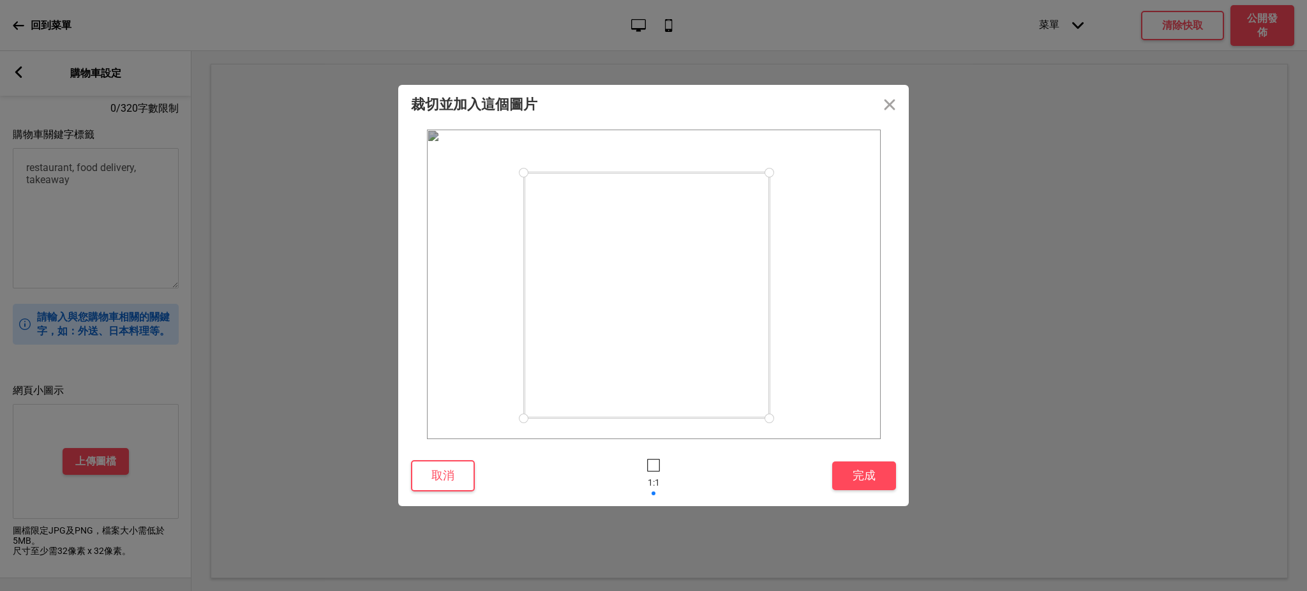
click at [618, 278] on div at bounding box center [647, 295] width 246 height 246
click at [870, 478] on button "完成" at bounding box center [864, 475] width 64 height 29
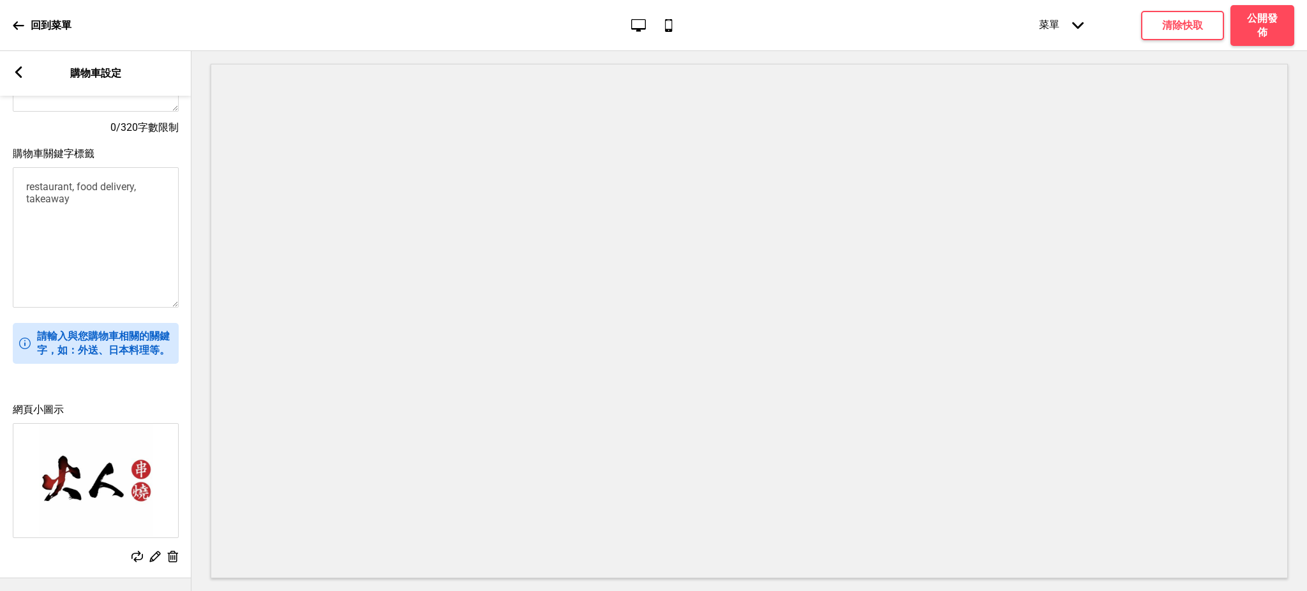
scroll to position [294, 0]
click at [86, 190] on textarea "restaurant, food delivery, takeaway" at bounding box center [96, 237] width 166 height 140
paste textarea "火人串燒訂位 火人 串 燒 菜單 [PERSON_NAME][GEOGRAPHIC_DATA]串燒吃到飽 [PERSON_NAME]平價串燒 [PERSON_…"
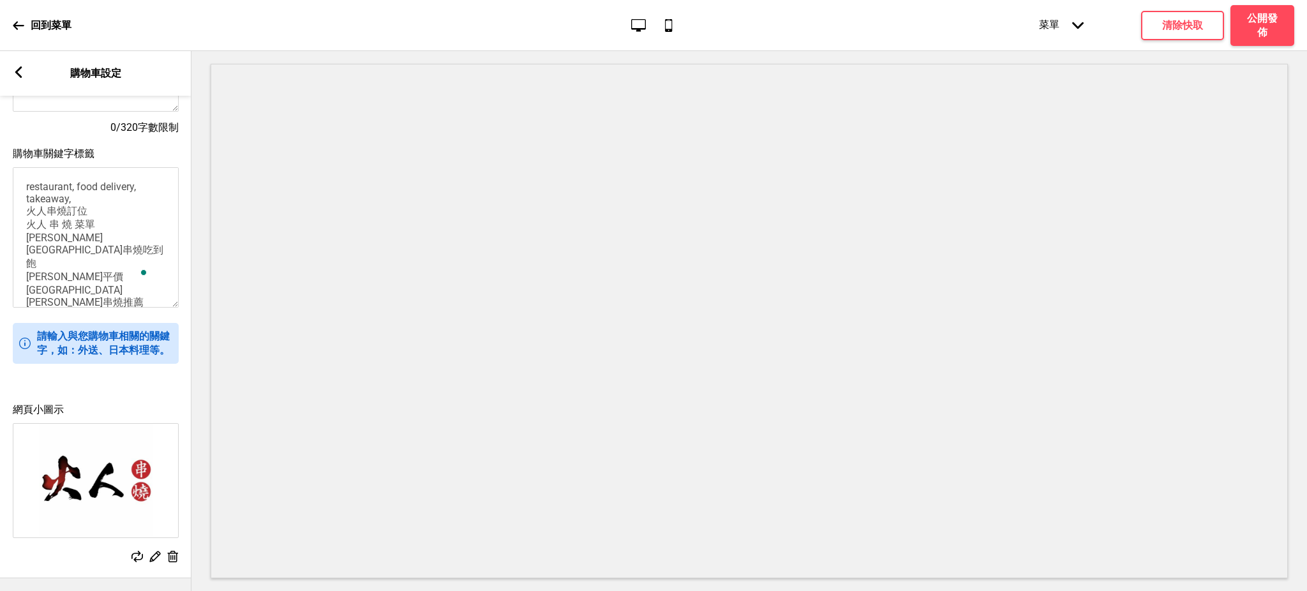
scroll to position [15, 0]
click at [86, 190] on textarea "restaurant, food delivery, takeaway, 火人串燒訂位 火人 串 燒 菜單 [PERSON_NAME][GEOGRAPHIC_…" at bounding box center [96, 237] width 166 height 140
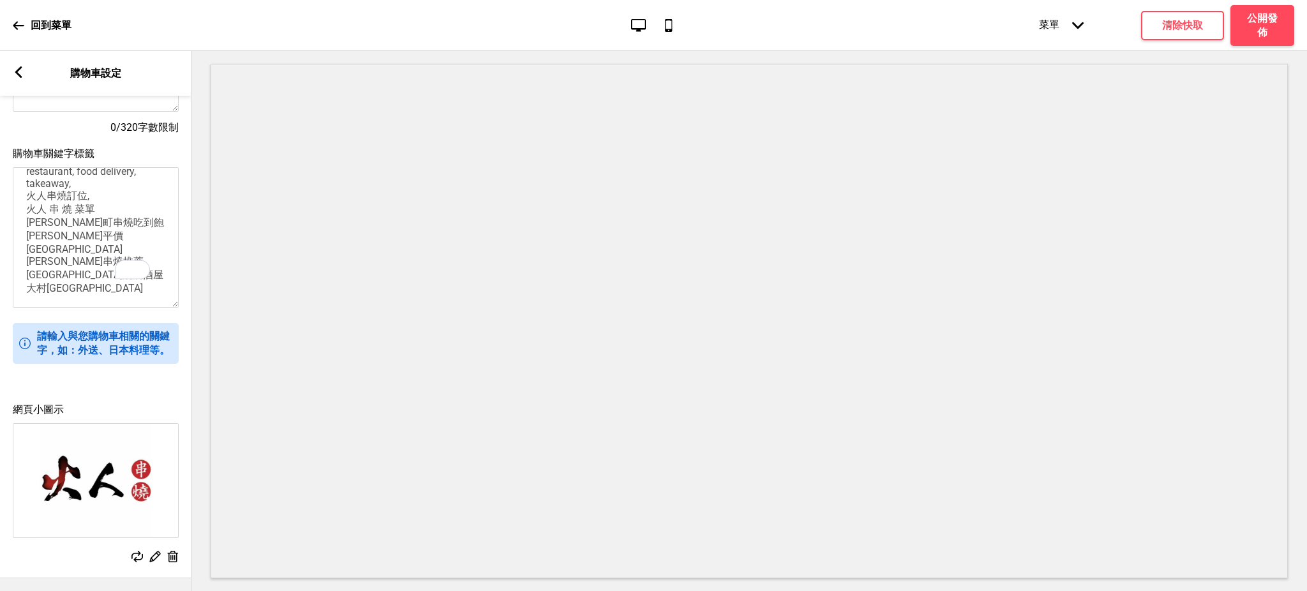
click at [105, 198] on textarea "restaurant, food delivery, takeaway, 火人串燒訂位, 火人 串 燒 菜單 [PERSON_NAME]町串燒吃到飽 [PER…" at bounding box center [96, 237] width 166 height 140
click at [114, 214] on textarea "restaurant, food delivery, takeaway, 火人串燒訂位, 火人 串 燒 菜單, [PERSON_NAME][GEOGRAPHI…" at bounding box center [96, 237] width 166 height 140
click at [96, 228] on textarea "restaurant, food delivery, takeaway, 火人串燒訂位, 火人 串 燒 菜單, [PERSON_NAME][GEOGRAPHI…" at bounding box center [96, 237] width 166 height 140
click at [102, 242] on textarea "restaurant, food delivery, takeaway, 火人串燒訂位, 火人 串 燒 菜單, [PERSON_NAME][GEOGRAPHI…" at bounding box center [96, 237] width 166 height 140
click at [92, 254] on textarea "restaurant, food delivery, takeaway, 火人串燒訂位, 火人 串 燒 菜單, [PERSON_NAME][GEOGRAPHI…" at bounding box center [96, 237] width 166 height 140
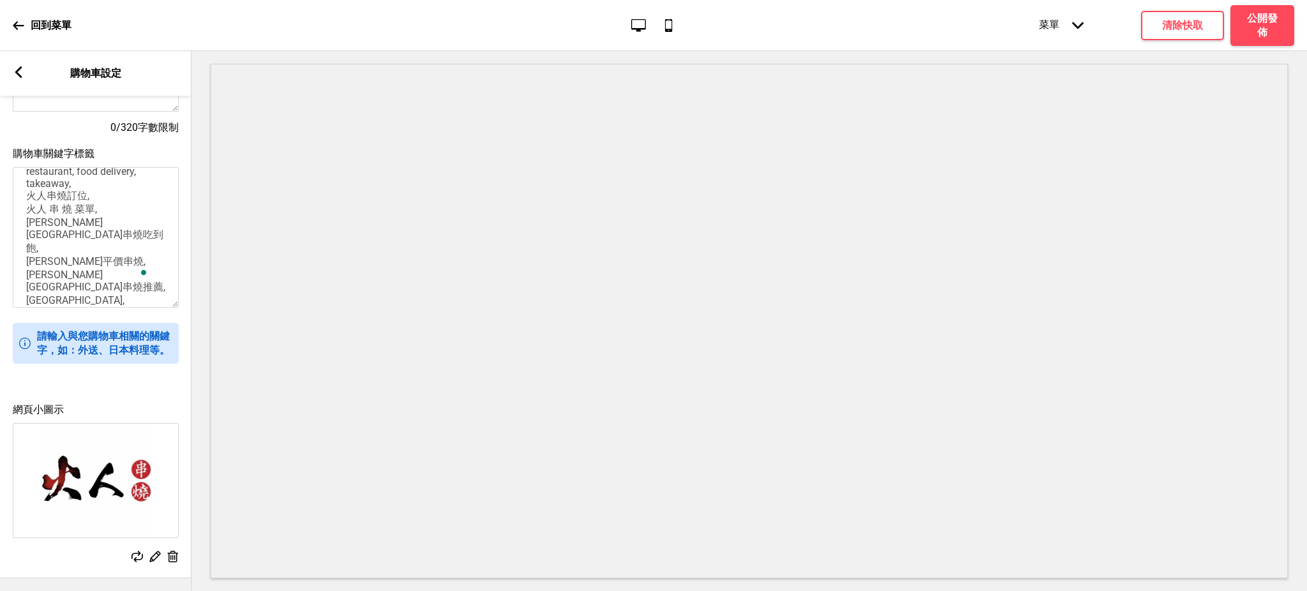
click at [93, 272] on textarea "restaurant, food delivery, takeaway, 火人串燒訂位, 火人 串 燒 菜單, [PERSON_NAME][GEOGRAPHI…" at bounding box center [96, 237] width 166 height 140
click at [121, 282] on textarea "restaurant, food delivery, takeaway, 火人串燒訂位, 火人 串 燒 菜單, [PERSON_NAME][GEOGRAPHI…" at bounding box center [96, 237] width 166 height 140
click at [104, 167] on textarea "restaurant, food delivery, takeaway, 火人串燒訂位, 火人 串 燒 菜單, [PERSON_NAME][GEOGRAPHI…" at bounding box center [96, 237] width 166 height 140
click at [104, 170] on textarea "restaurant, food delivery, takeaway, 火人串燒訂位, 火人 串 燒 菜單, [PERSON_NAME][GEOGRAPHI…" at bounding box center [96, 237] width 166 height 140
click at [124, 287] on textarea "restaurant, food delivery, takeaway,[GEOGRAPHIC_DATA],外帶外送, 火人串燒訂位, 火人 串 燒 菜單, …" at bounding box center [96, 237] width 166 height 140
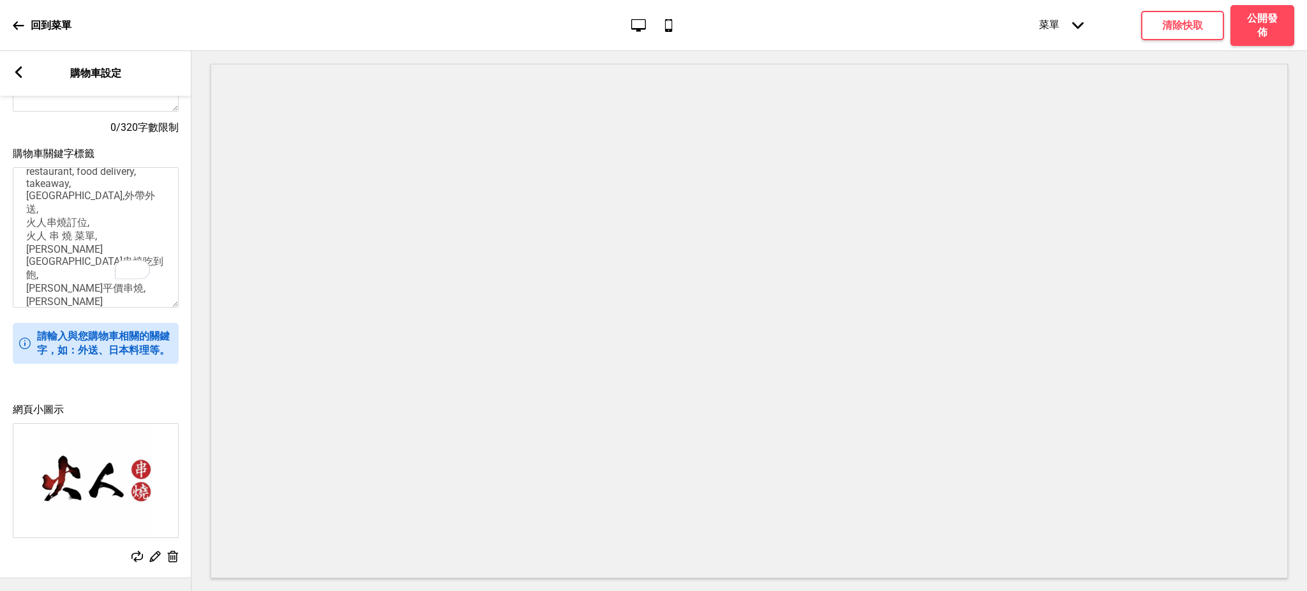
scroll to position [0, 0]
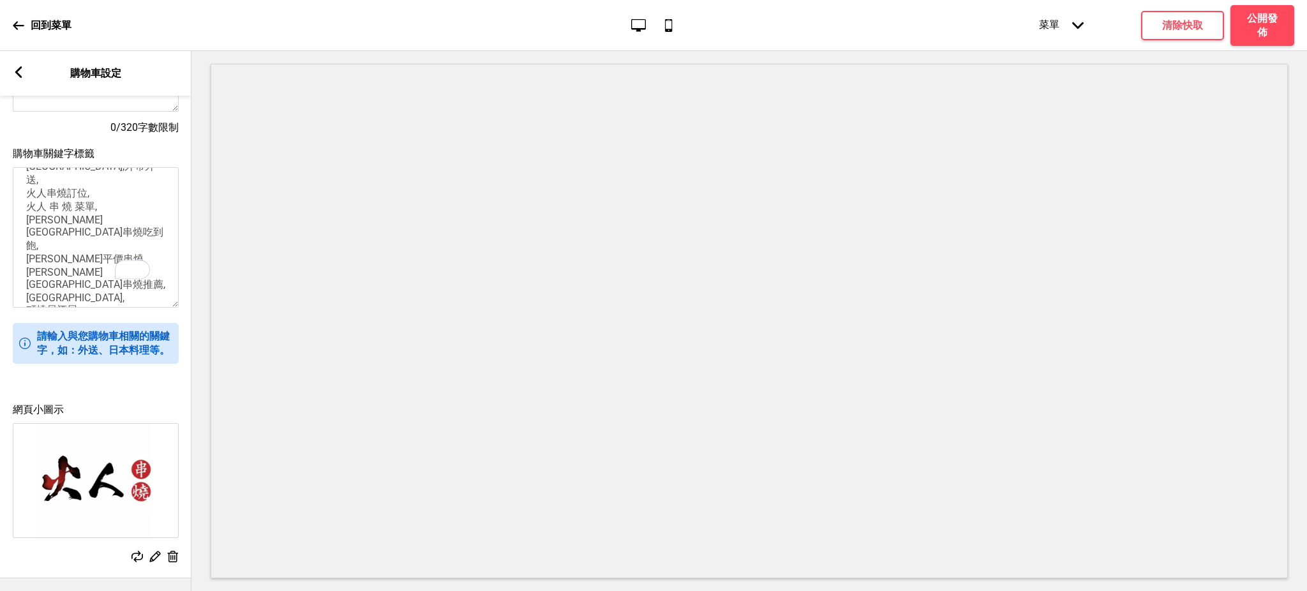
type textarea "restaurant, food delivery, takeaway,[GEOGRAPHIC_DATA],外帶外送, 火人串燒訂位, 火人 串 燒 菜單, …"
click at [20, 67] on icon at bounding box center [18, 71] width 7 height 11
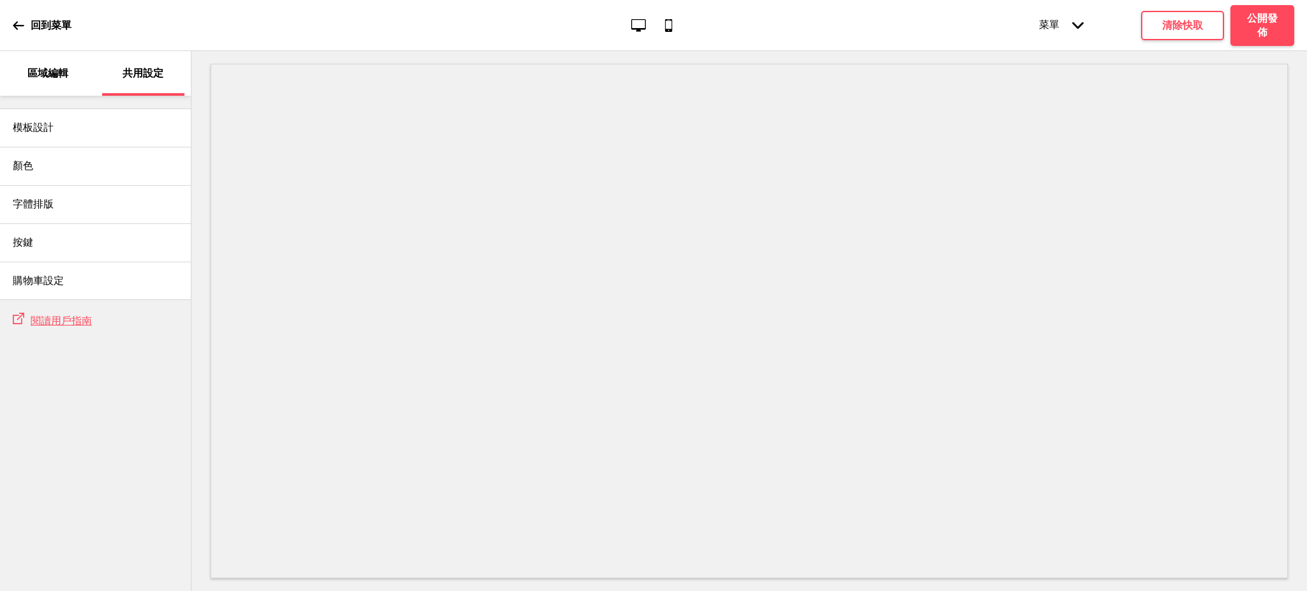
click at [40, 70] on p "區域編輯" at bounding box center [47, 73] width 41 height 14
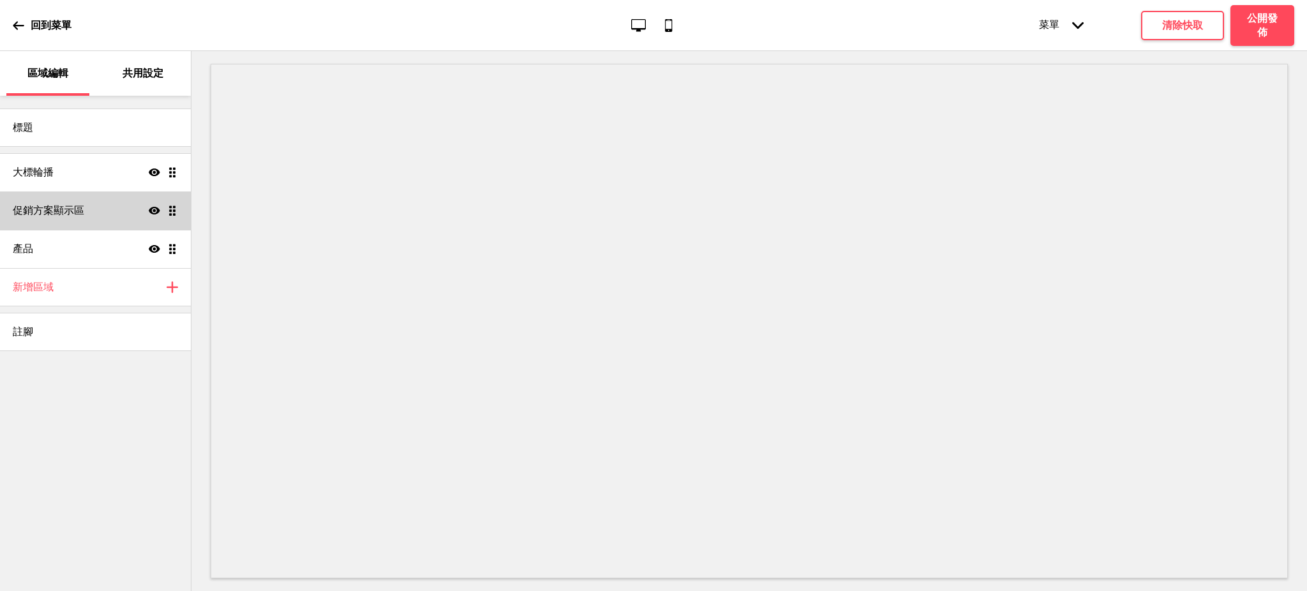
click at [154, 214] on icon "顯示" at bounding box center [154, 210] width 11 height 11
click at [1170, 24] on h4 "清除快取" at bounding box center [1182, 26] width 41 height 14
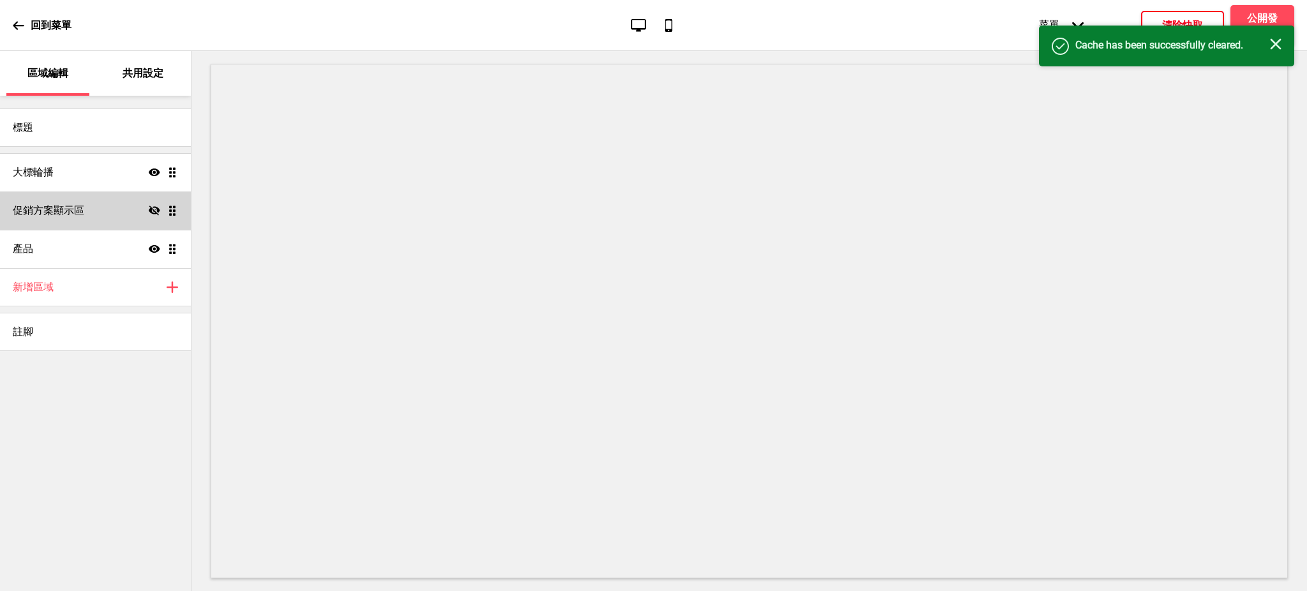
click at [1278, 39] on icon "关闭" at bounding box center [1275, 43] width 11 height 11
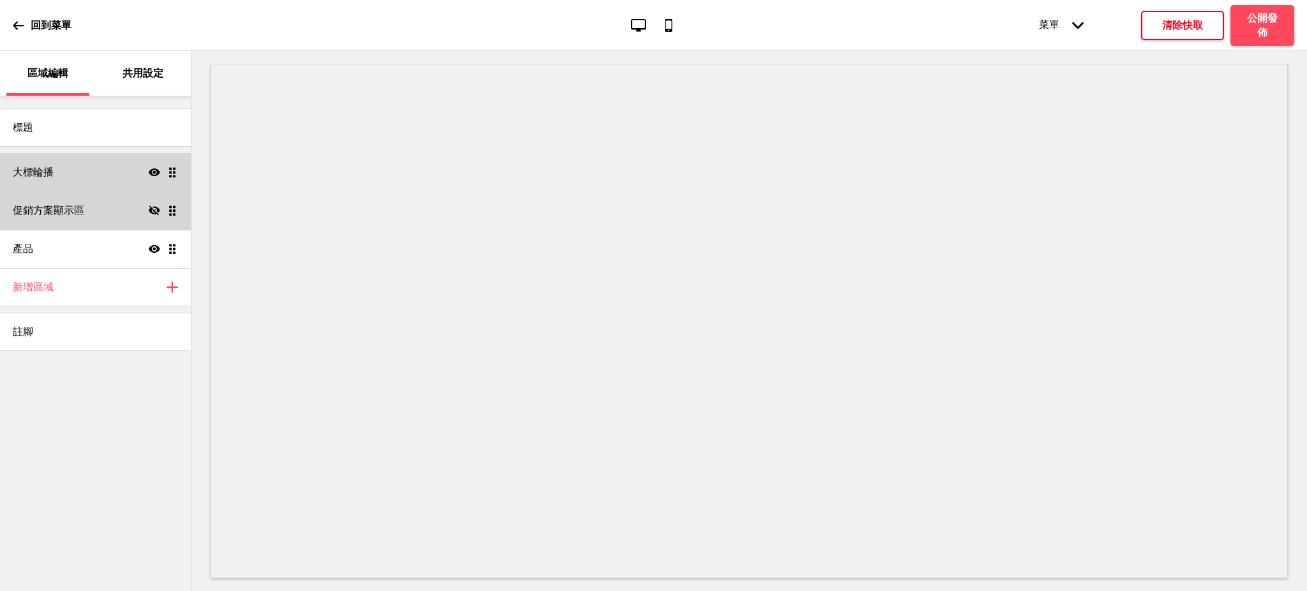
click at [39, 166] on h4 "大標輪播" at bounding box center [33, 172] width 41 height 14
select select "10000"
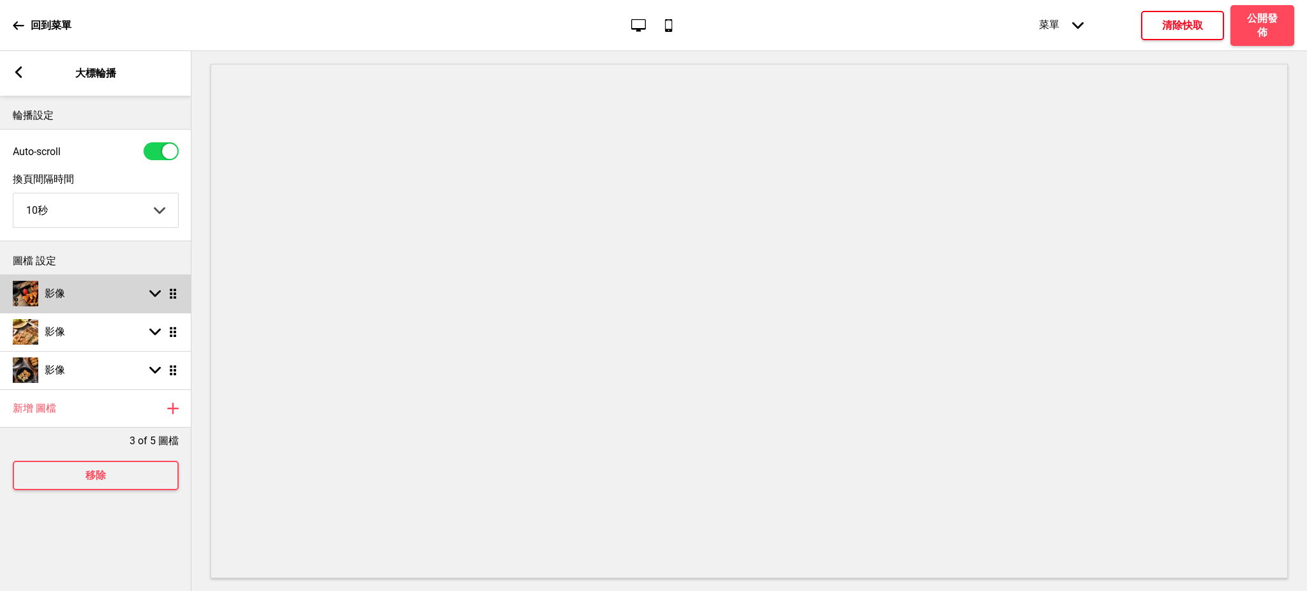
click at [96, 291] on div "影像 箭頭down 拖曳" at bounding box center [95, 293] width 191 height 38
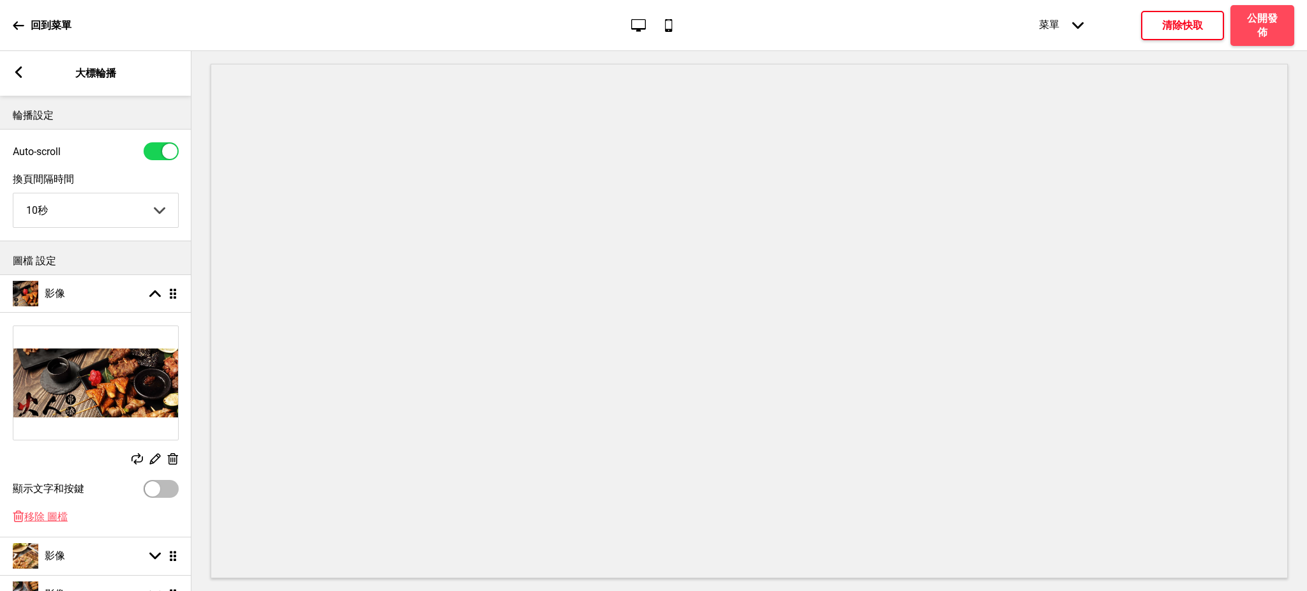
click at [163, 481] on div at bounding box center [161, 489] width 35 height 18
checkbox input "true"
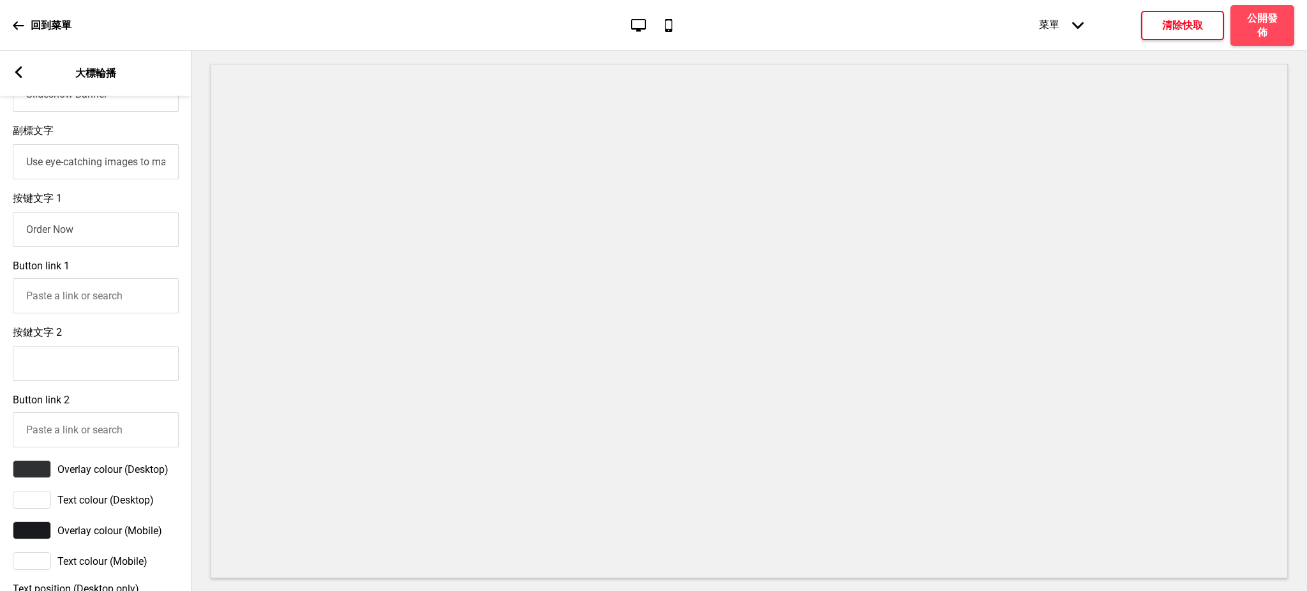
scroll to position [680, 0]
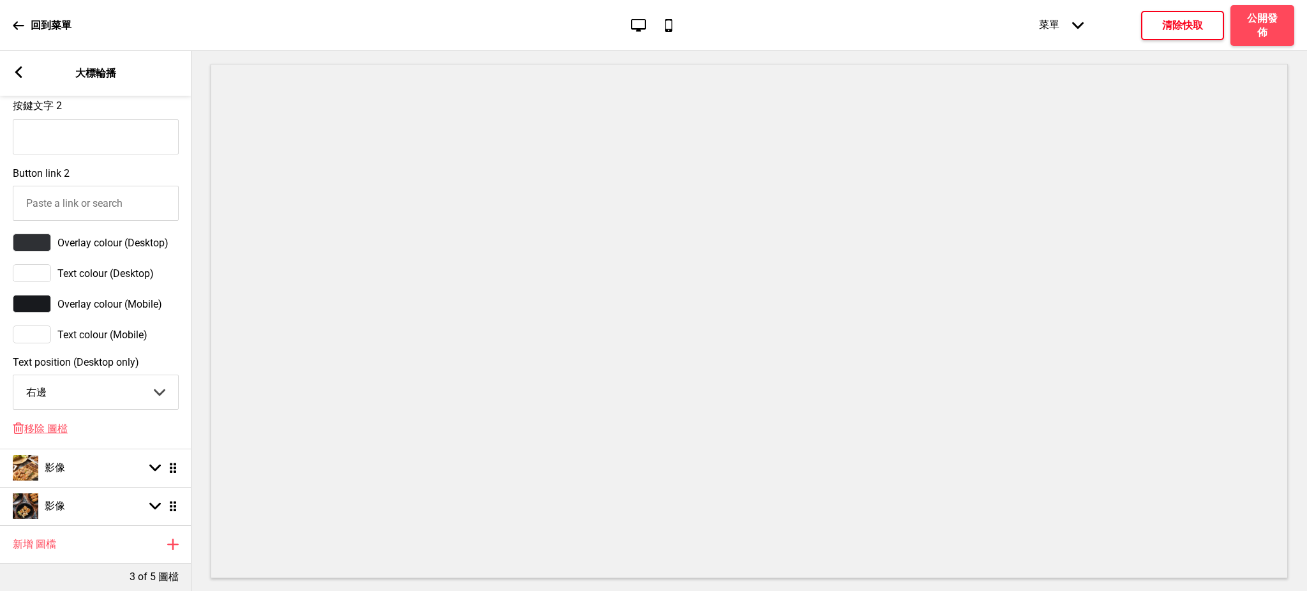
click at [70, 398] on select "中間 左邊 右邊" at bounding box center [95, 392] width 165 height 34
select select "left"
click at [13, 382] on select "中間 左邊 右邊" at bounding box center [95, 392] width 165 height 34
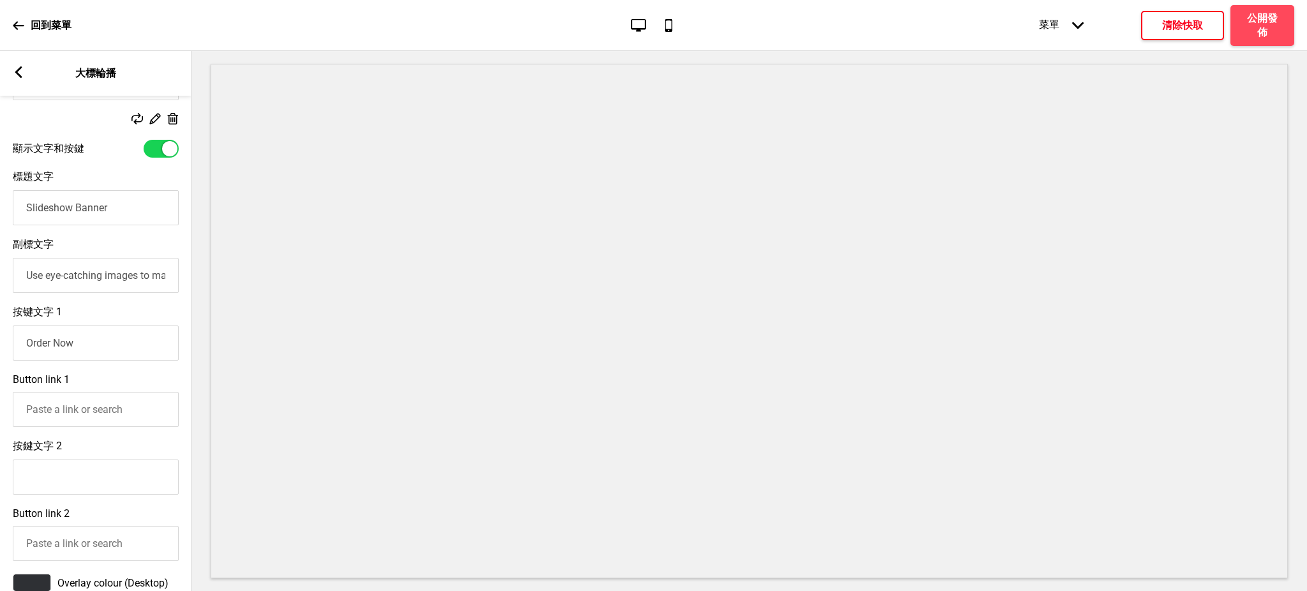
scroll to position [227, 0]
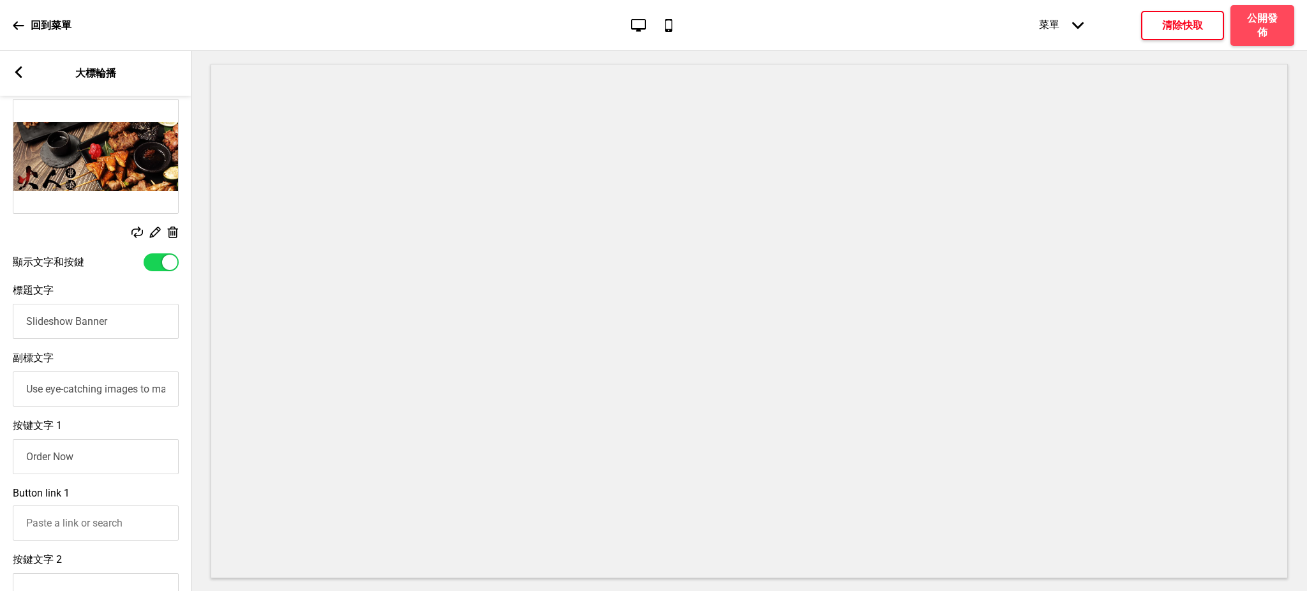
drag, startPoint x: 128, startPoint y: 324, endPoint x: 0, endPoint y: 330, distance: 127.8
click at [0, 330] on div "標題文字 Slideshow Banner" at bounding box center [95, 312] width 191 height 68
type input "全網最優惠價格 外送到家!!!"
click at [150, 391] on input "Use eye-catching images to make a strong first impression of your brand" at bounding box center [96, 388] width 166 height 35
drag, startPoint x: 111, startPoint y: 448, endPoint x: 0, endPoint y: 440, distance: 111.3
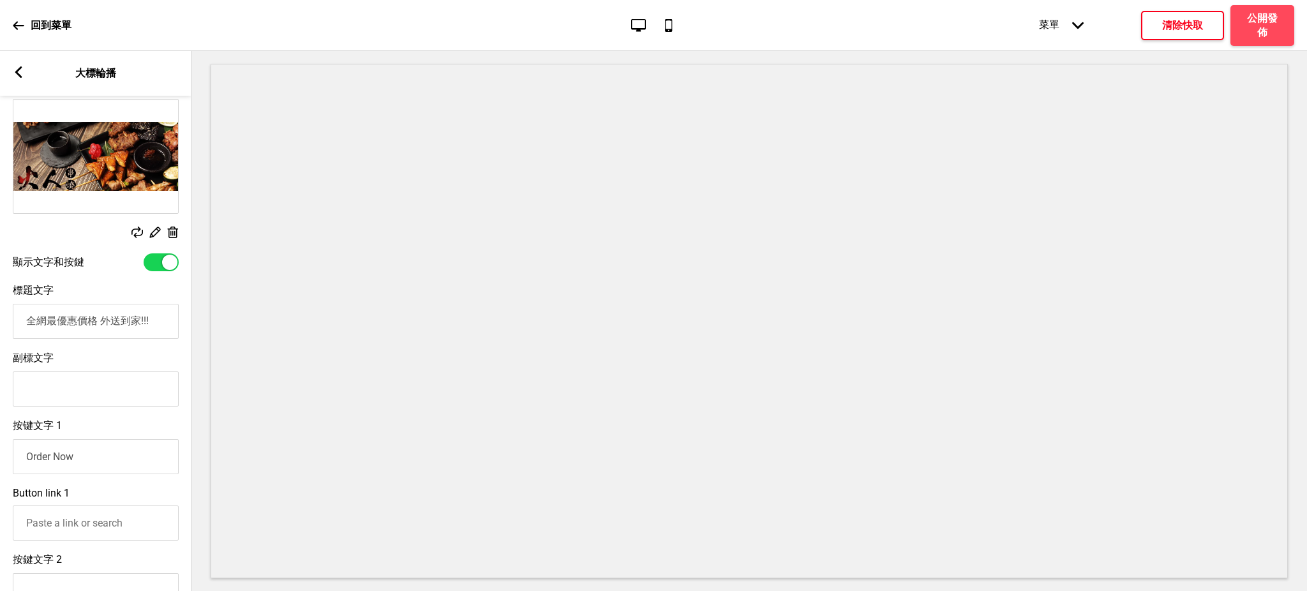
click at [0, 440] on div "按键文字 1 Order Now" at bounding box center [95, 447] width 191 height 68
click at [128, 377] on input "副標文字" at bounding box center [96, 388] width 166 height 35
click at [35, 389] on input "副標文字" at bounding box center [96, 388] width 166 height 35
type input "比熊貓/Uber Eats還划算"
click at [1181, 19] on h4 "清除快取" at bounding box center [1182, 26] width 41 height 14
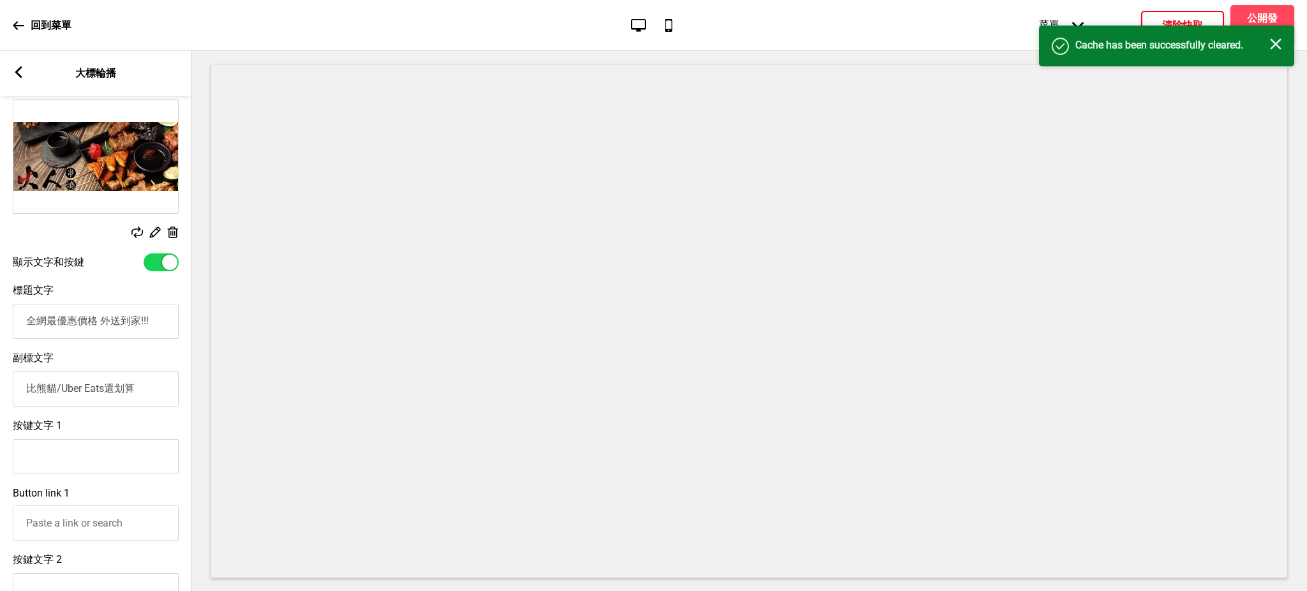
click at [1272, 39] on icon "关闭" at bounding box center [1275, 43] width 11 height 11
click at [1272, 27] on h4 "公開發佈" at bounding box center [1262, 25] width 38 height 28
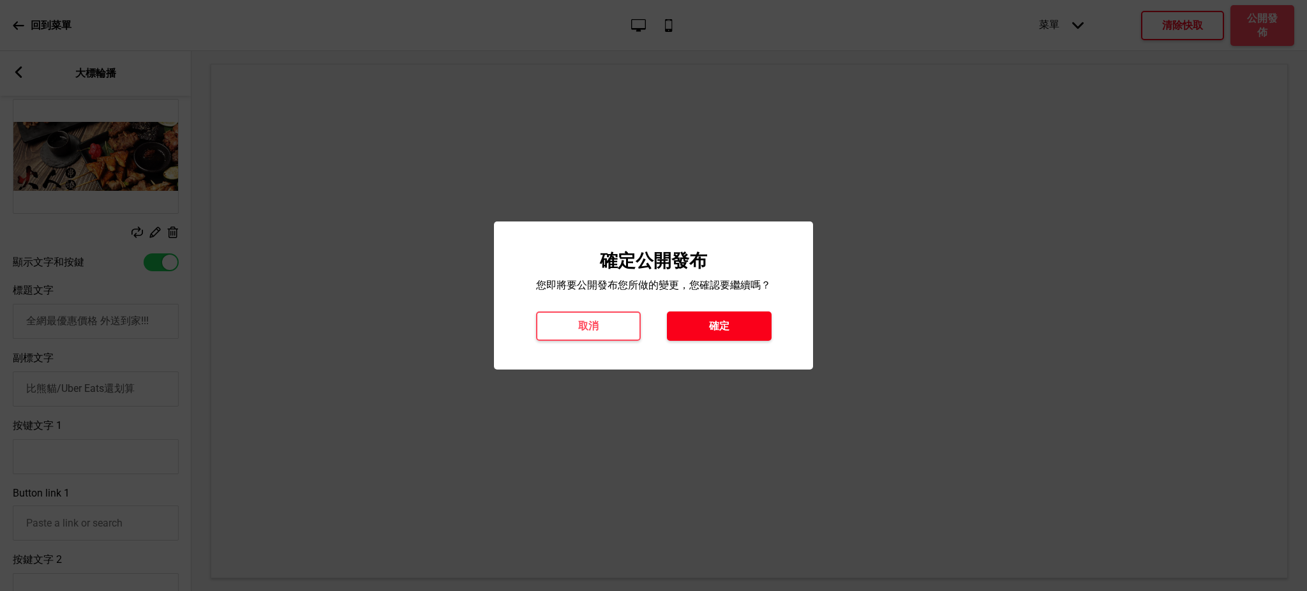
click at [743, 324] on button "確定" at bounding box center [719, 325] width 105 height 29
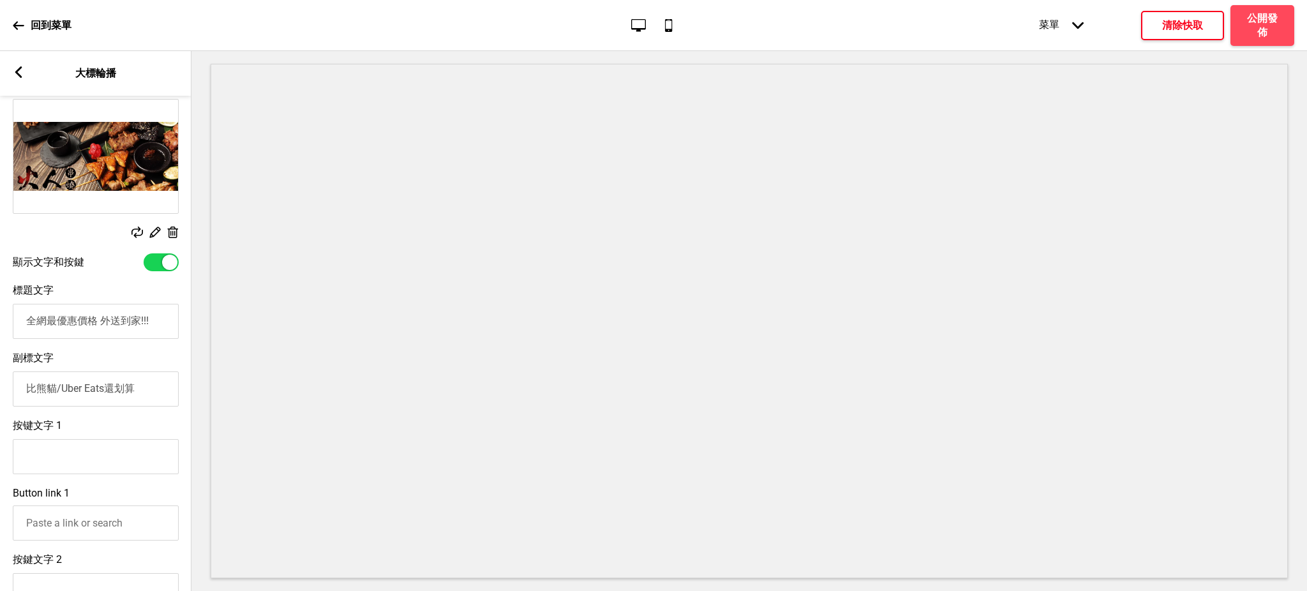
click at [19, 76] on icon at bounding box center [18, 71] width 7 height 11
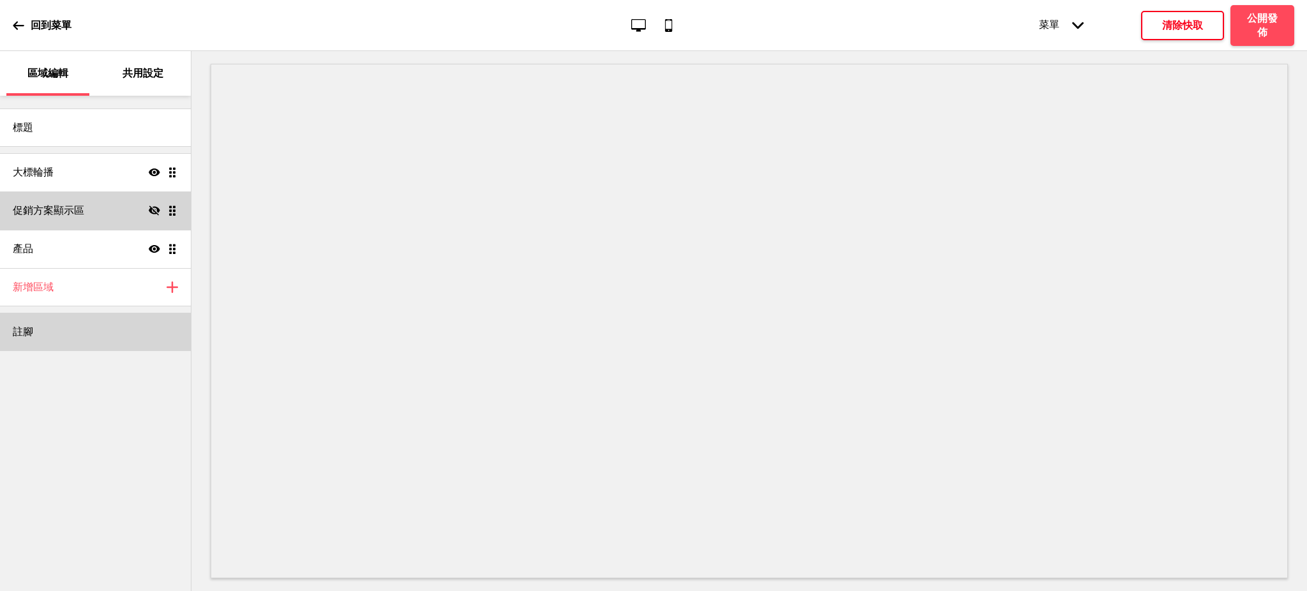
click at [63, 325] on div "註腳" at bounding box center [95, 332] width 191 height 38
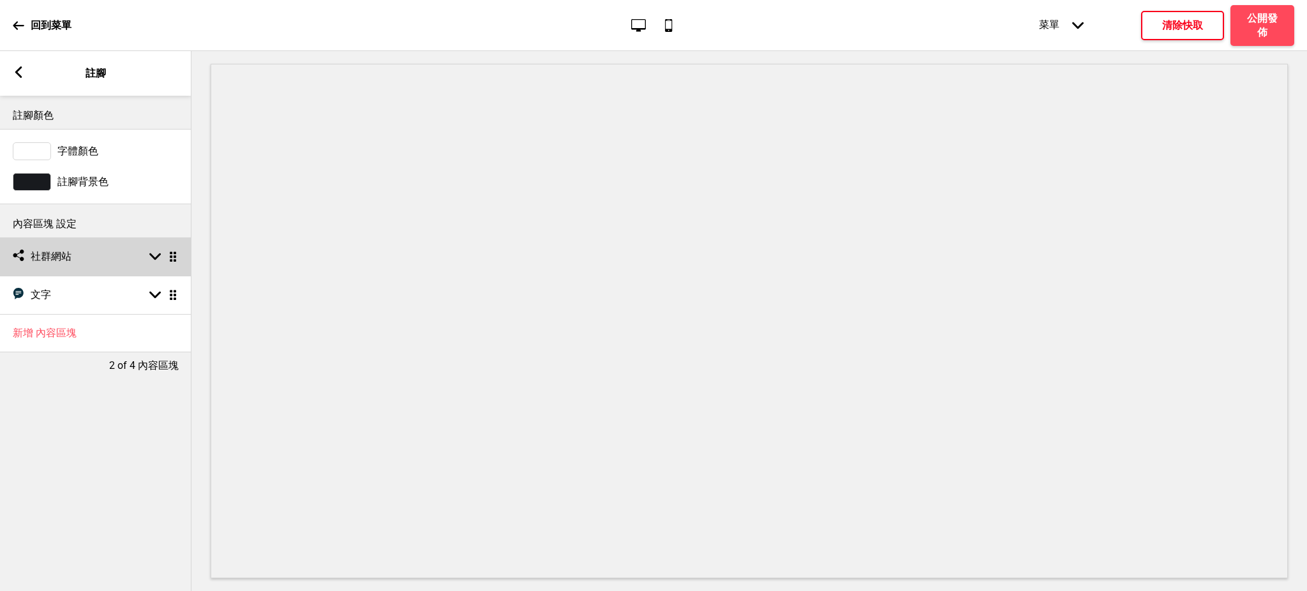
click at [77, 266] on div "社交媒體 社群網站 箭頭down 拖曳" at bounding box center [95, 256] width 191 height 38
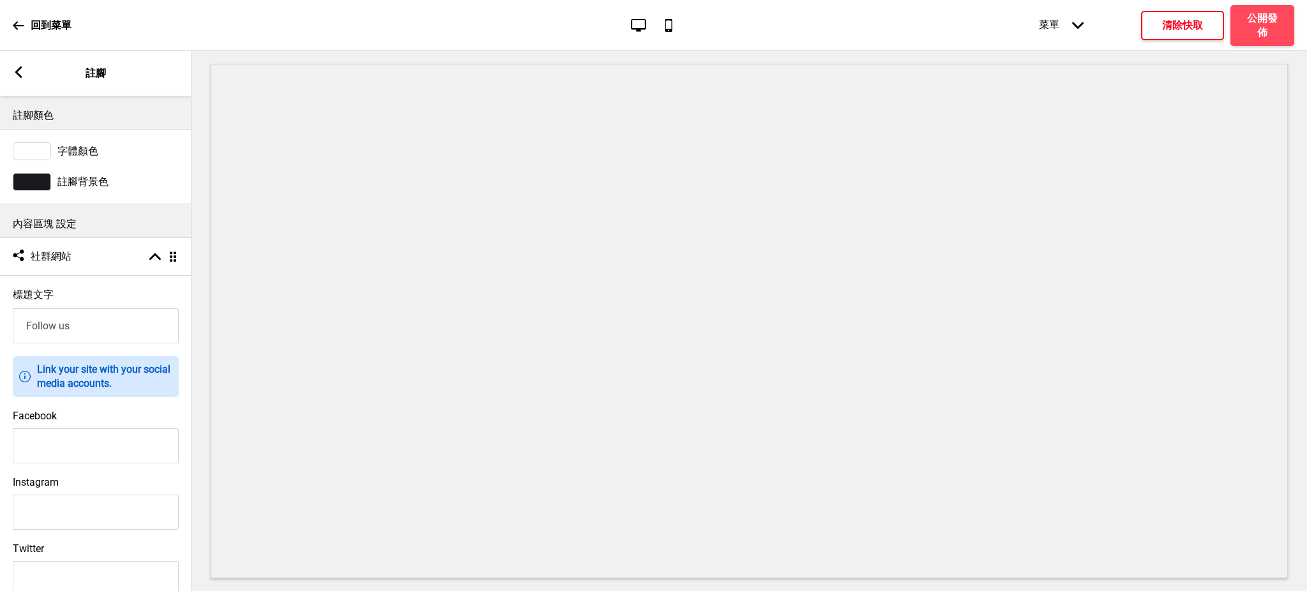
click at [85, 444] on input "Facebook" at bounding box center [96, 445] width 166 height 35
paste input "[URL][DOMAIN_NAME]"
type input "[URL][DOMAIN_NAME]"
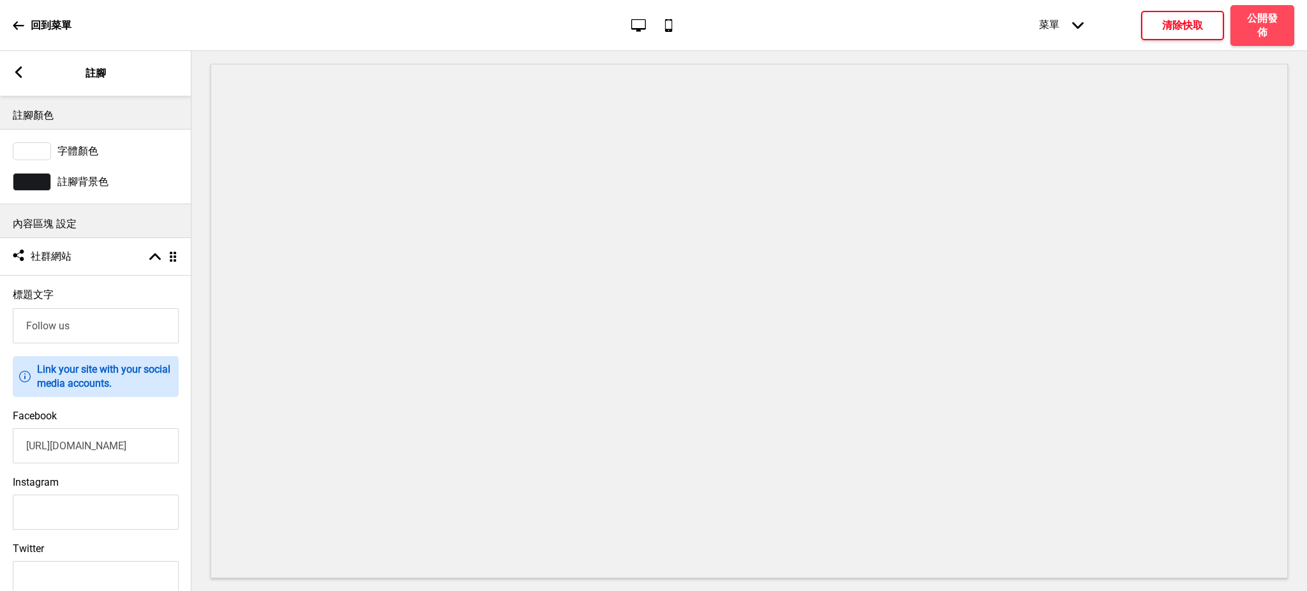
click at [131, 505] on input "Instagram" at bounding box center [96, 512] width 166 height 35
paste input "[URL][DOMAIN_NAME]"
type input "[URL][DOMAIN_NAME]"
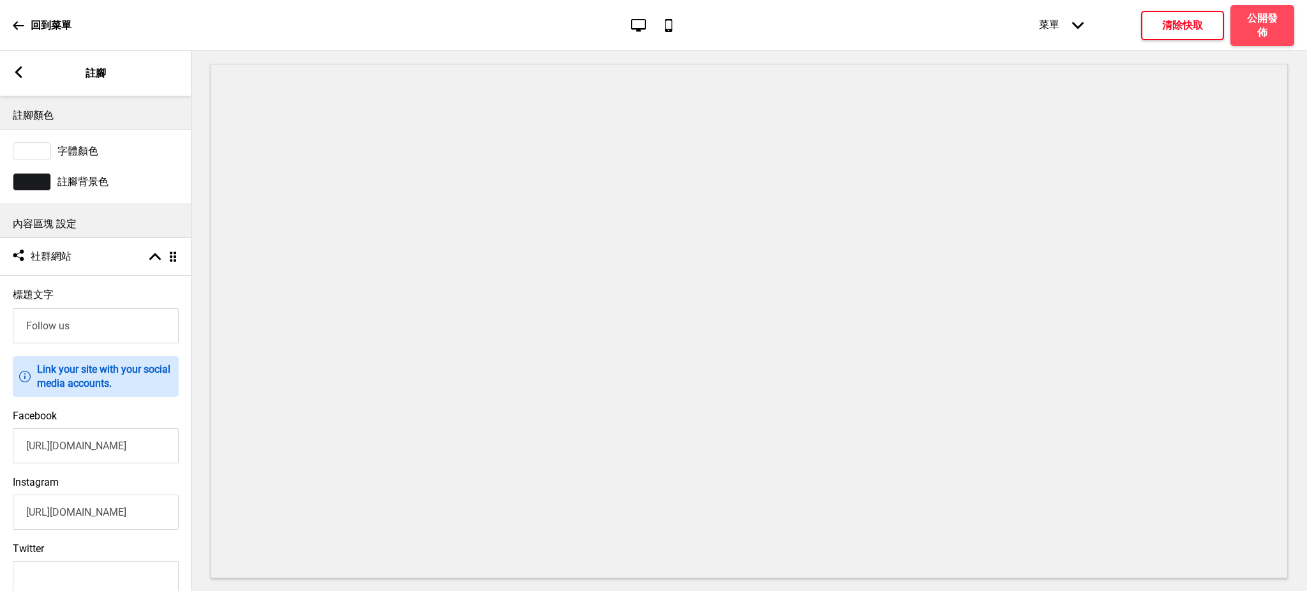
click at [22, 77] on icon at bounding box center [18, 71] width 7 height 11
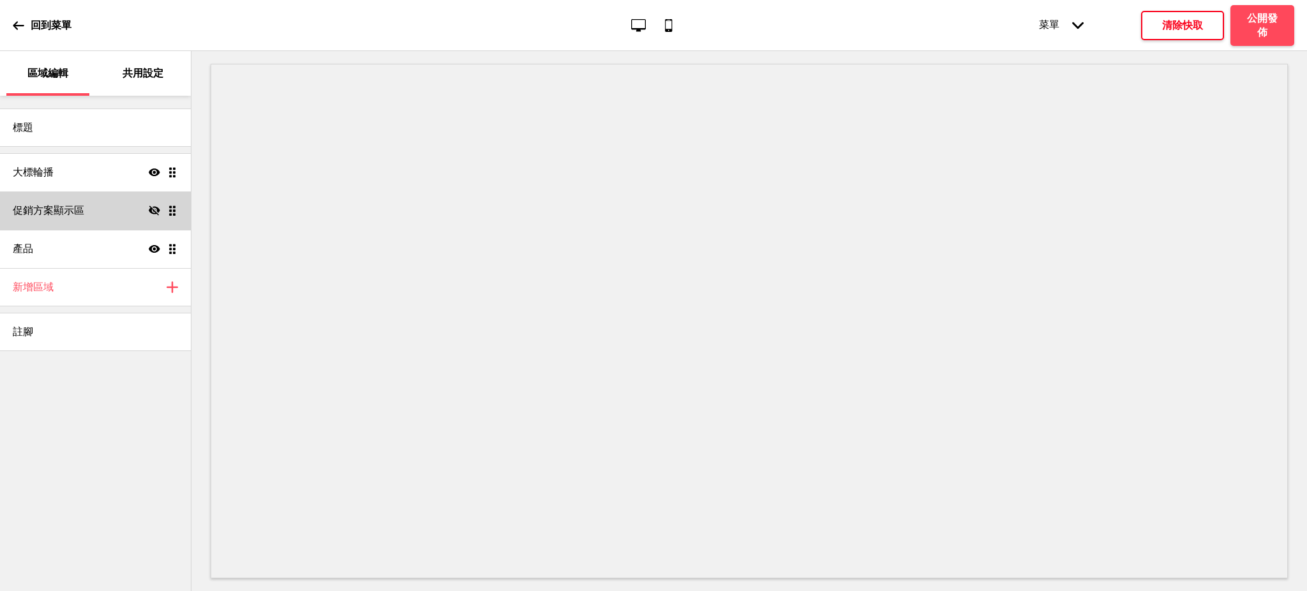
click at [1165, 29] on h4 "清除快取" at bounding box center [1182, 26] width 41 height 14
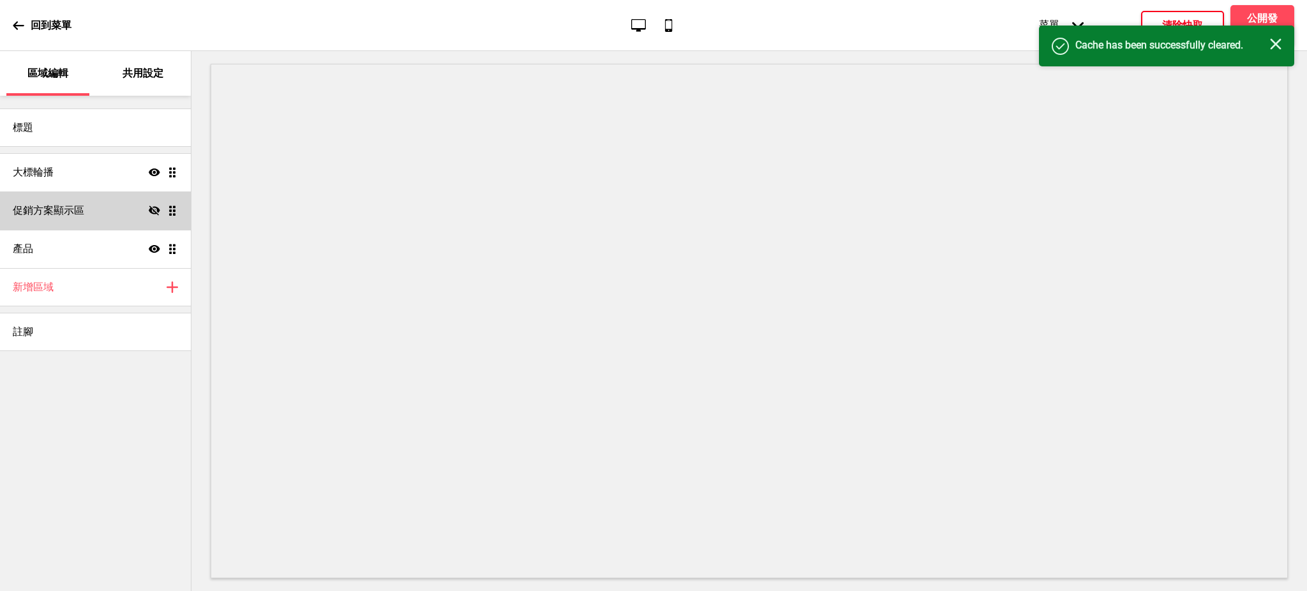
click at [1264, 29] on div "成功 Cache has been successfully cleared. 关闭" at bounding box center [1166, 46] width 255 height 41
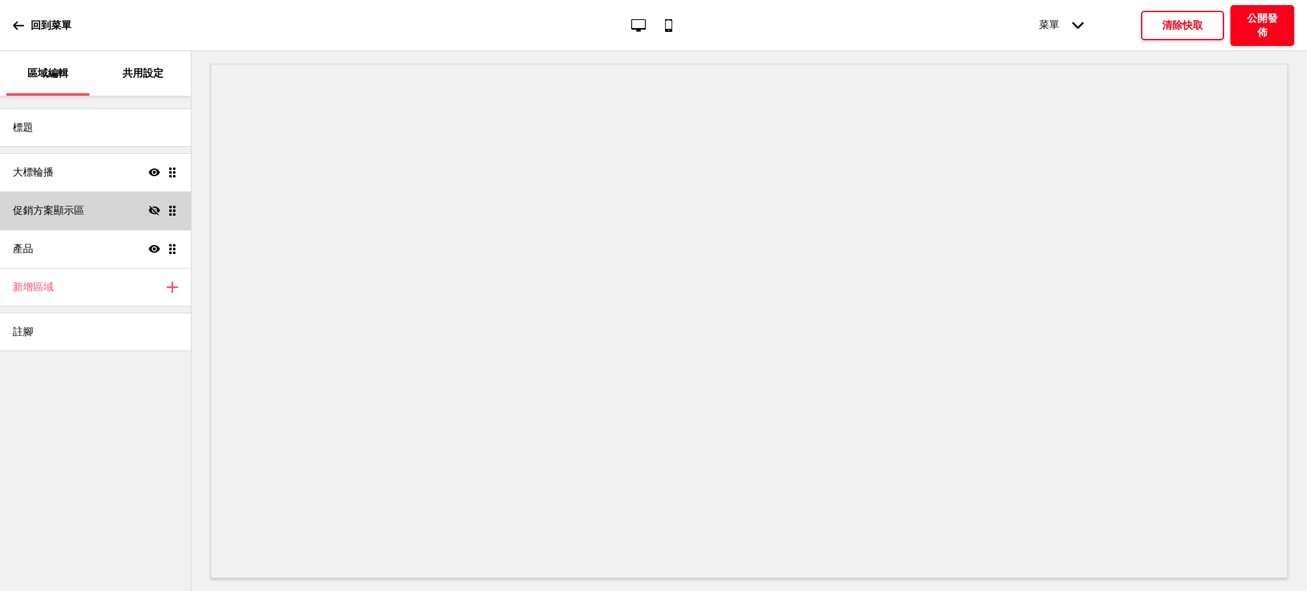
click at [1267, 18] on h4 "公開發佈" at bounding box center [1262, 25] width 38 height 28
drag, startPoint x: 764, startPoint y: 331, endPoint x: 771, endPoint y: 317, distance: 16.3
click at [757, 330] on button "確定" at bounding box center [719, 325] width 105 height 29
